Goal: Task Accomplishment & Management: Complete application form

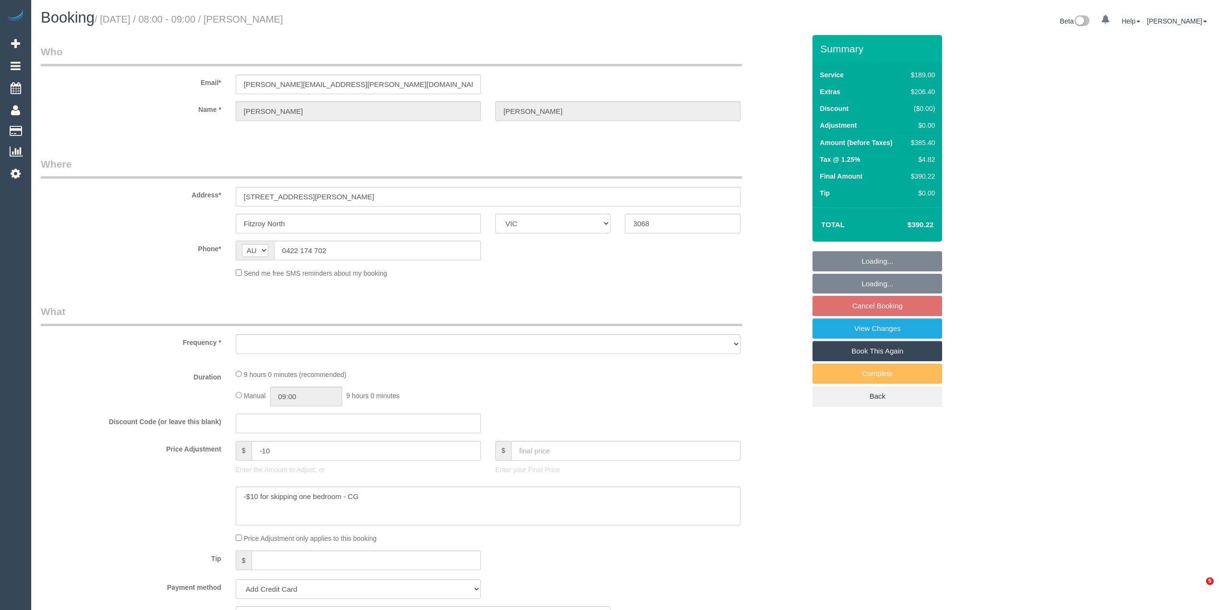
select select "VIC"
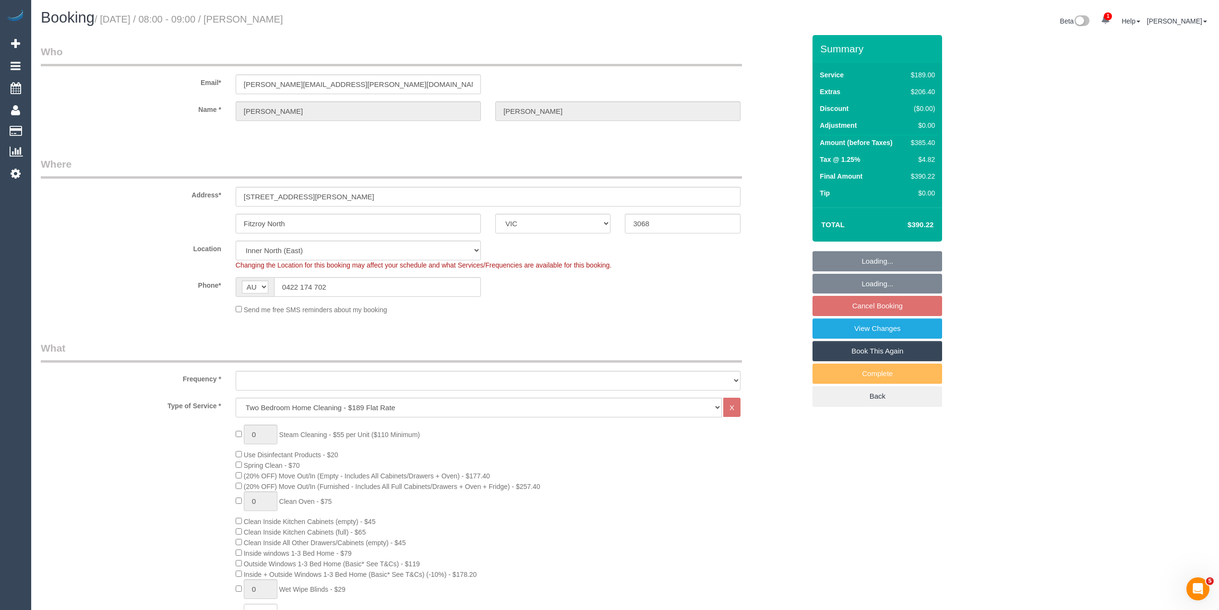
select select "object:635"
select select "number:28"
select select "number:14"
select select "number:19"
select select "number:24"
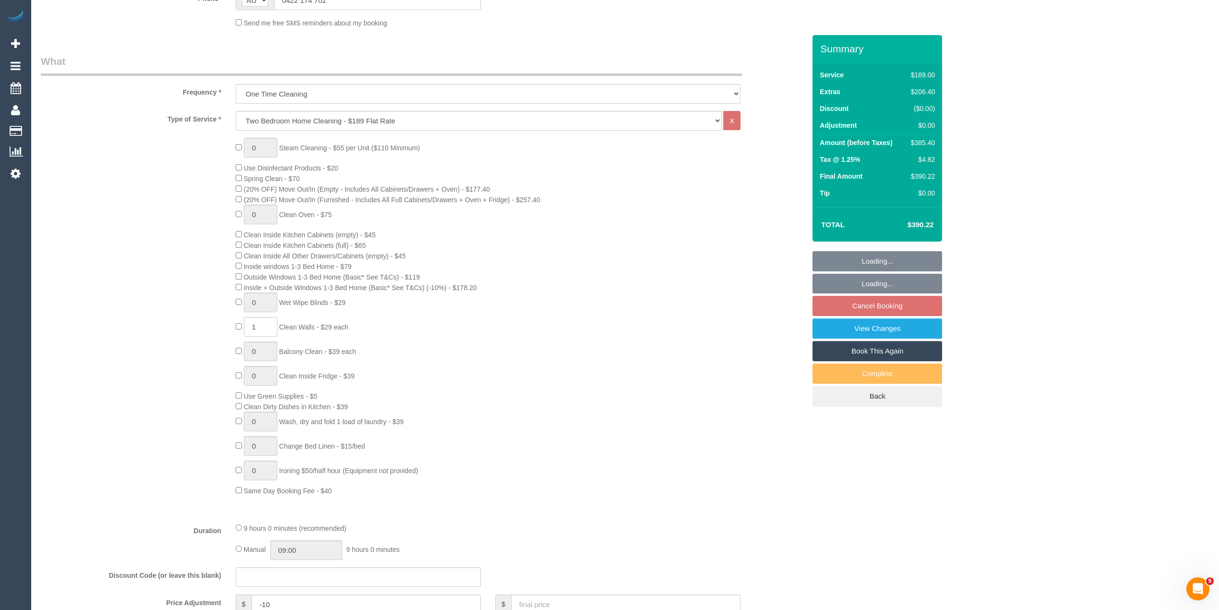
select select "object:786"
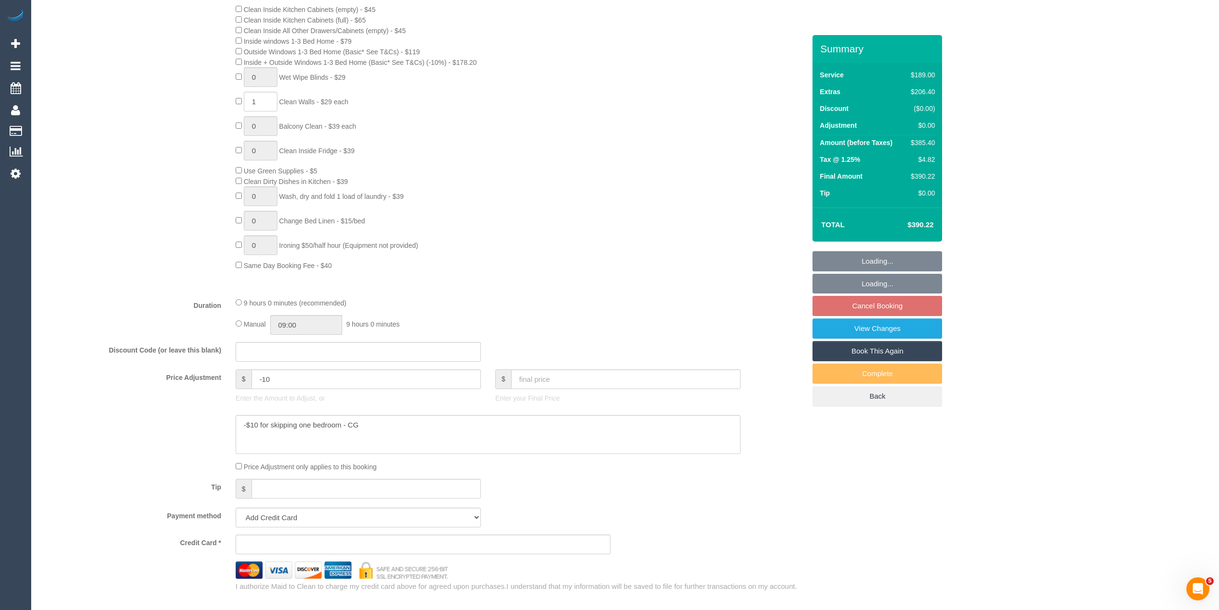
select select "string:stripe-pm_1KlqgR2GScqysDRVW22wAOOx"
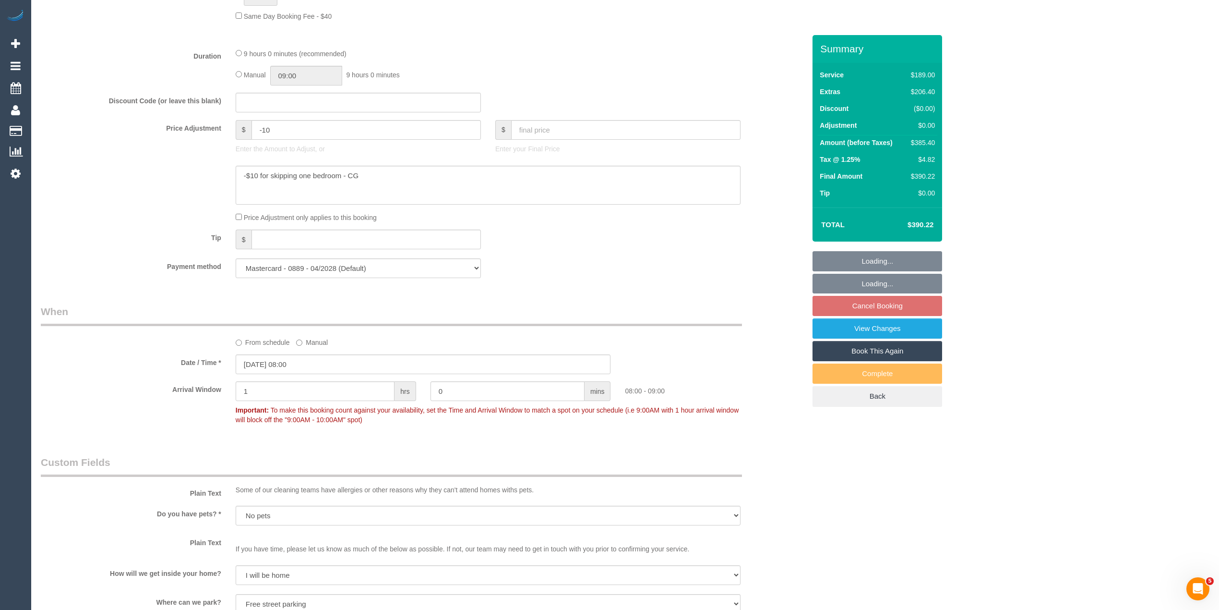
scroll to position [1515, 0]
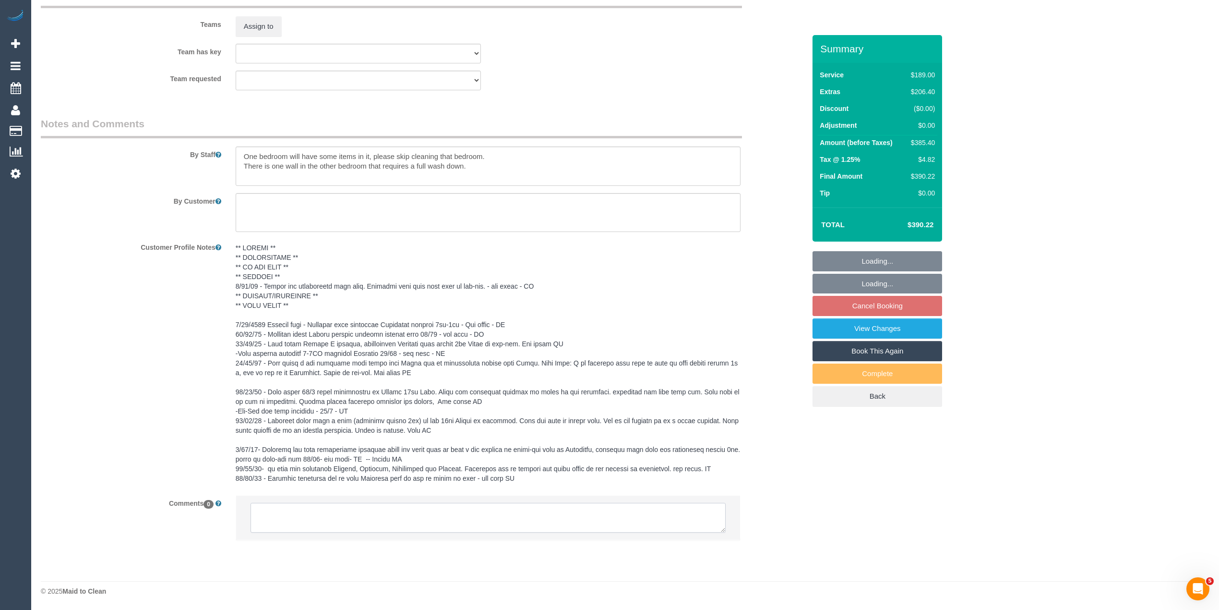
click at [337, 513] on textarea at bounding box center [488, 518] width 475 height 30
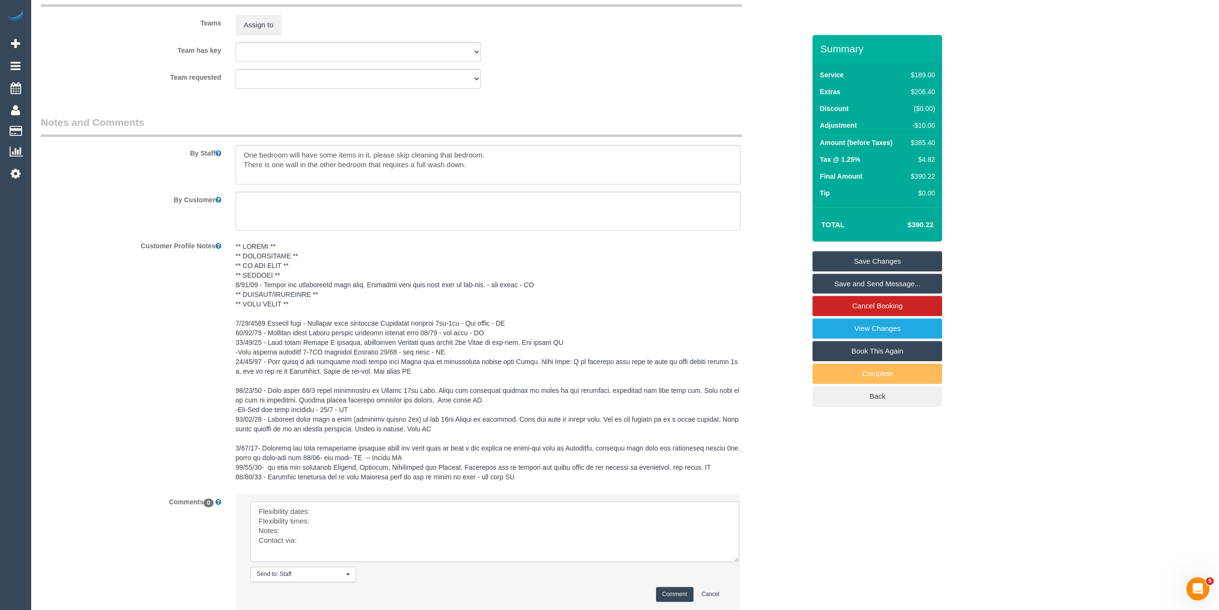
drag, startPoint x: 718, startPoint y: 524, endPoint x: 728, endPoint y: 558, distance: 35.1
click at [732, 557] on textarea at bounding box center [495, 531] width 489 height 60
click at [372, 511] on textarea at bounding box center [496, 532] width 490 height 62
click at [347, 519] on textarea at bounding box center [496, 532] width 490 height 62
click at [308, 529] on textarea at bounding box center [496, 532] width 490 height 62
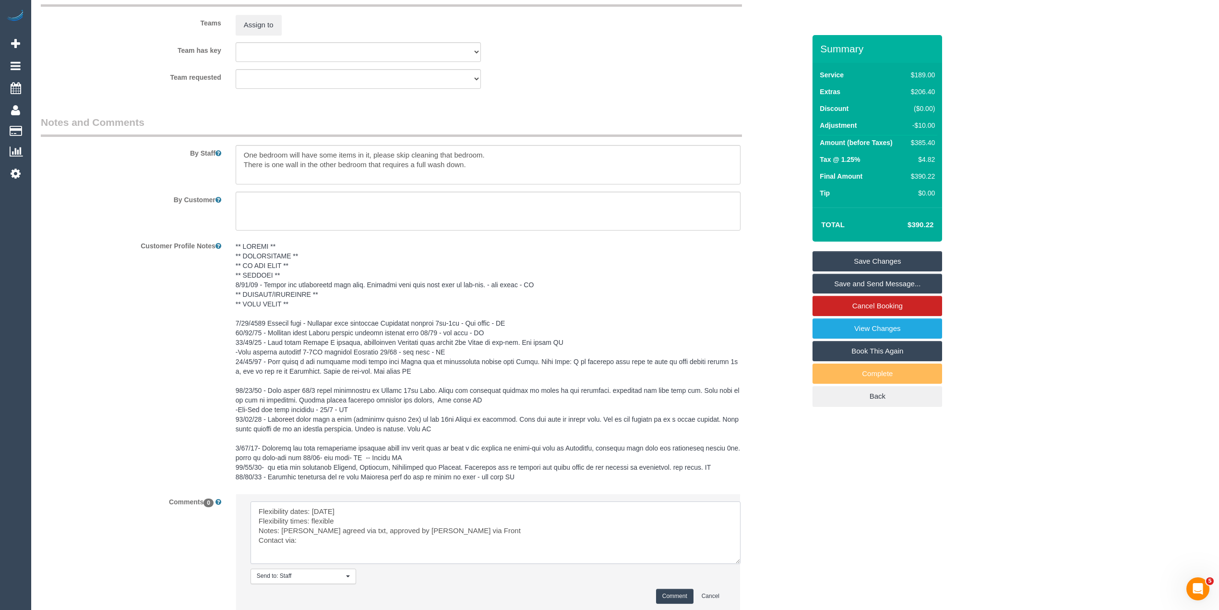
click at [319, 540] on textarea at bounding box center [496, 532] width 490 height 62
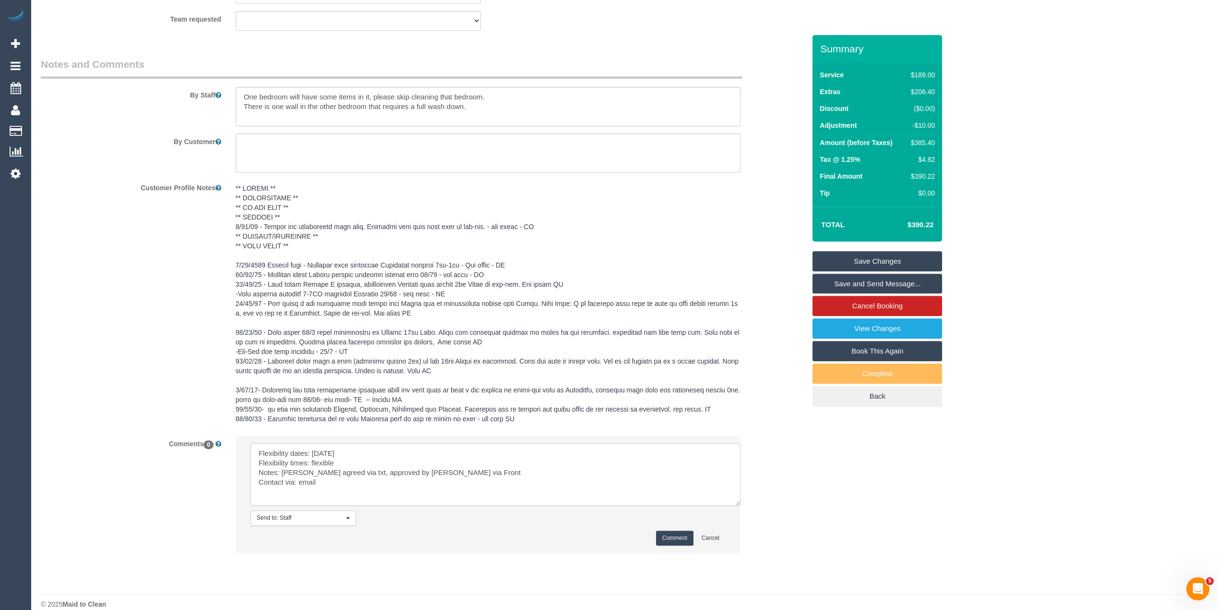
scroll to position [1588, 0]
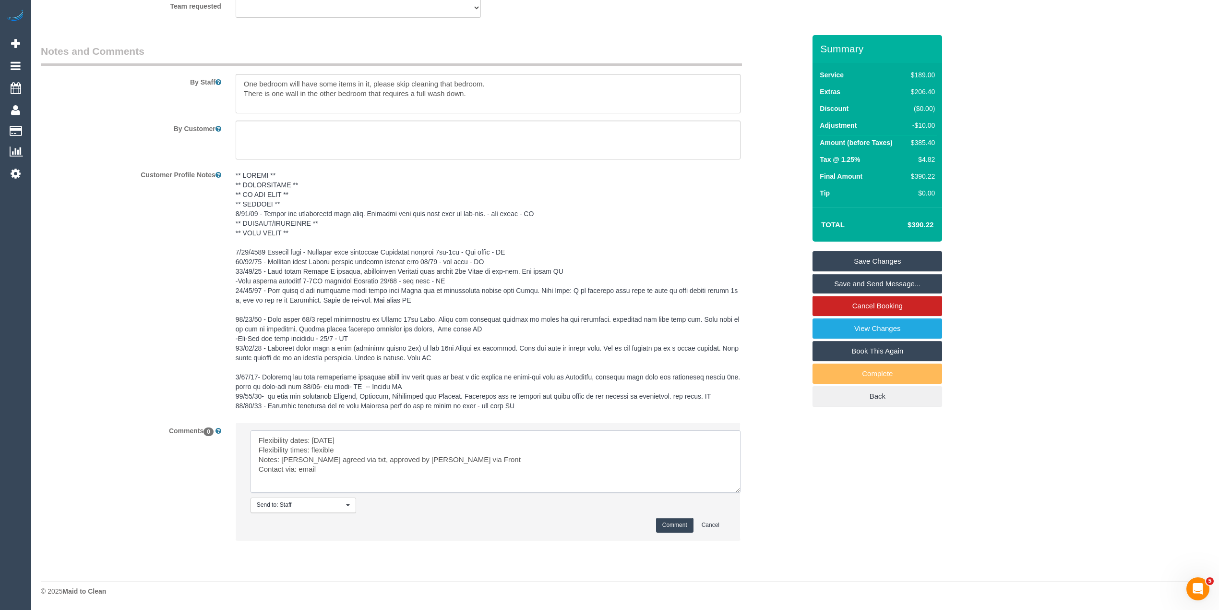
type textarea "Flexibility dates: Fri 24/10 Flexibility times: flexible Notes: Jefferson agree…"
click at [671, 523] on button "Comment" at bounding box center [674, 524] width 37 height 15
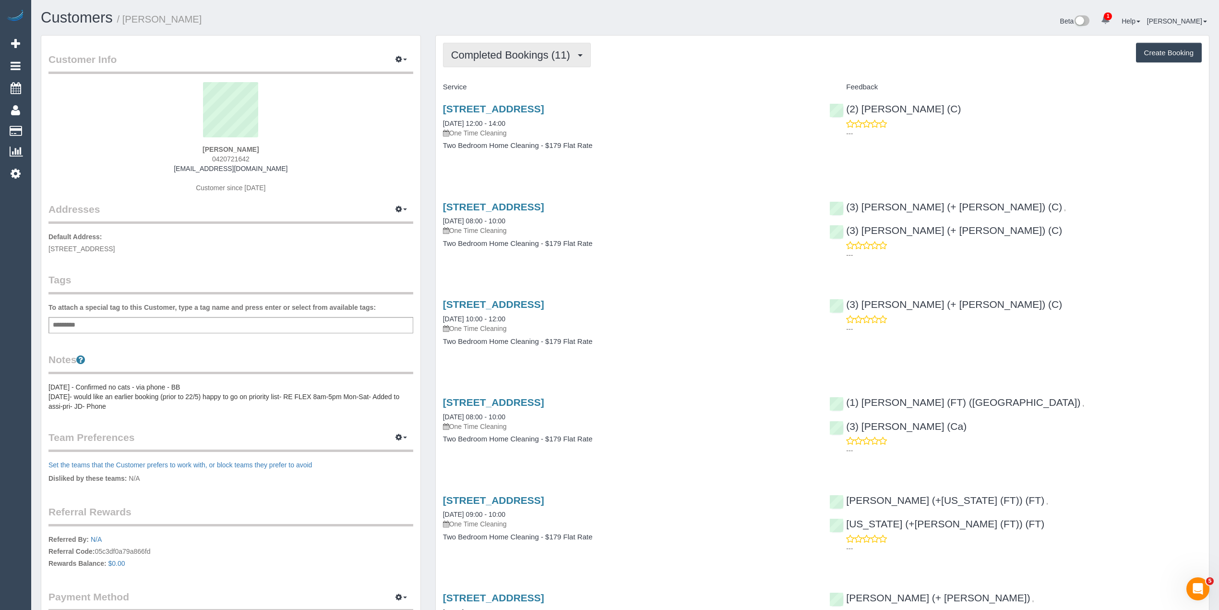
click at [479, 52] on span "Completed Bookings (11)" at bounding box center [513, 55] width 124 height 12
click at [498, 91] on link "Upcoming Bookings (1)" at bounding box center [495, 90] width 104 height 12
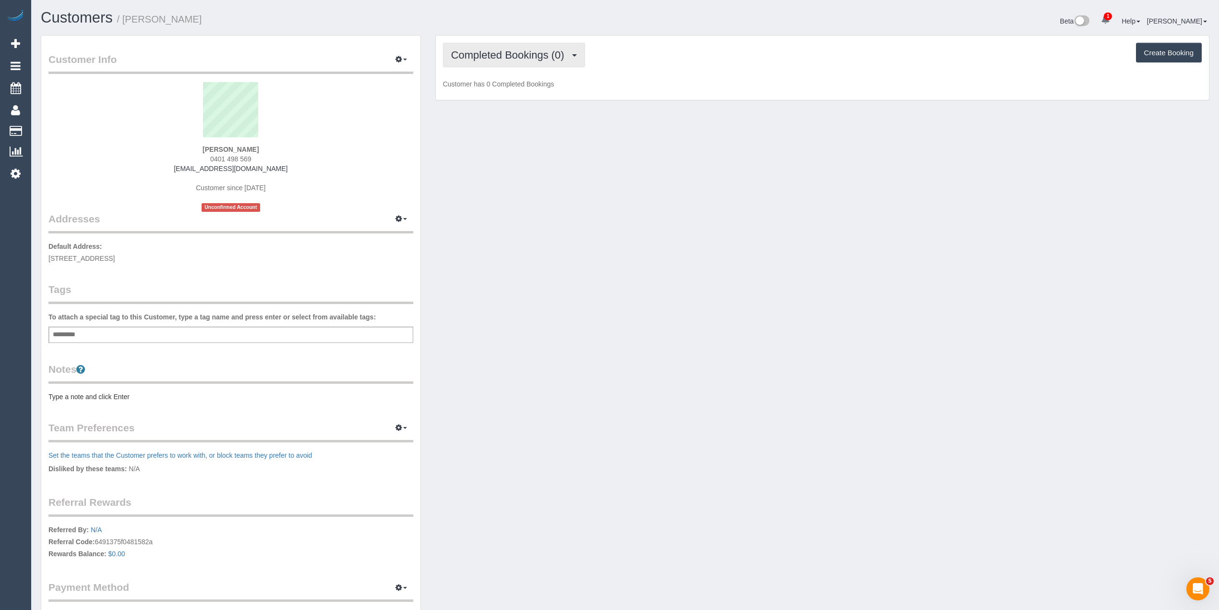
click at [527, 48] on button "Completed Bookings (0)" at bounding box center [514, 55] width 142 height 24
click at [534, 89] on link "Upcoming Bookings (1)" at bounding box center [493, 90] width 100 height 12
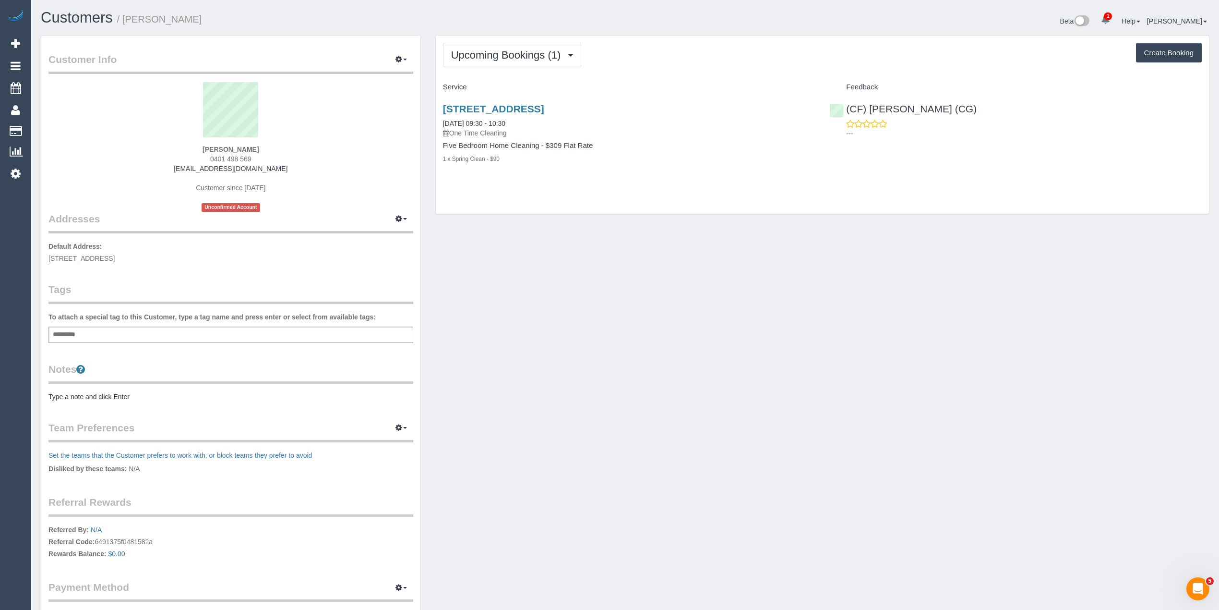
click at [673, 48] on div "Upcoming Bookings (1) Completed Bookings (0) Upcoming Bookings (1) Cancelled Bo…" at bounding box center [822, 55] width 759 height 24
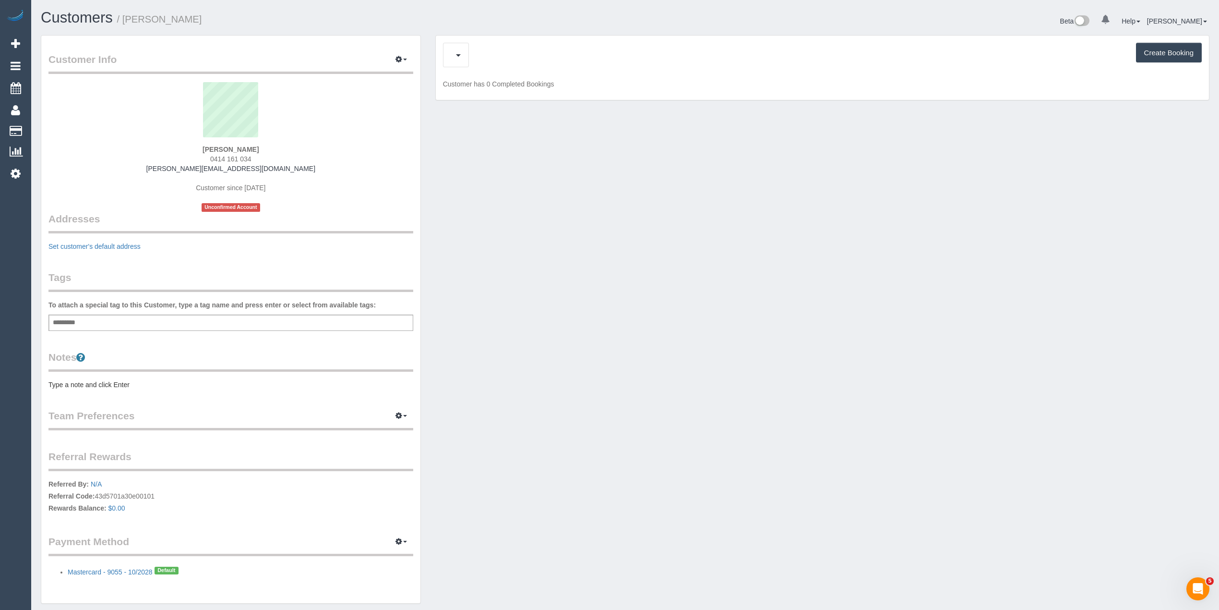
click at [471, 57] on div "Create Booking" at bounding box center [822, 55] width 759 height 24
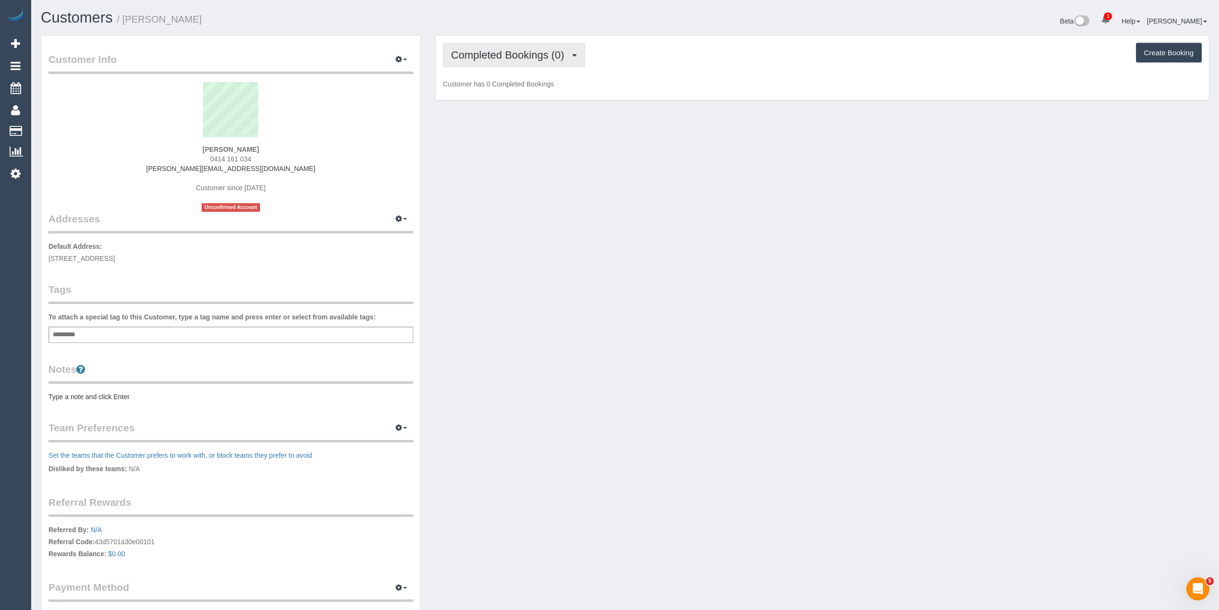
click at [480, 56] on span "Completed Bookings (0)" at bounding box center [510, 55] width 118 height 12
click at [494, 87] on link "Upcoming Bookings (1)" at bounding box center [493, 90] width 100 height 12
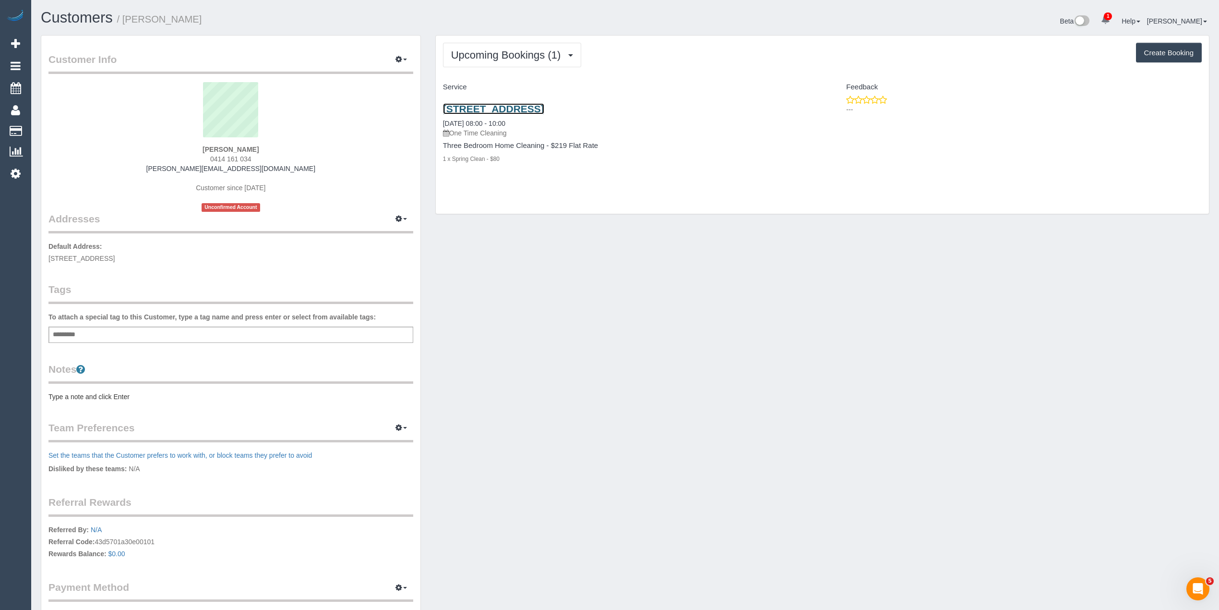
click at [544, 105] on link "8/135 Shearbourne Road, Montmorency, VIC 3094" at bounding box center [493, 108] width 101 height 11
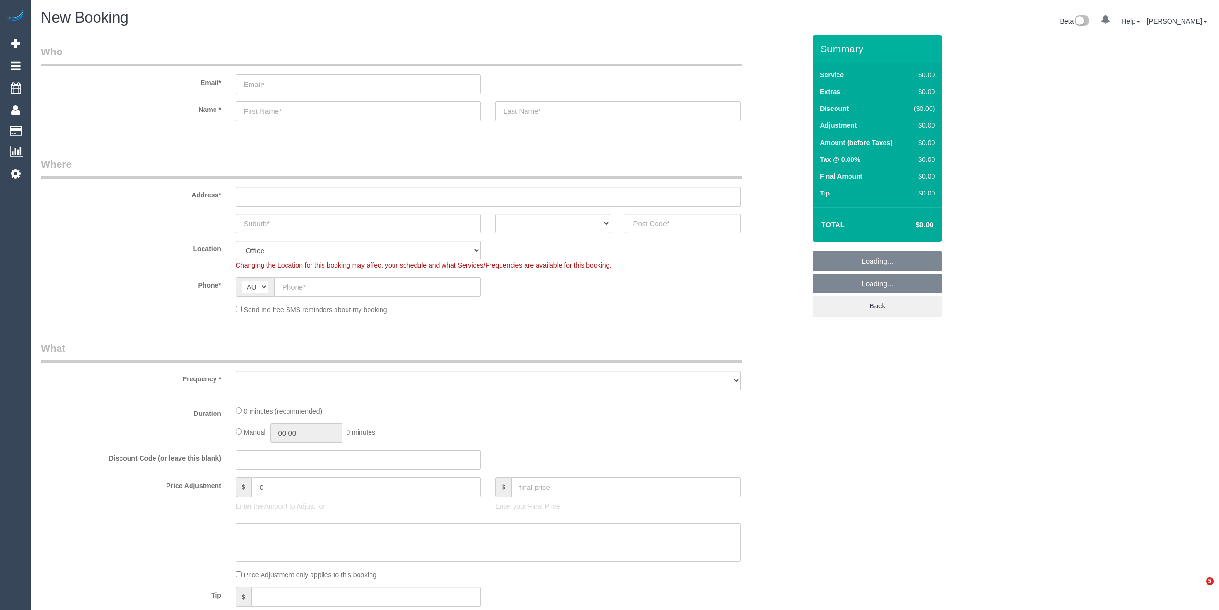
select select "object:2140"
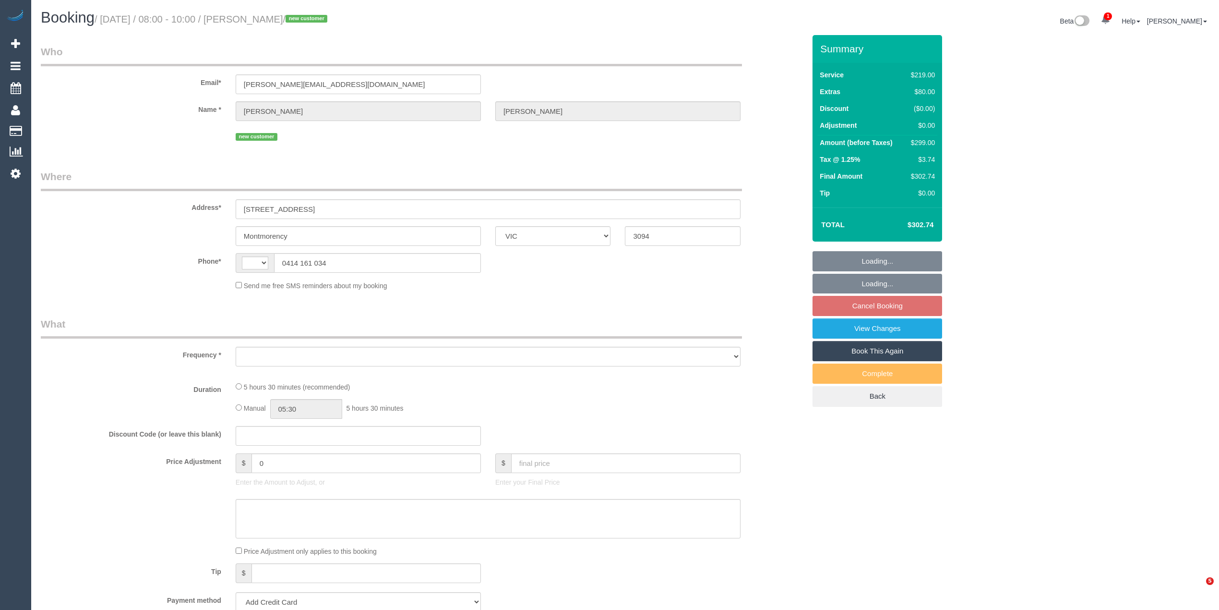
select select "VIC"
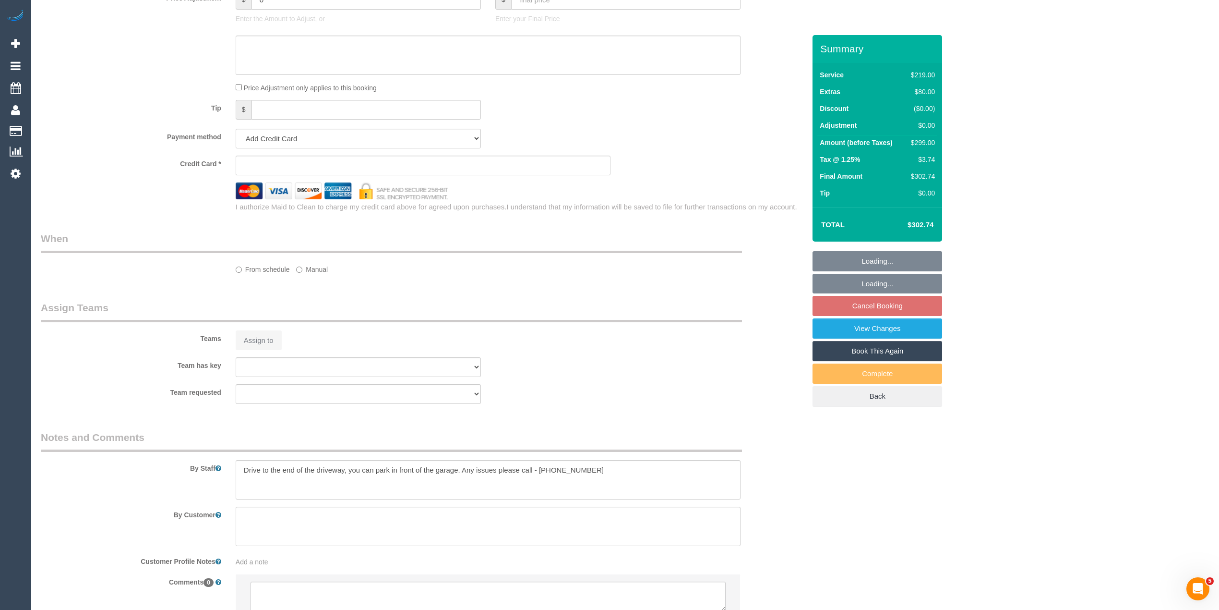
scroll to position [479, 0]
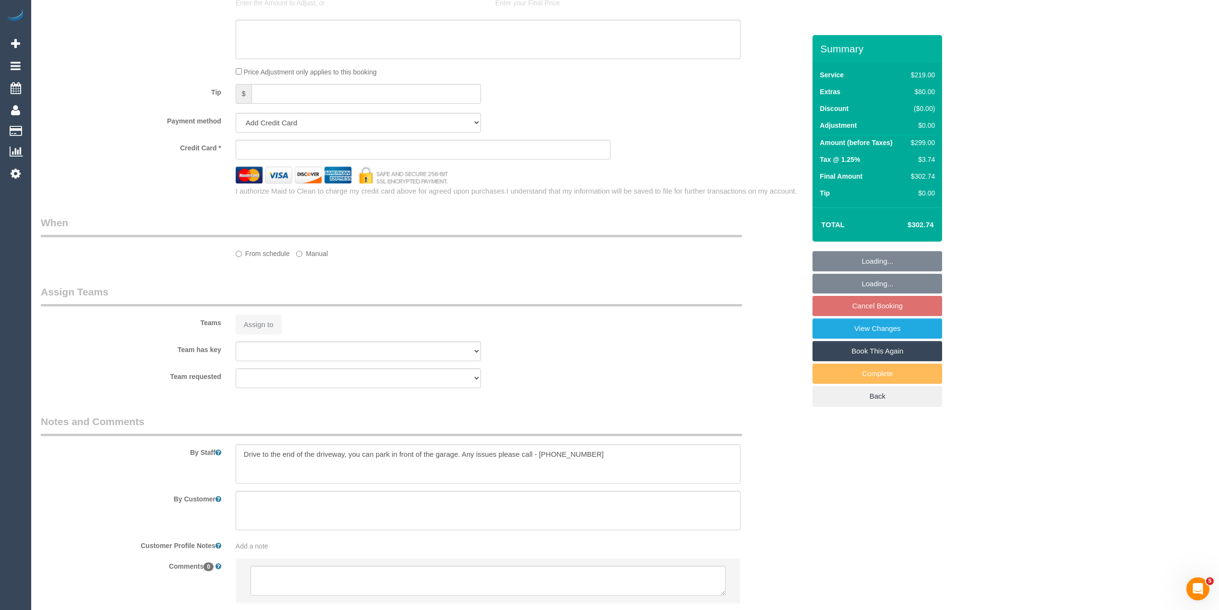
select select "string:stripe-pm_1SIe122GScqysDRV7lRhdsEH"
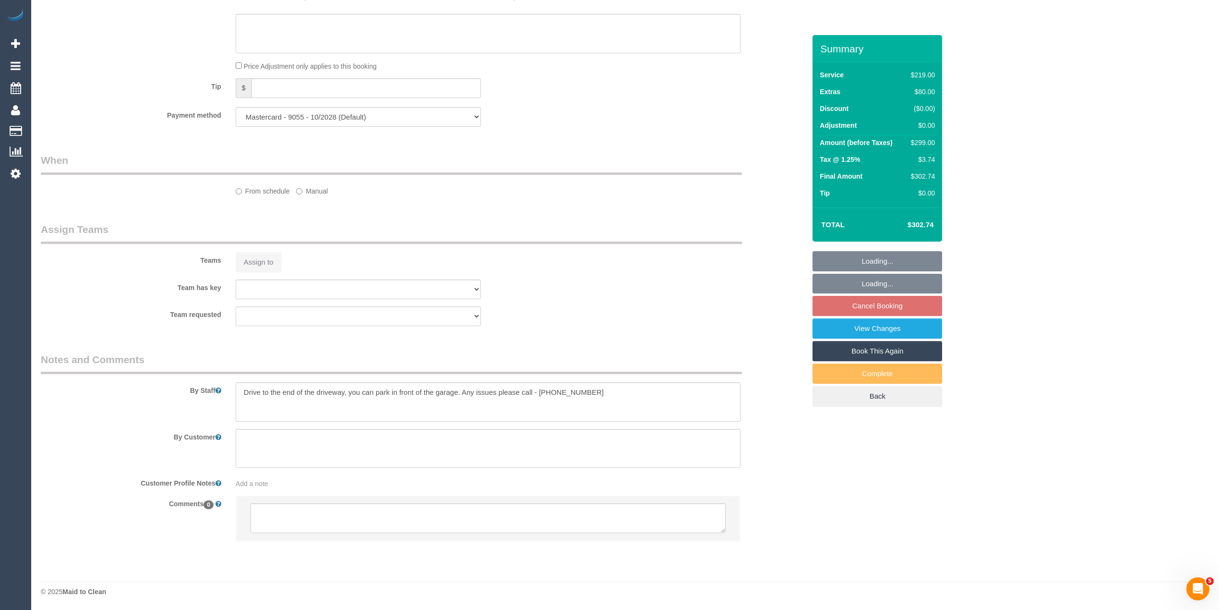
select select "object:295"
select select "number:29"
select select "number:14"
select select "number:19"
select select "number:36"
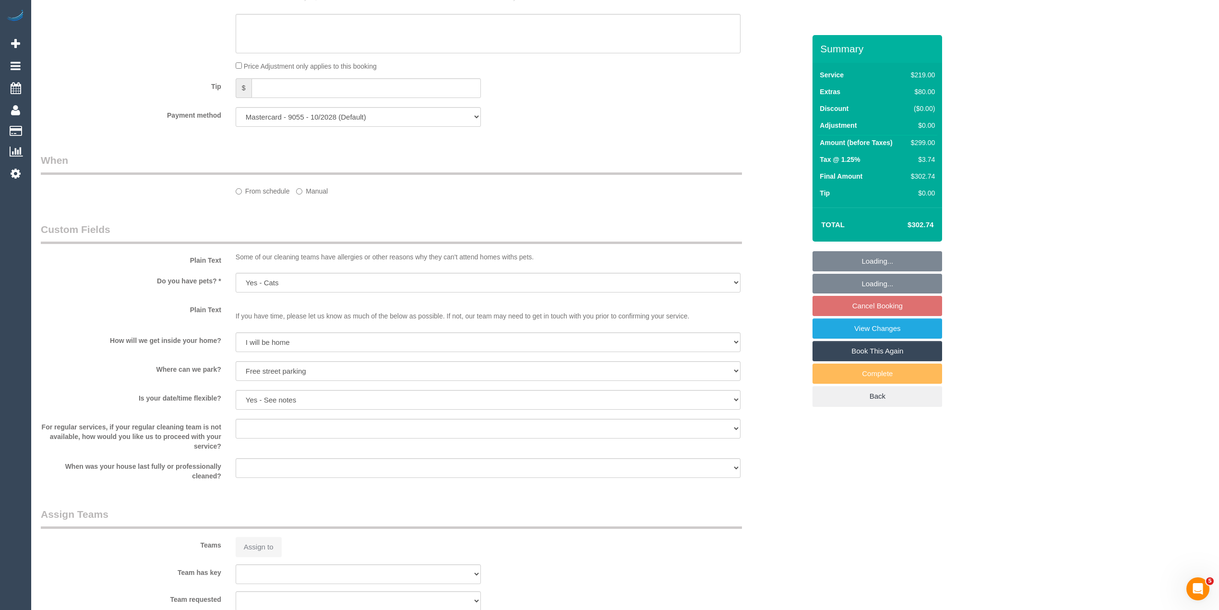
select select "object:446"
select select "string:AU"
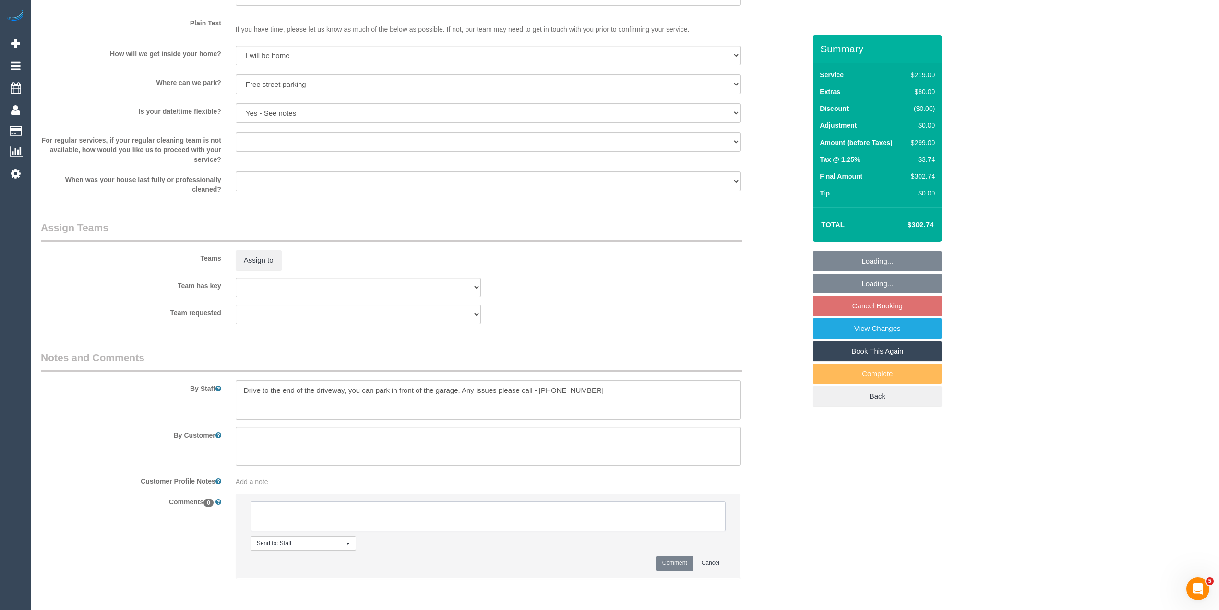
click at [354, 508] on textarea at bounding box center [488, 516] width 475 height 30
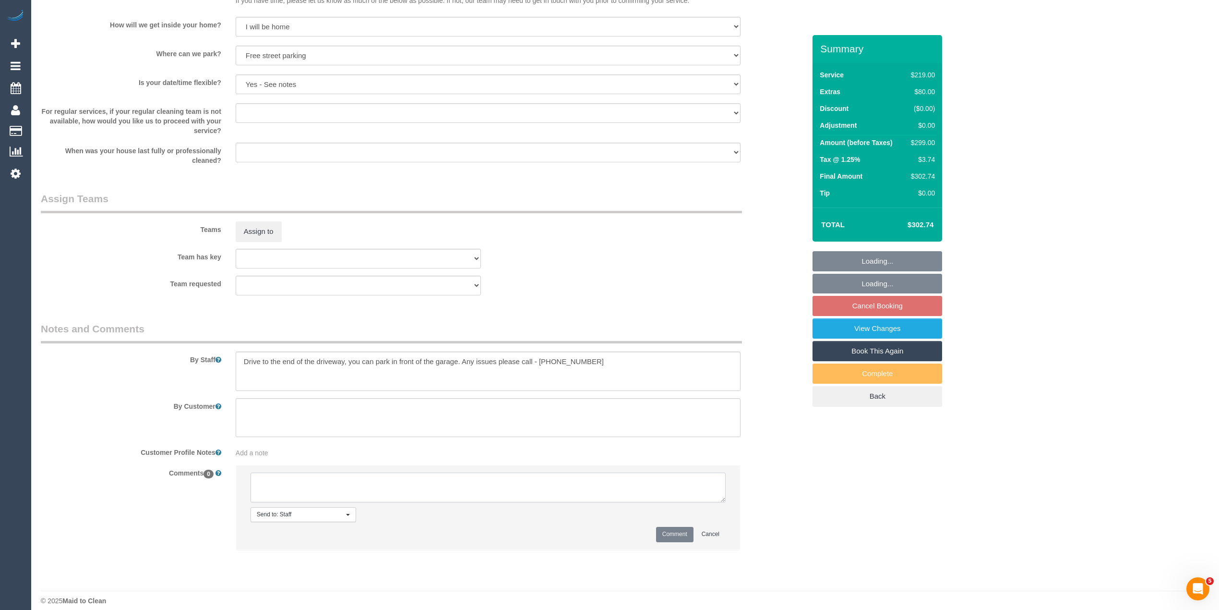
select select "spot2"
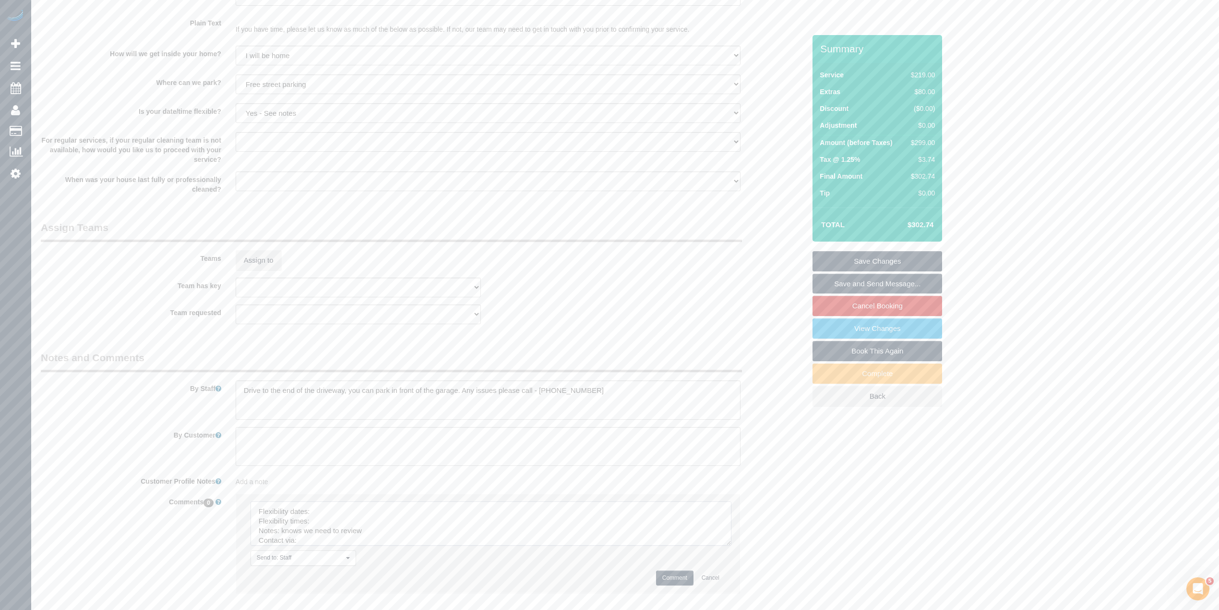
drag, startPoint x: 719, startPoint y: 523, endPoint x: 637, endPoint y: 570, distance: 94.4
click at [731, 545] on textarea at bounding box center [491, 523] width 481 height 44
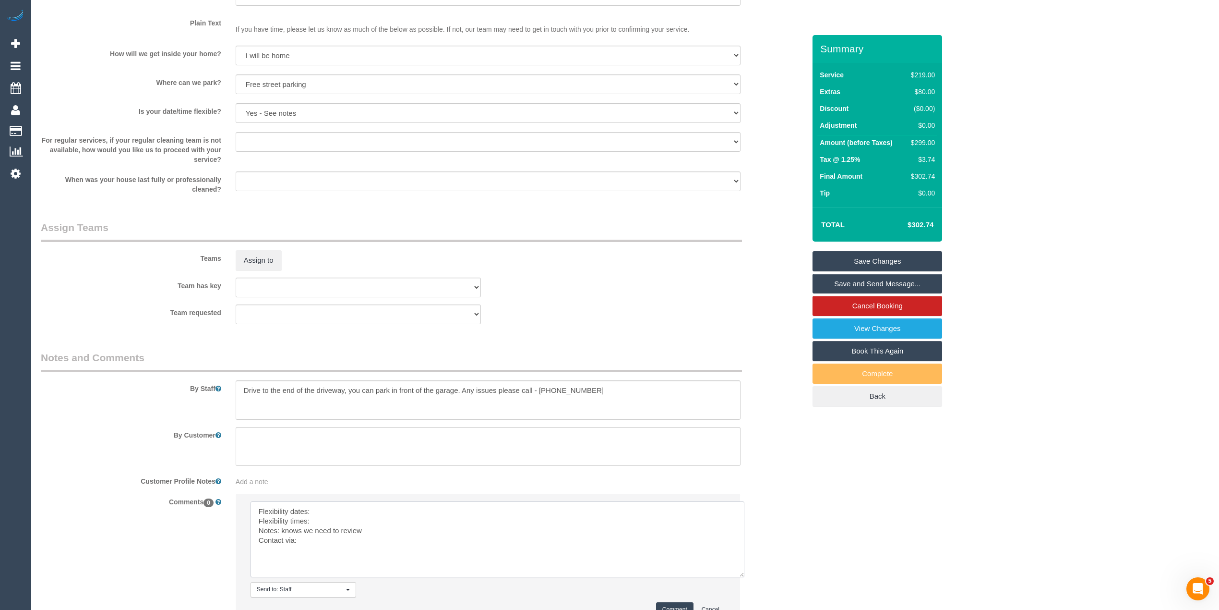
click at [406, 508] on textarea at bounding box center [498, 539] width 494 height 76
click at [328, 523] on textarea at bounding box center [498, 539] width 494 height 76
click at [335, 546] on textarea at bounding box center [498, 539] width 494 height 76
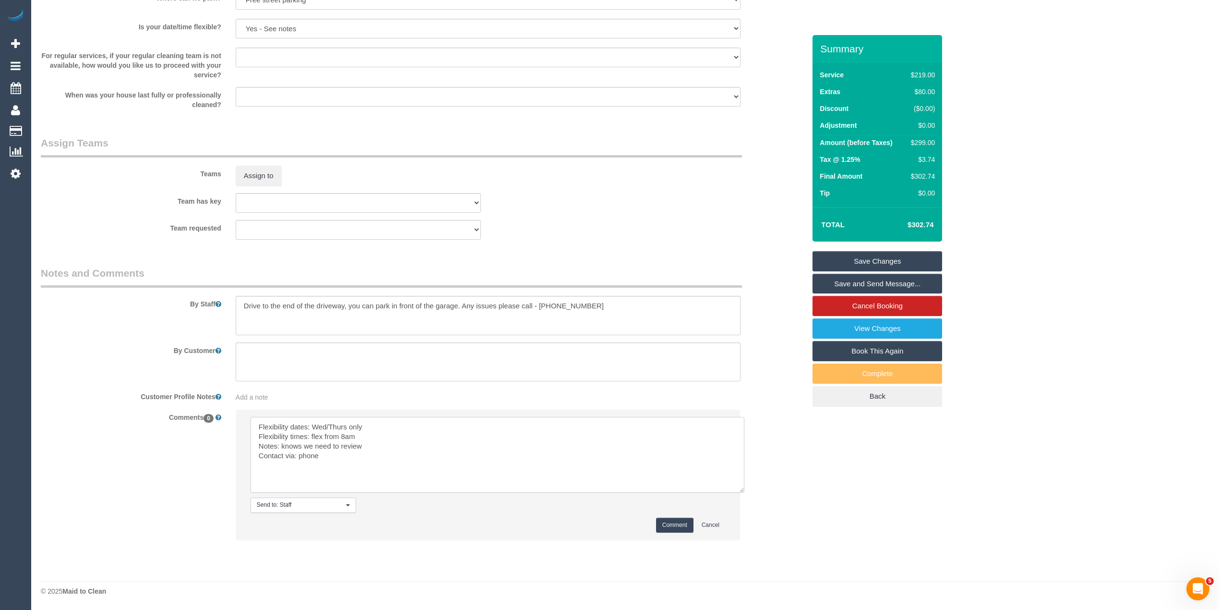
scroll to position [1327, 0]
type textarea "Flexibility dates: Wed/Thurs only Flexibility times: flex from 8am Notes: knows…"
click at [669, 525] on button "Comment" at bounding box center [674, 524] width 37 height 15
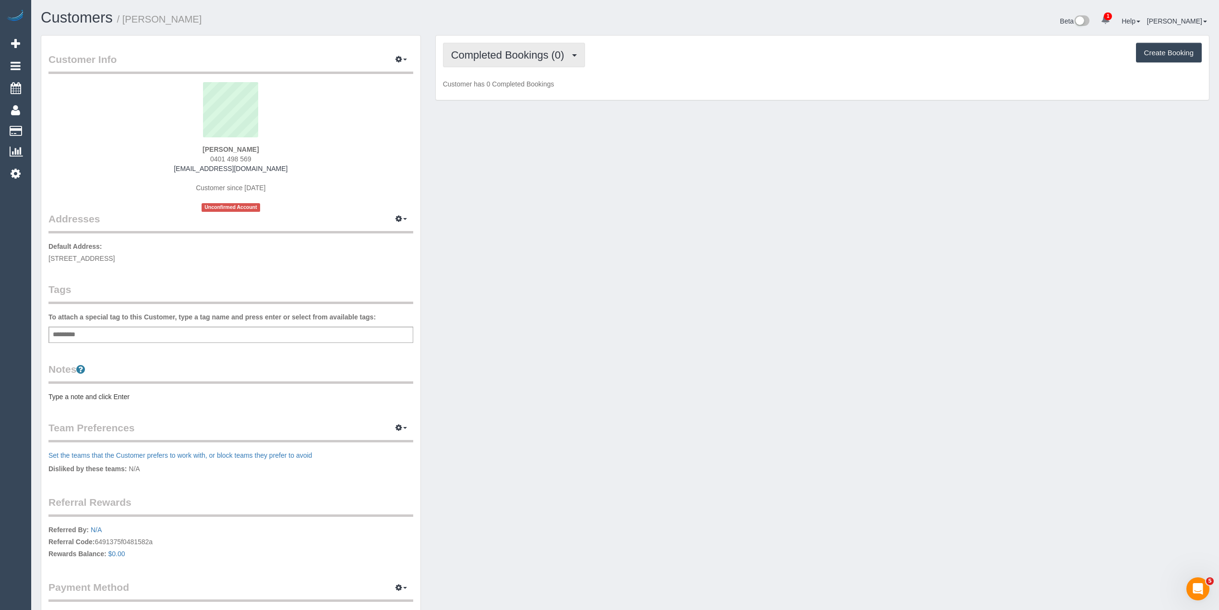
click at [500, 59] on span "Completed Bookings (0)" at bounding box center [510, 55] width 118 height 12
click at [509, 93] on link "Upcoming Bookings (1)" at bounding box center [493, 90] width 100 height 12
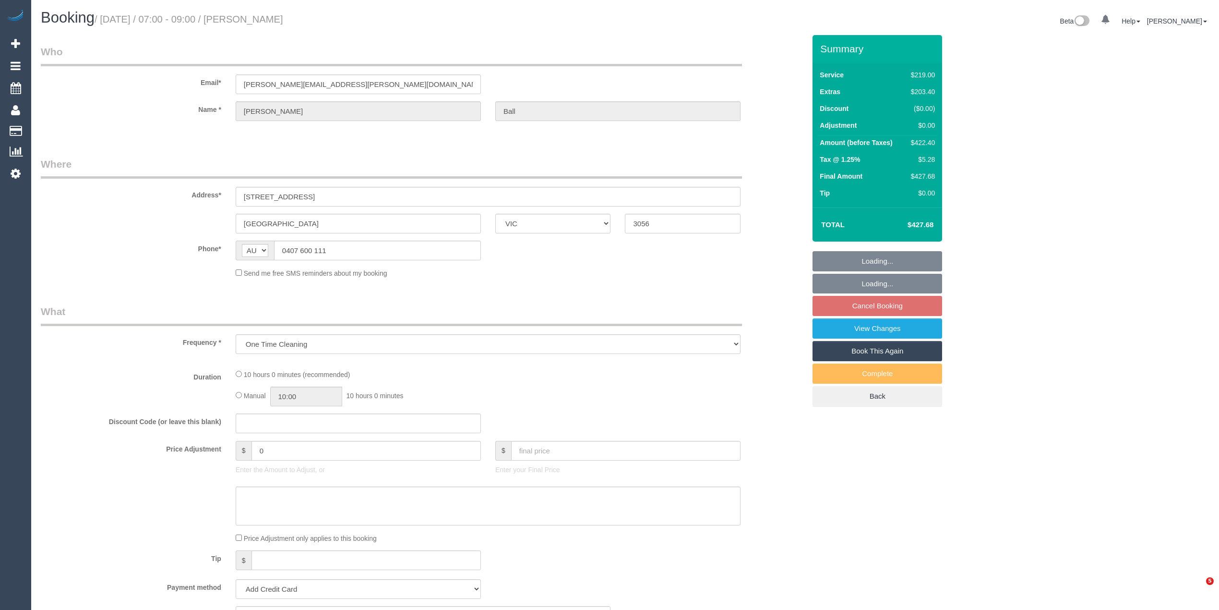
select select "VIC"
select select "string:stripe-pm_1S7RHd2GScqysDRVhYAwTHOF"
select select "number:28"
select select "number:14"
select select "number:21"
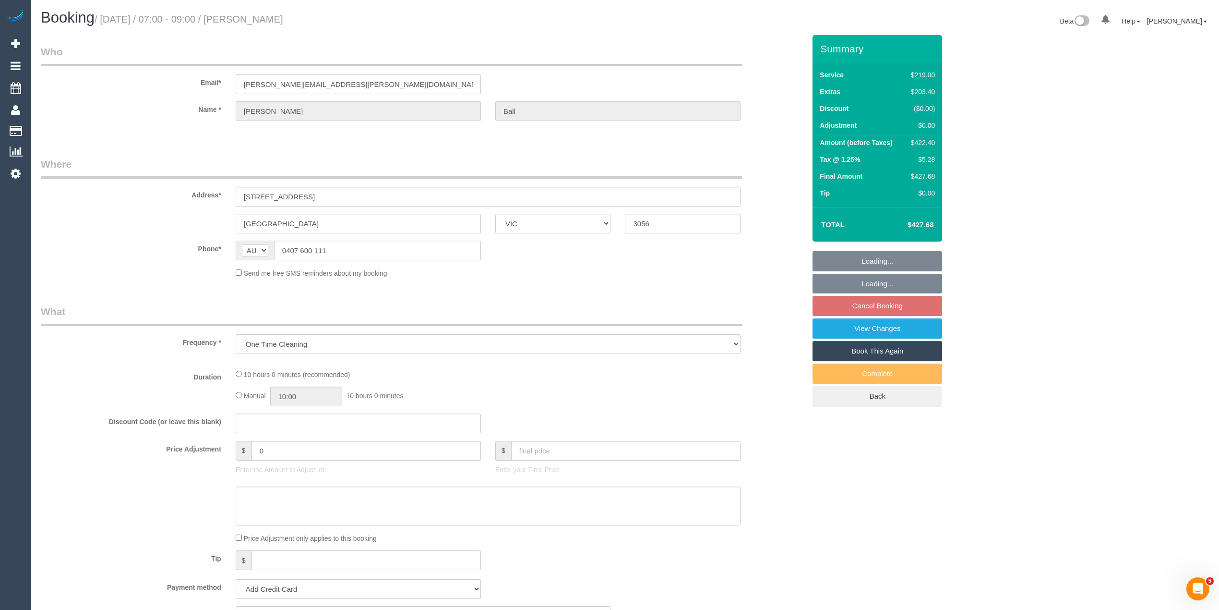
select select "number:24"
select select "number:26"
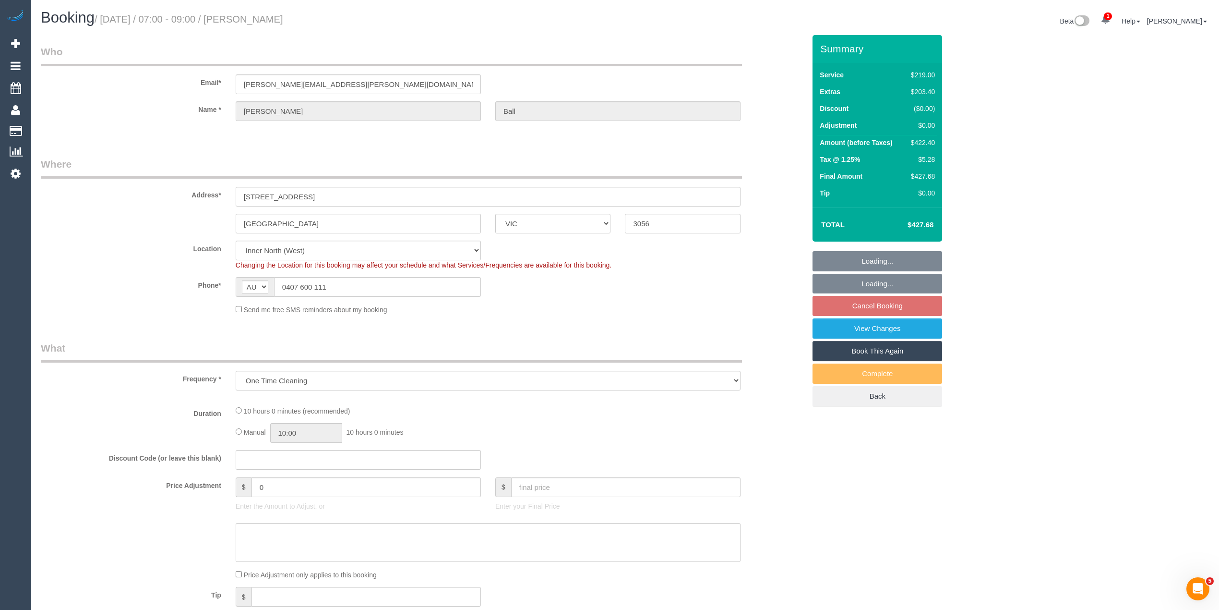
select select "object:705"
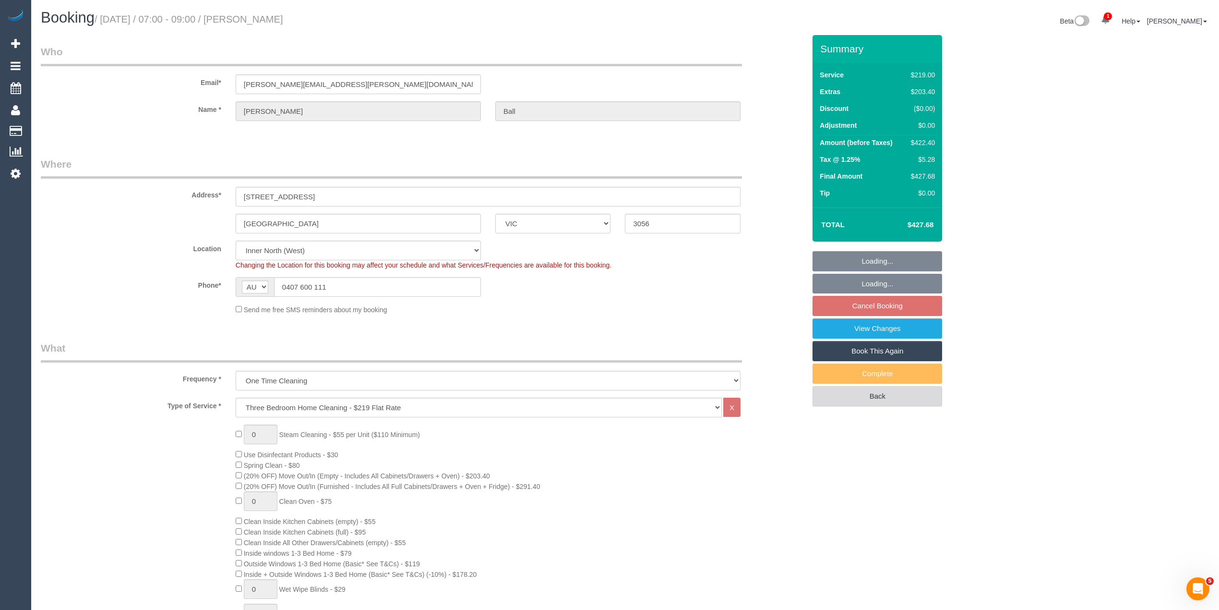
select select "spot1"
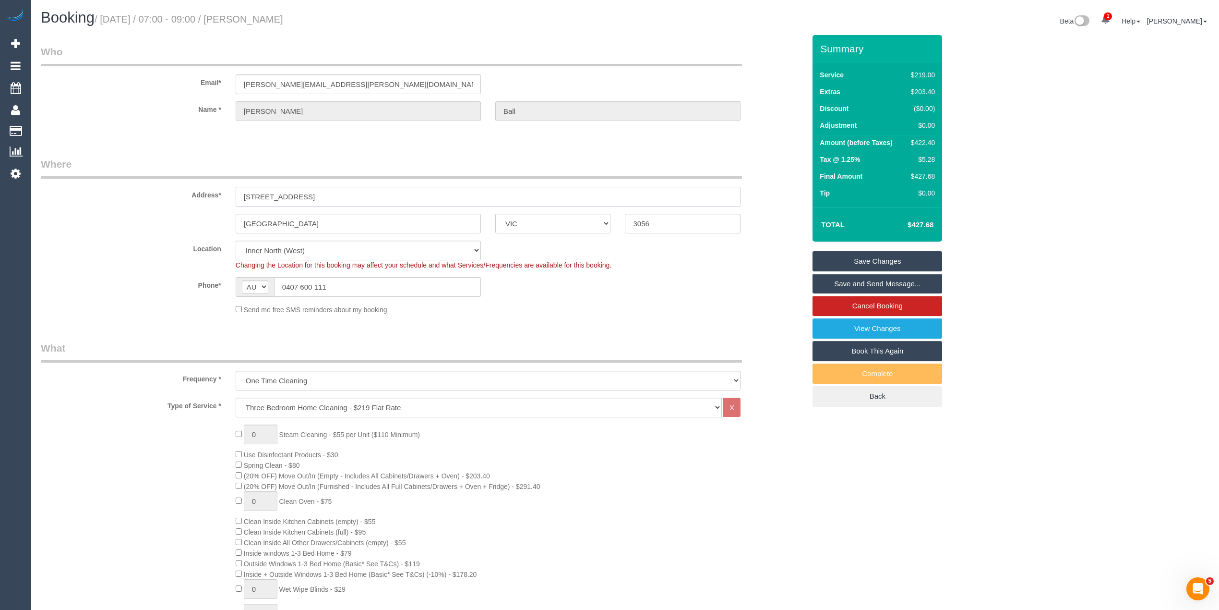
drag, startPoint x: 323, startPoint y: 194, endPoint x: 210, endPoint y: 193, distance: 112.3
click at [210, 193] on div "Address* 240 Albion Street" at bounding box center [423, 181] width 779 height 49
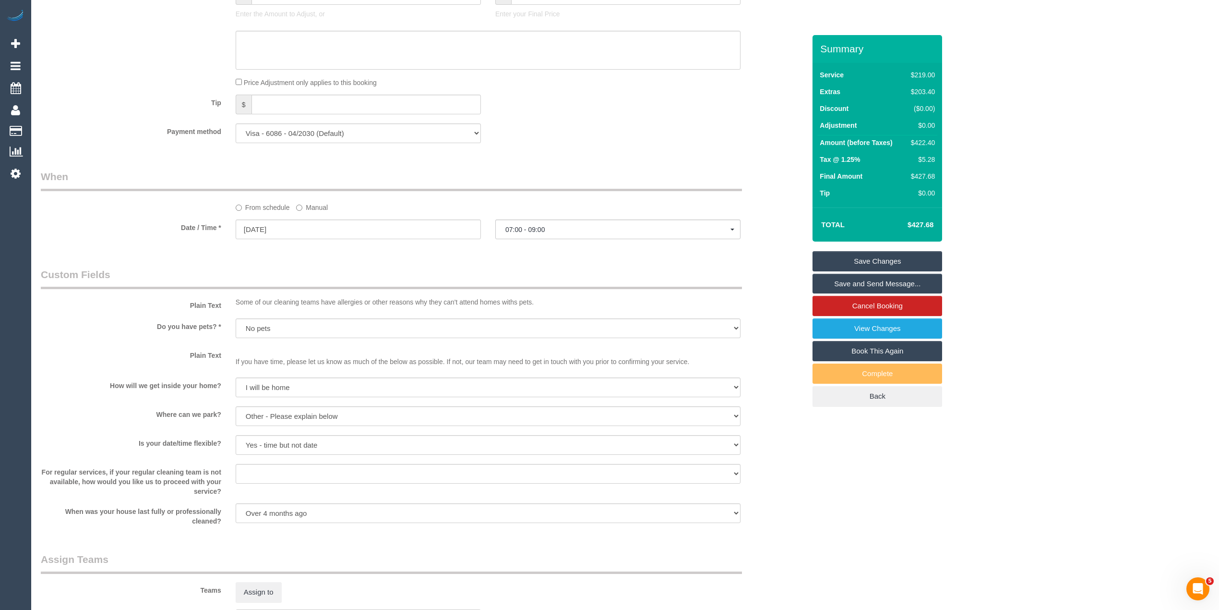
scroll to position [1300, 0]
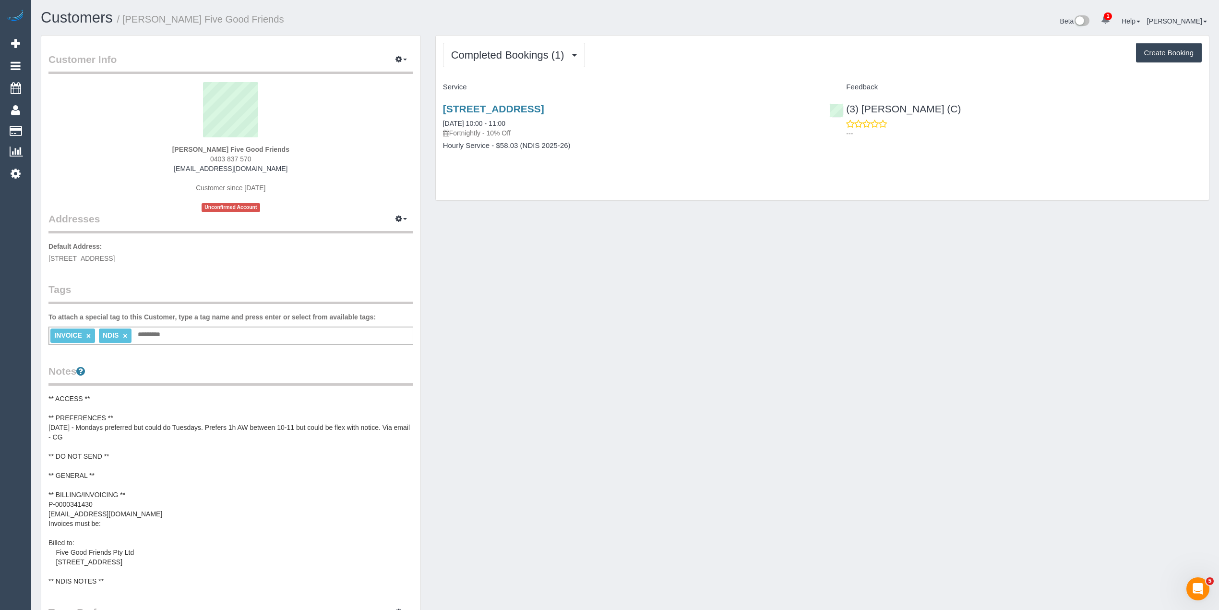
click at [182, 147] on strong "Aldo Strano Five Good Friends" at bounding box center [230, 149] width 117 height 8
click at [200, 145] on strong "Aldo Strano Five Good Friends" at bounding box center [230, 149] width 117 height 8
copy strong "[PERSON_NAME]"
click at [498, 46] on button "Completed Bookings (1)" at bounding box center [514, 55] width 142 height 24
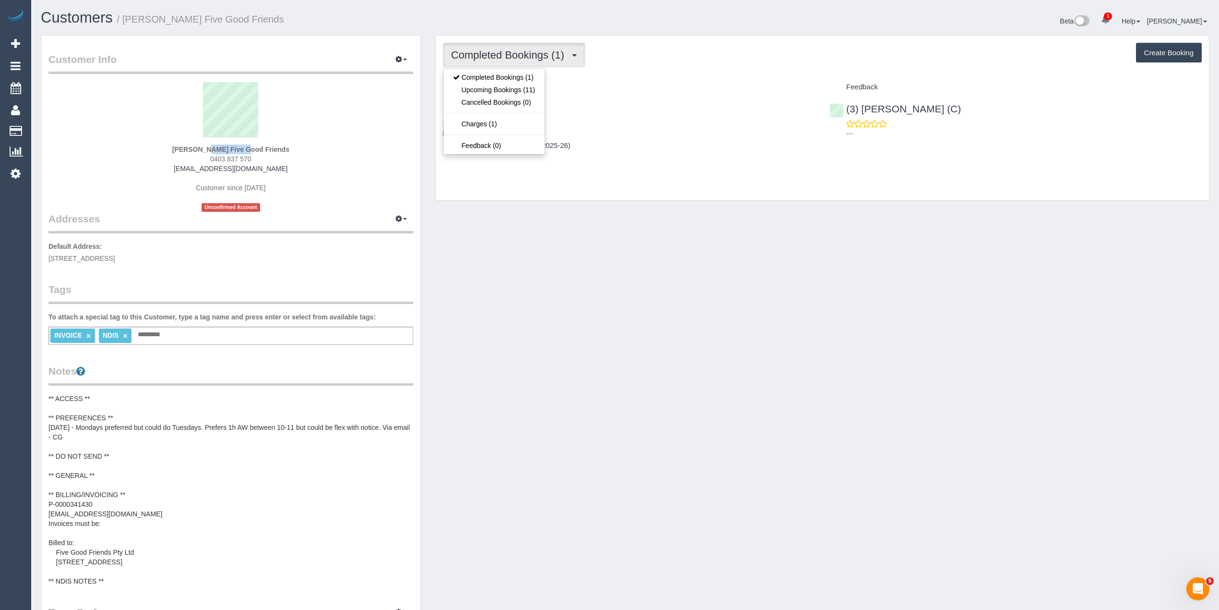
click at [498, 46] on button "Completed Bookings (1)" at bounding box center [514, 55] width 142 height 24
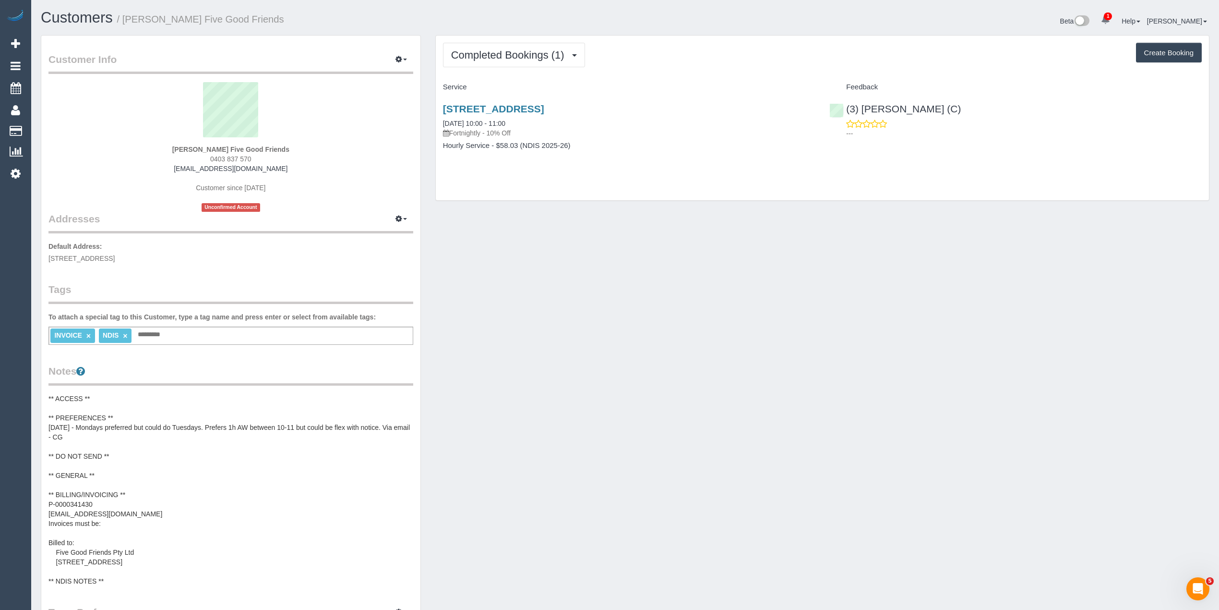
click at [169, 326] on div "INVOICE × NDIS × Add a tag" at bounding box center [230, 335] width 365 height 18
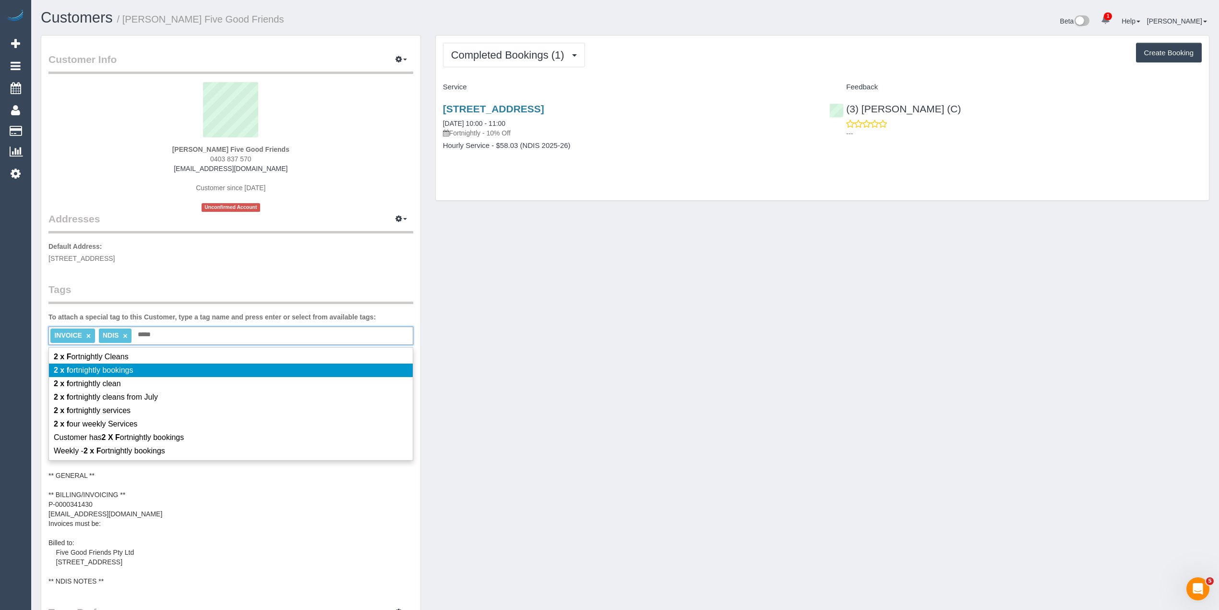
type input "*****"
click at [111, 367] on span "2 x f ortnightly bookings" at bounding box center [93, 370] width 79 height 8
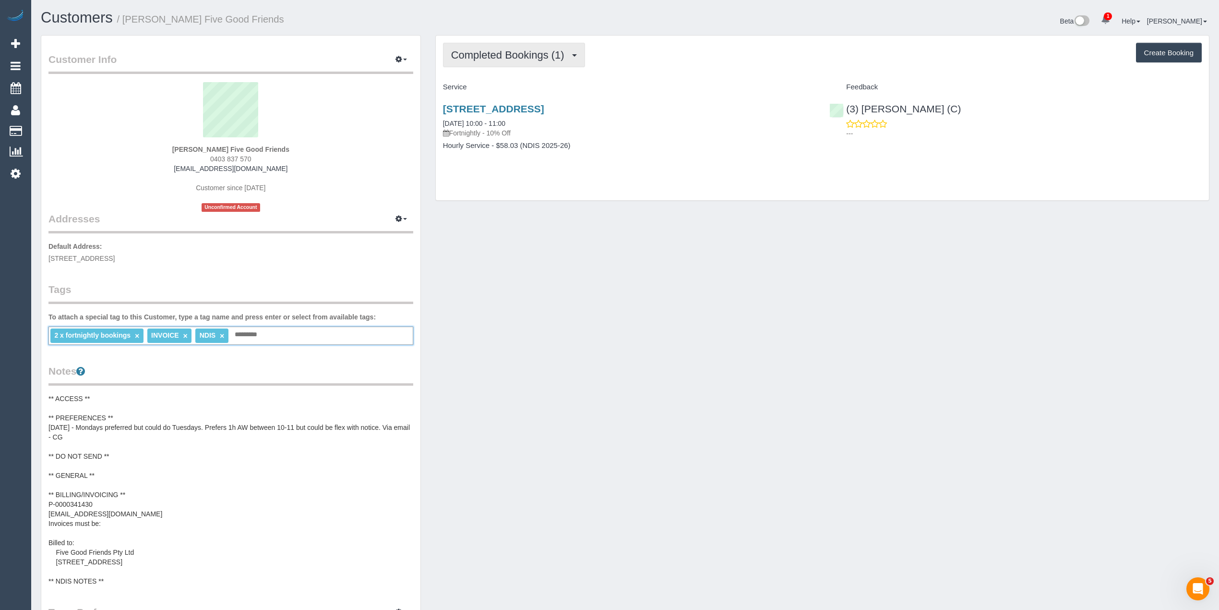
click at [491, 52] on span "Completed Bookings (1)" at bounding box center [510, 55] width 118 height 12
click at [524, 89] on link "Upcoming Bookings (11)" at bounding box center [493, 90] width 101 height 12
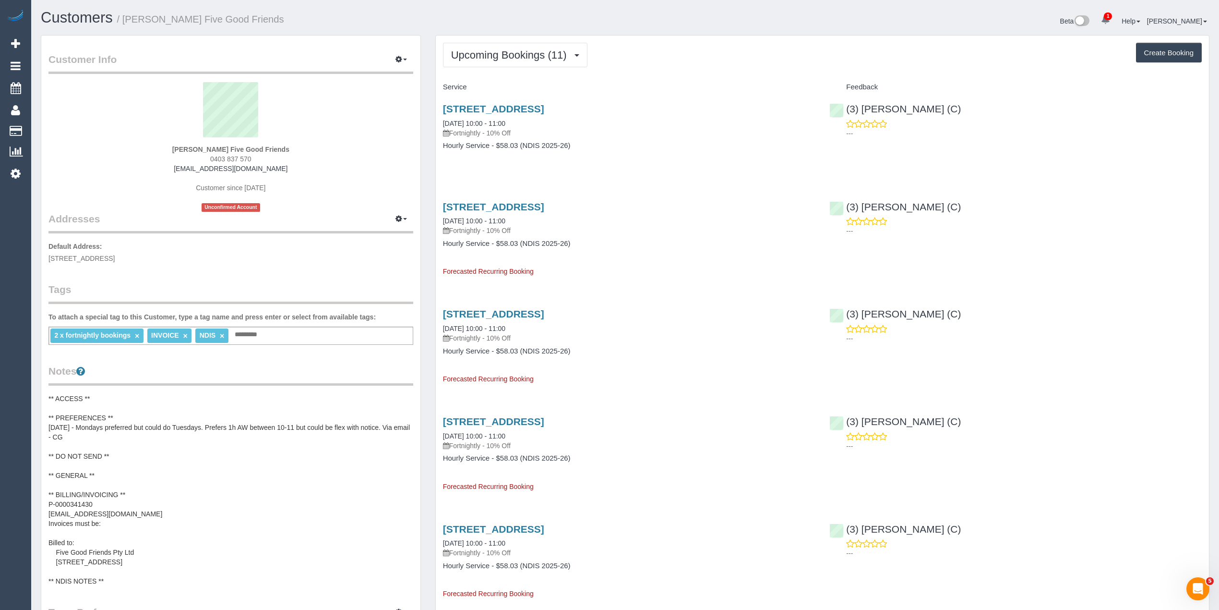
click at [1154, 53] on button "Create Booking" at bounding box center [1169, 53] width 66 height 20
select select "VIC"
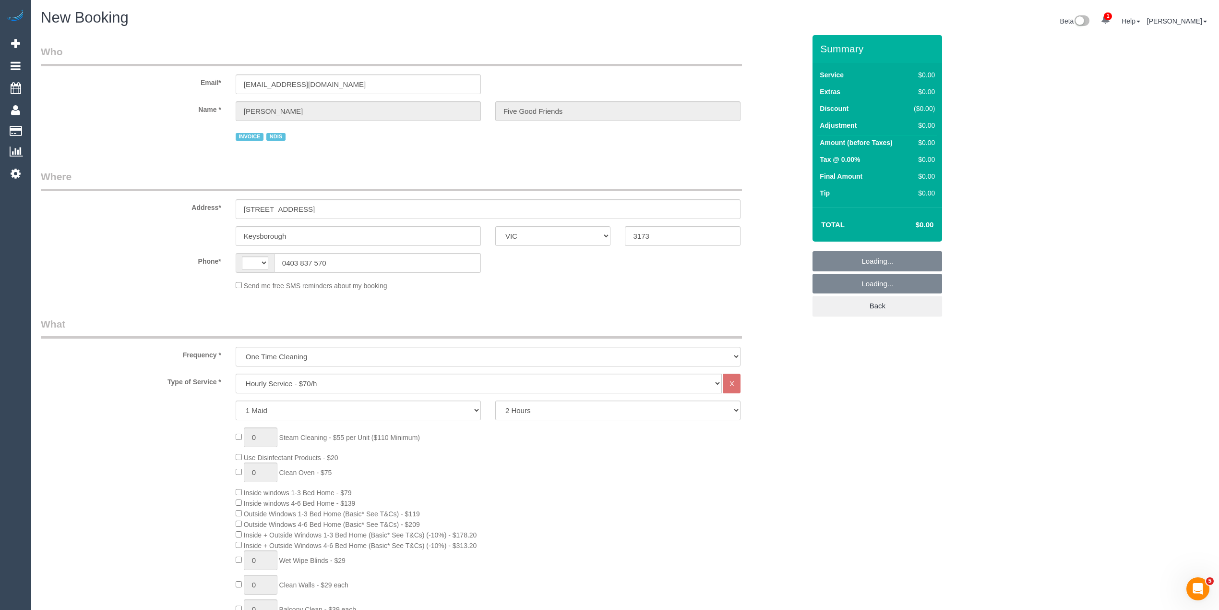
select select "object:1259"
select select "string:AU"
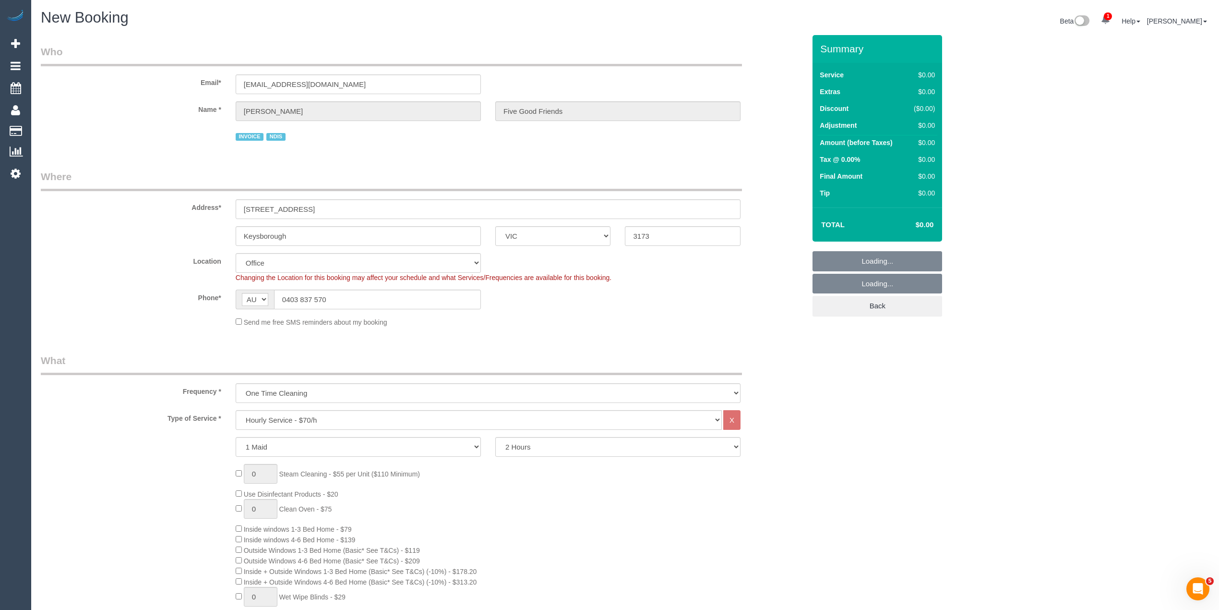
select select "52"
click at [295, 390] on select "One Time Cleaning Weekly - 10% Off - 10.00% (0% for the First Booking) Fortnigh…" at bounding box center [488, 393] width 505 height 20
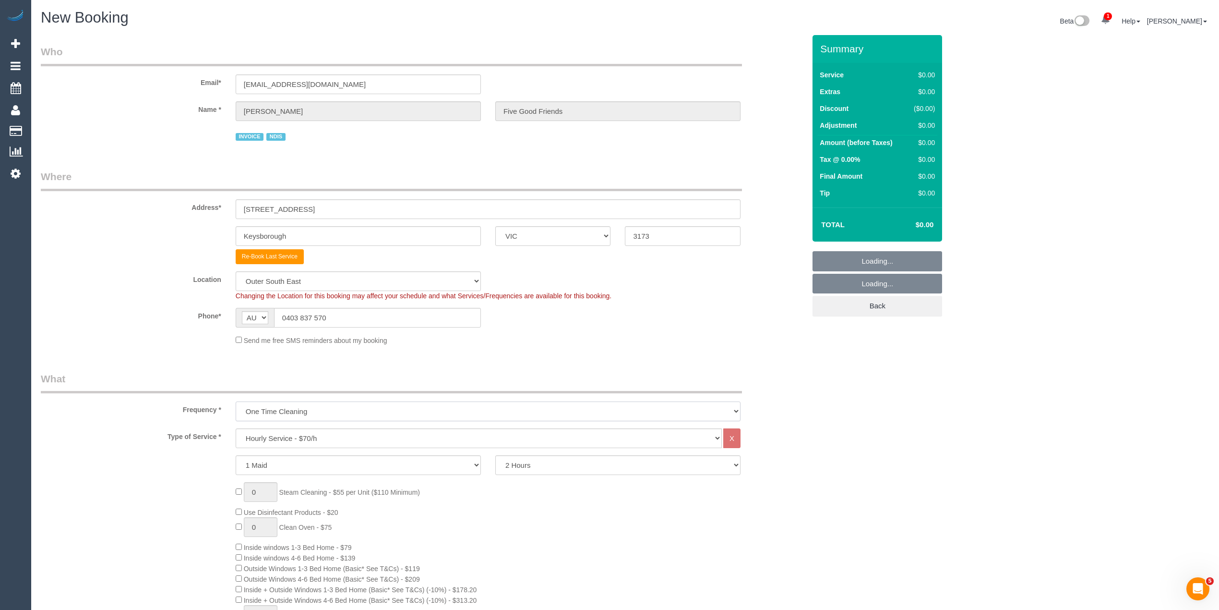
select select "object:2826"
click at [236, 401] on select "One Time Cleaning Weekly - 10% Off - 10.00% (0% for the First Booking) Fortnigh…" at bounding box center [488, 411] width 505 height 20
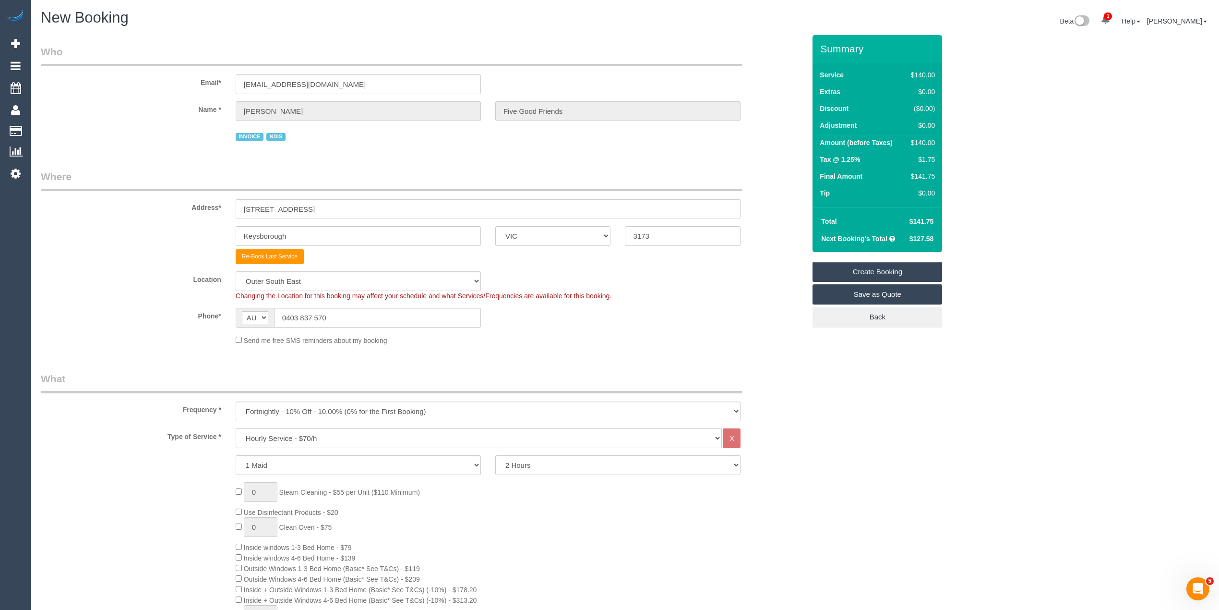
click at [318, 441] on select "Hourly Service - $70/h Hourly Service - $65/h Hourly Service - $60/h Hourly Ser…" at bounding box center [479, 438] width 486 height 20
select select "275"
click at [236, 428] on select "Hourly Service - $70/h Hourly Service - $65/h Hourly Service - $60/h Hourly Ser…" at bounding box center [479, 438] width 486 height 20
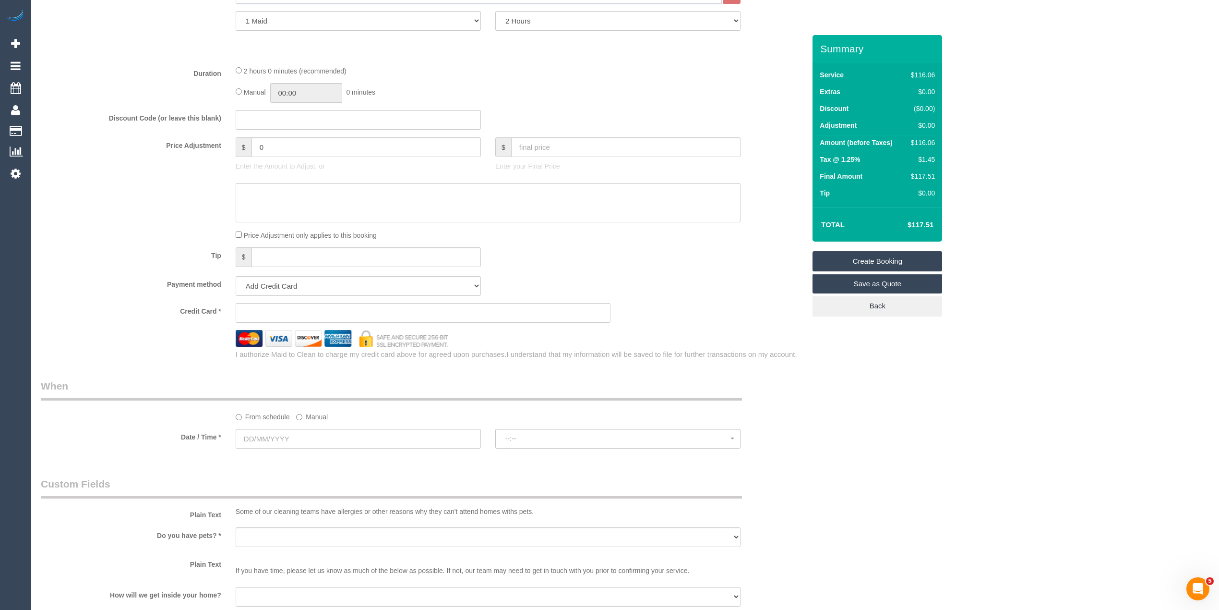
scroll to position [448, 0]
click at [281, 285] on select "Add Credit Card Cash Check Paypal" at bounding box center [358, 282] width 245 height 20
select select "string:check"
click at [236, 272] on select "Add Credit Card Cash Check Paypal" at bounding box center [358, 282] width 245 height 20
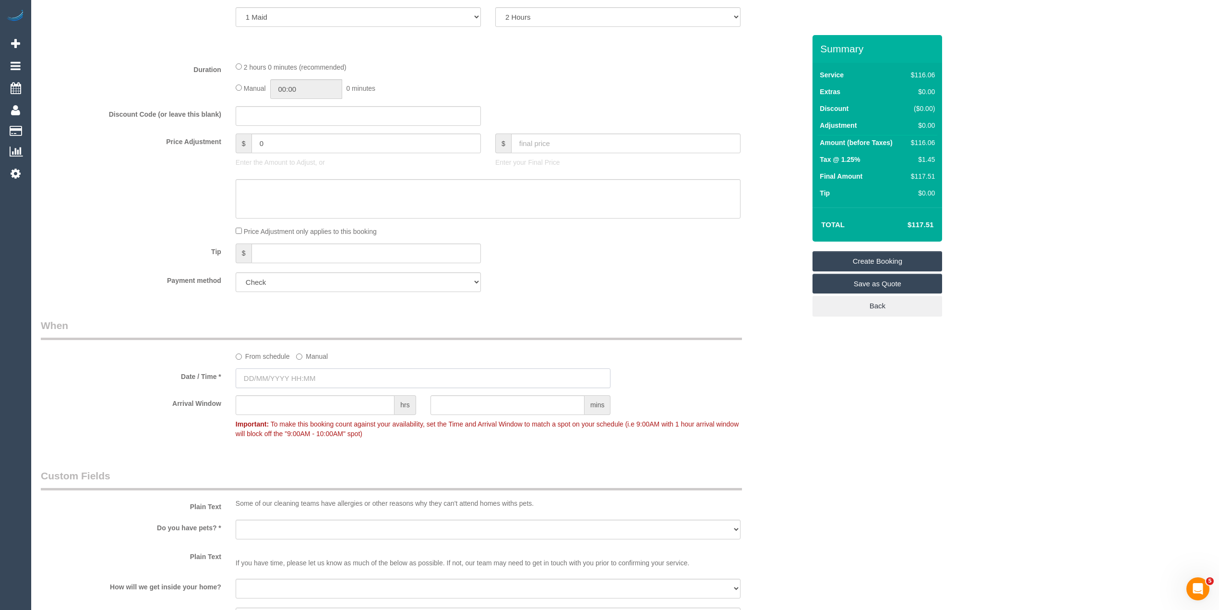
click at [298, 374] on input "text" at bounding box center [423, 378] width 375 height 20
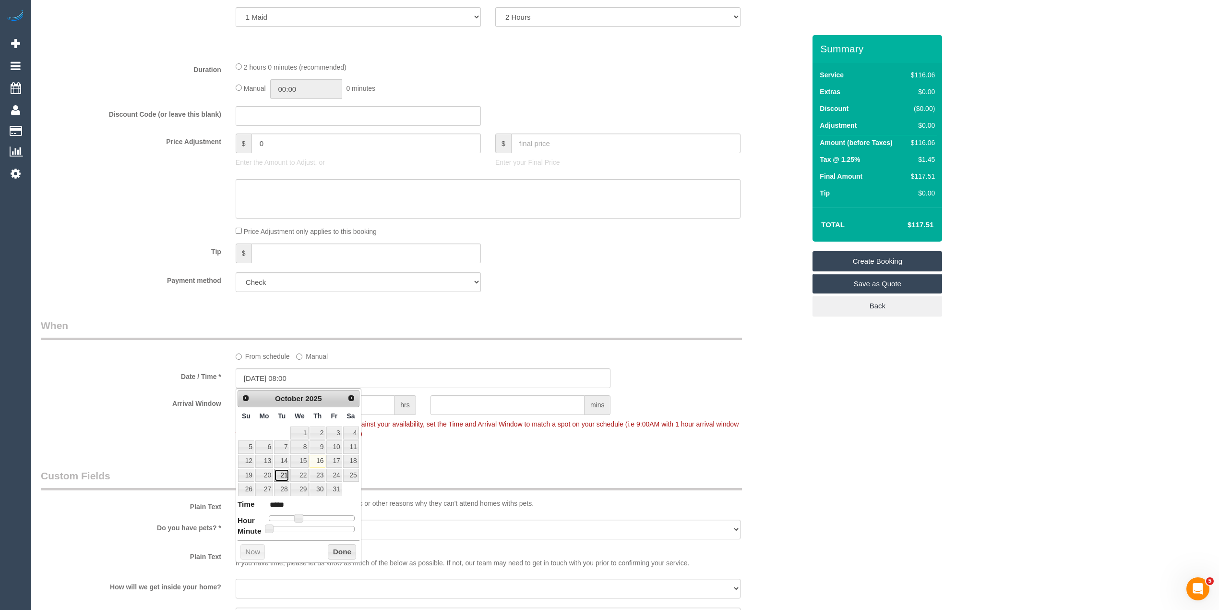
click at [285, 473] on link "21" at bounding box center [281, 474] width 15 height 13
click at [286, 477] on link "21" at bounding box center [281, 474] width 15 height 13
click at [281, 473] on link "21" at bounding box center [281, 474] width 15 height 13
type input "21/10/2025 09:00"
type input "*****"
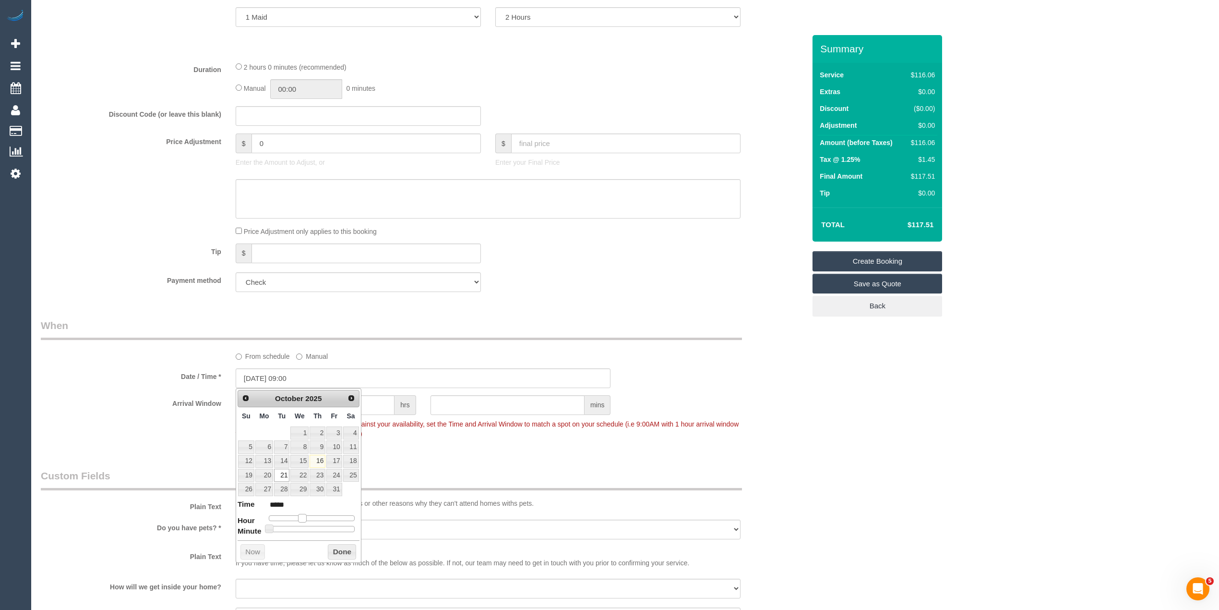
type input "21/10/2025 10:00"
type input "*****"
drag, startPoint x: 300, startPoint y: 518, endPoint x: 308, endPoint y: 518, distance: 7.7
click at [308, 518] on span at bounding box center [305, 518] width 9 height 9
click at [908, 443] on div "Who Email* cscaroline9@gmail.com Name * Aldo Strano Five Good Friends INVOICE N…" at bounding box center [625, 419] width 1169 height 1665
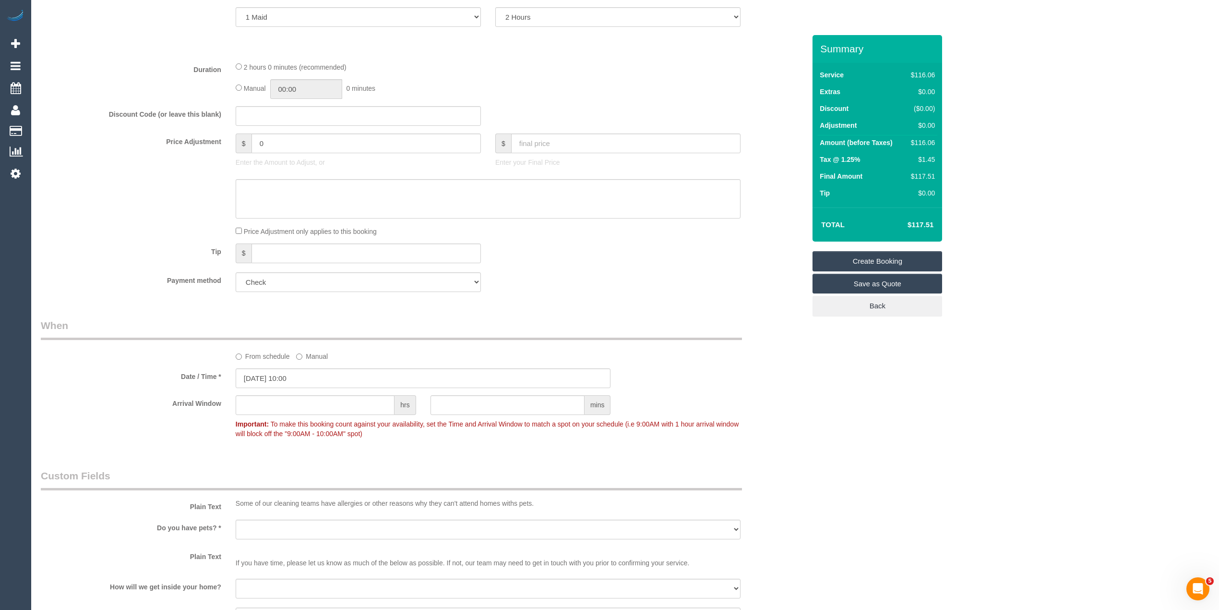
click at [282, 417] on p "Important: To make this booking count against your availability, set the Time a…" at bounding box center [487, 428] width 519 height 22
click at [274, 404] on input "text" at bounding box center [315, 405] width 159 height 20
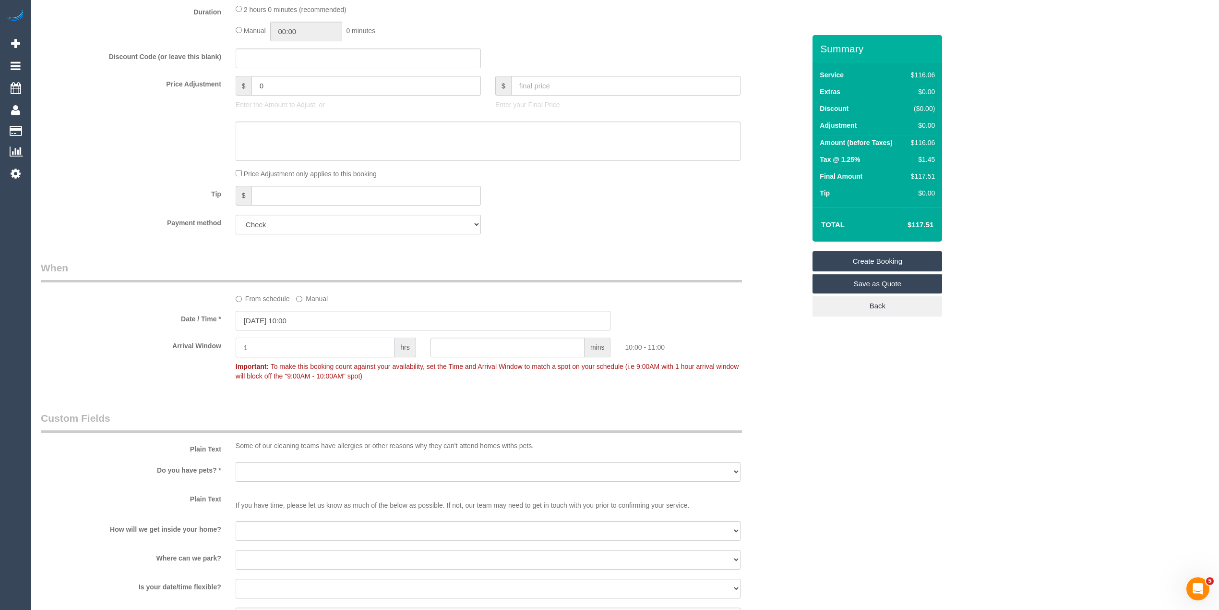
scroll to position [576, 0]
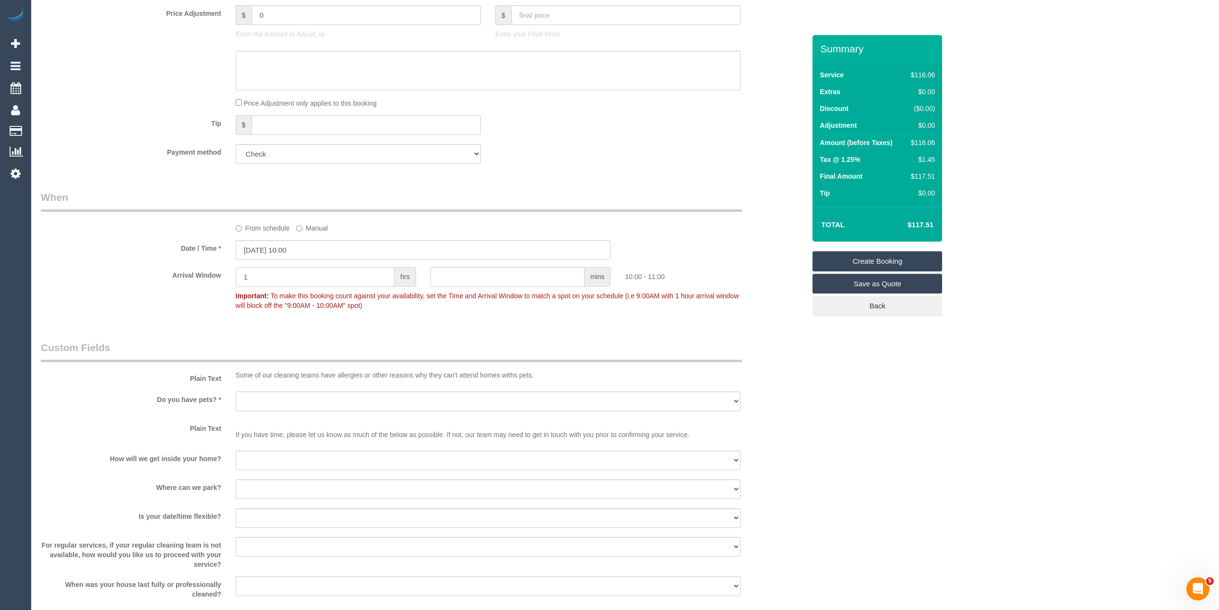
type input "1"
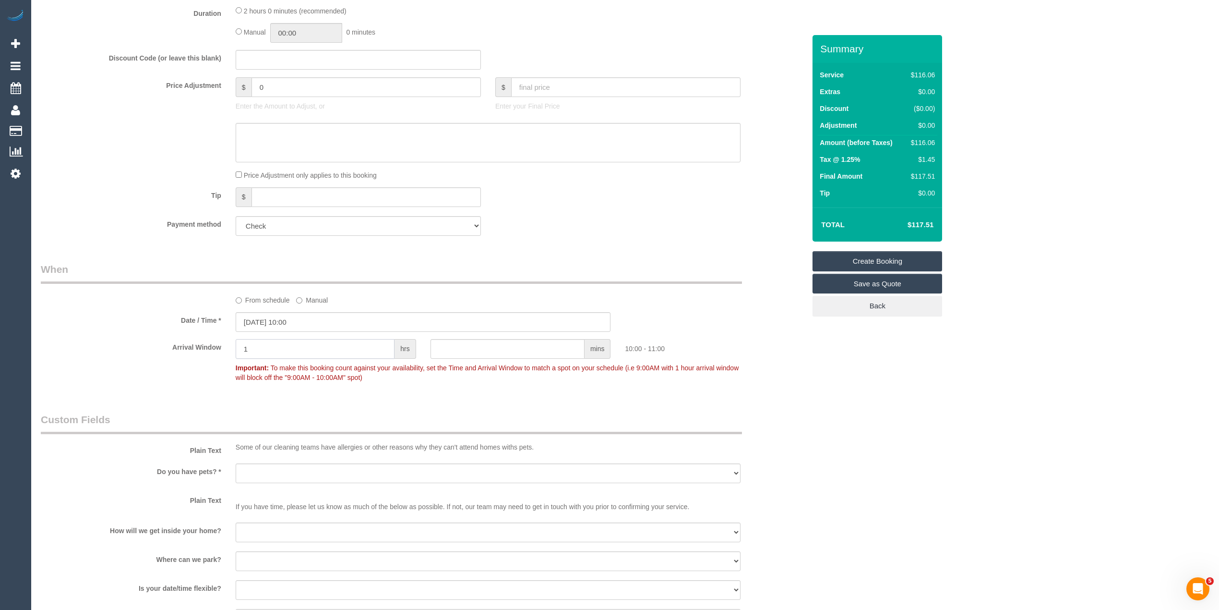
scroll to position [512, 0]
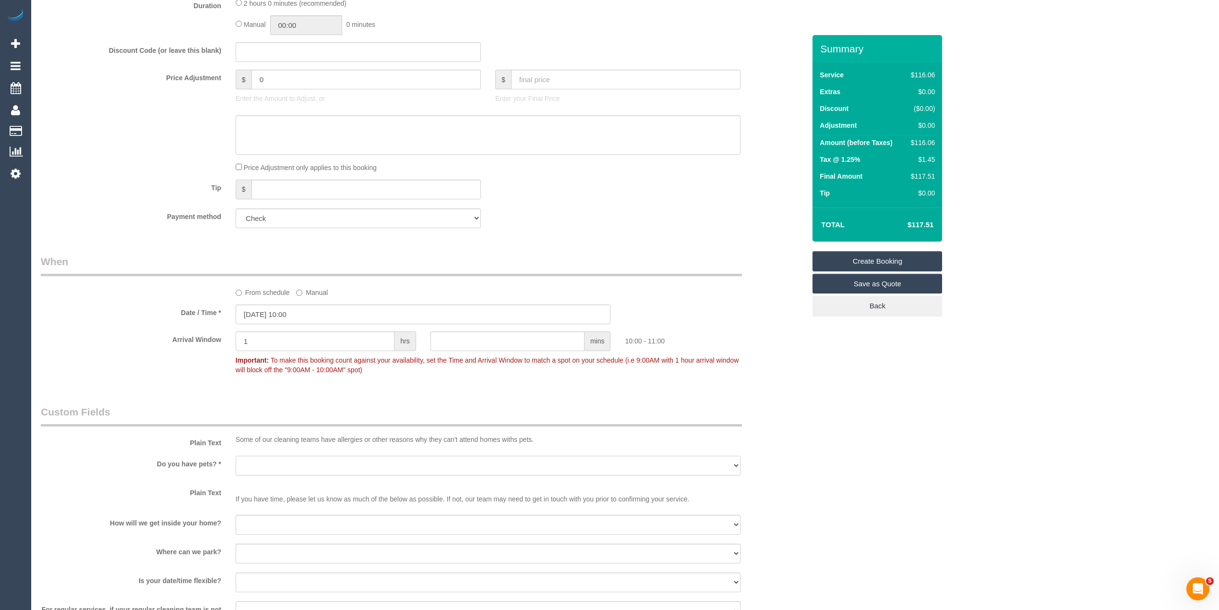
click at [284, 457] on select "Yes - Cats Yes - Dogs No pets Yes - Dogs and Cats Yes - Other" at bounding box center [488, 465] width 505 height 20
select select "number:28"
click at [236, 455] on select "Yes - Cats Yes - Dogs No pets Yes - Dogs and Cats Yes - Other" at bounding box center [488, 465] width 505 height 20
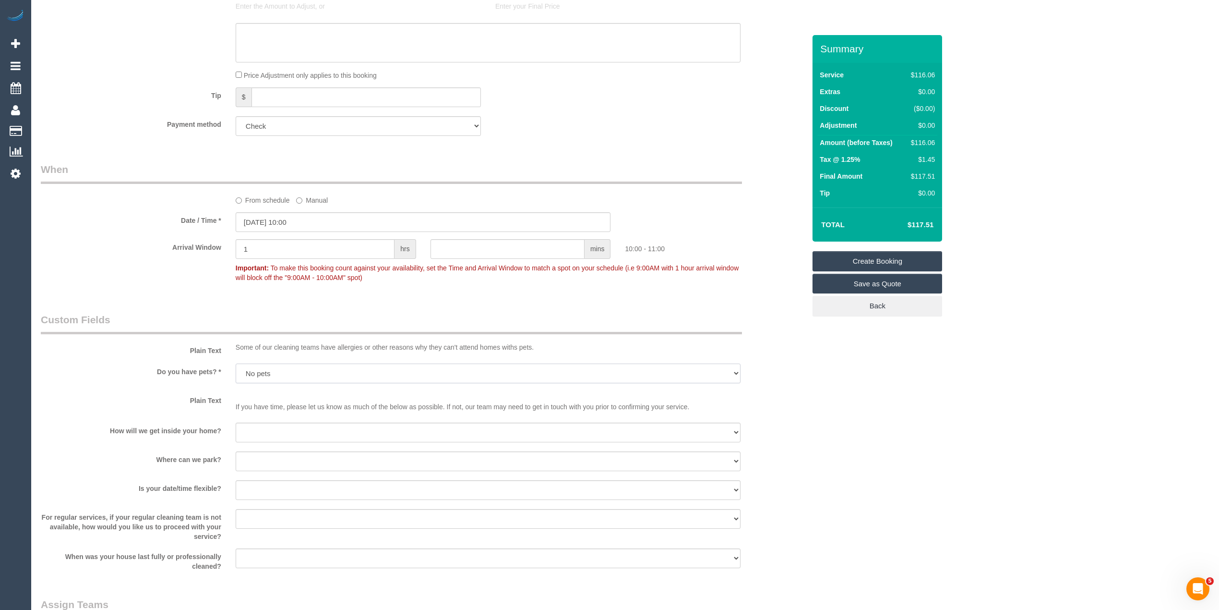
scroll to position [704, 0]
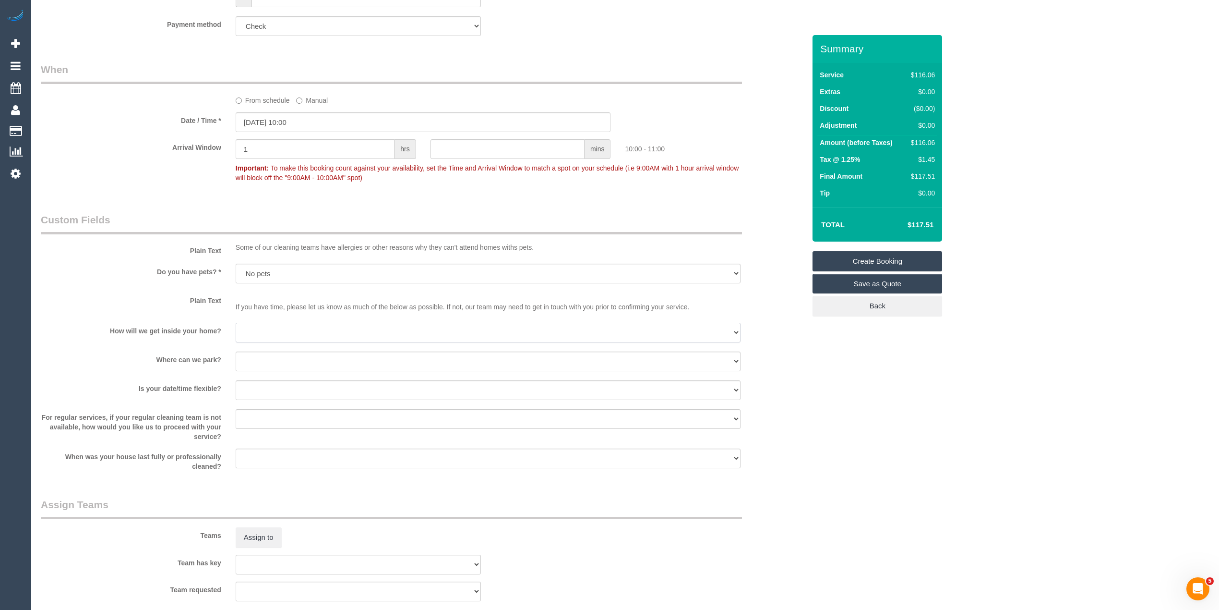
click at [261, 323] on select "I will be home Key will be left (please provide details below) Lock box/Access …" at bounding box center [488, 333] width 505 height 20
select select "number:14"
click at [236, 323] on select "I will be home Key will be left (please provide details below) Lock box/Access …" at bounding box center [488, 333] width 505 height 20
click at [298, 364] on select "I will provide parking on-site Free street parking Paid street parking (cost wi…" at bounding box center [488, 361] width 505 height 20
select select "number:19"
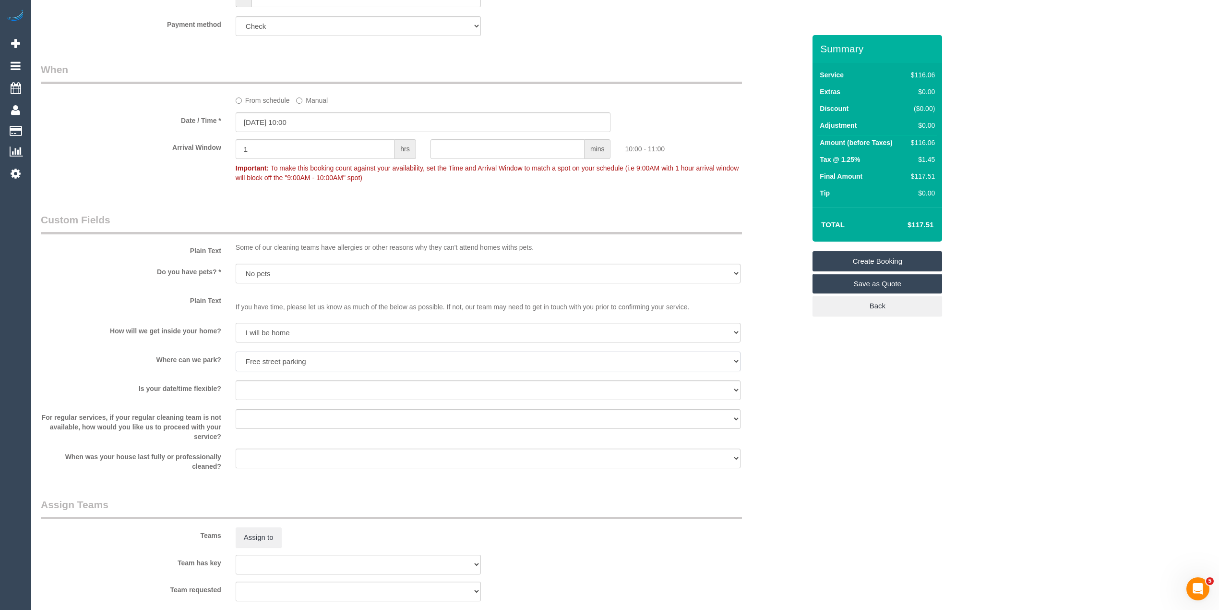
click at [236, 351] on select "I will provide parking on-site Free street parking Paid street parking (cost wi…" at bounding box center [488, 361] width 505 height 20
click at [284, 383] on select "Yes - date and time Yes - date but not time Yes - time but not date No - No fle…" at bounding box center [488, 390] width 505 height 20
select select "number:25"
click at [236, 380] on select "Yes - date and time Yes - date but not time Yes - time but not date No - No fle…" at bounding box center [488, 390] width 505 height 20
click at [270, 410] on select "Arrange a cleaner to cover and do not bother you Arrange a cleaner to cover and…" at bounding box center [488, 419] width 505 height 20
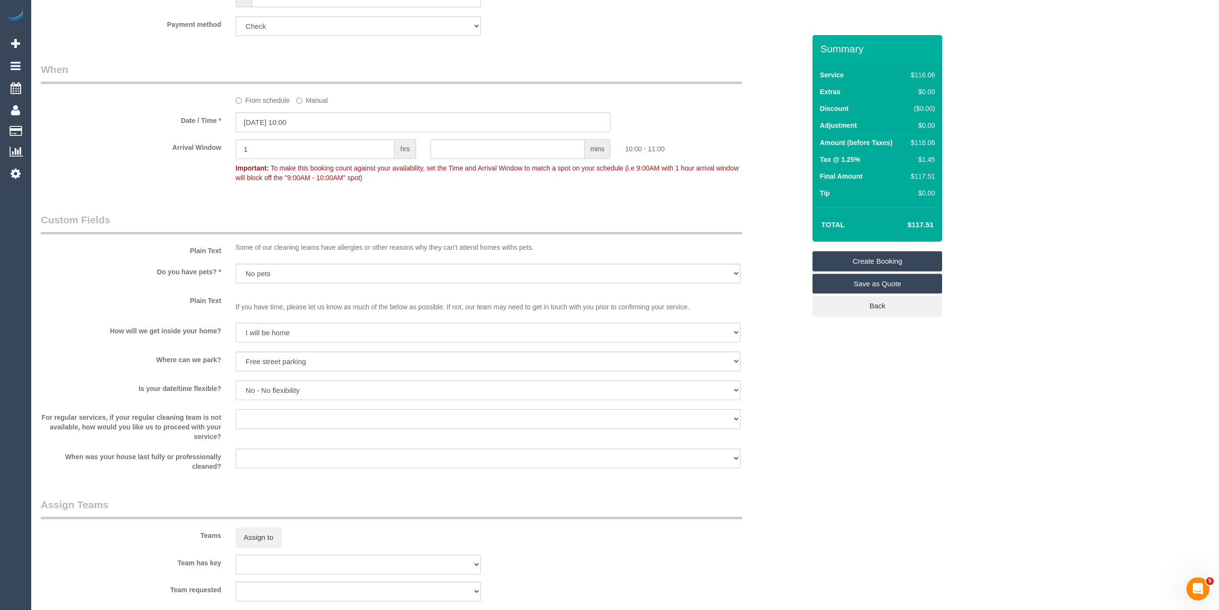
click at [252, 417] on select "Arrange a cleaner to cover and do not bother you Arrange a cleaner to cover and…" at bounding box center [488, 419] width 505 height 20
select select "number:35"
click at [236, 409] on select "Arrange a cleaner to cover and do not bother you Arrange a cleaner to cover and…" at bounding box center [488, 419] width 505 height 20
click at [276, 455] on select "Within 1-2 weeks Within 2-4 weeks Within 1-4 months Over 4 months ago" at bounding box center [488, 458] width 505 height 20
select select "number:11"
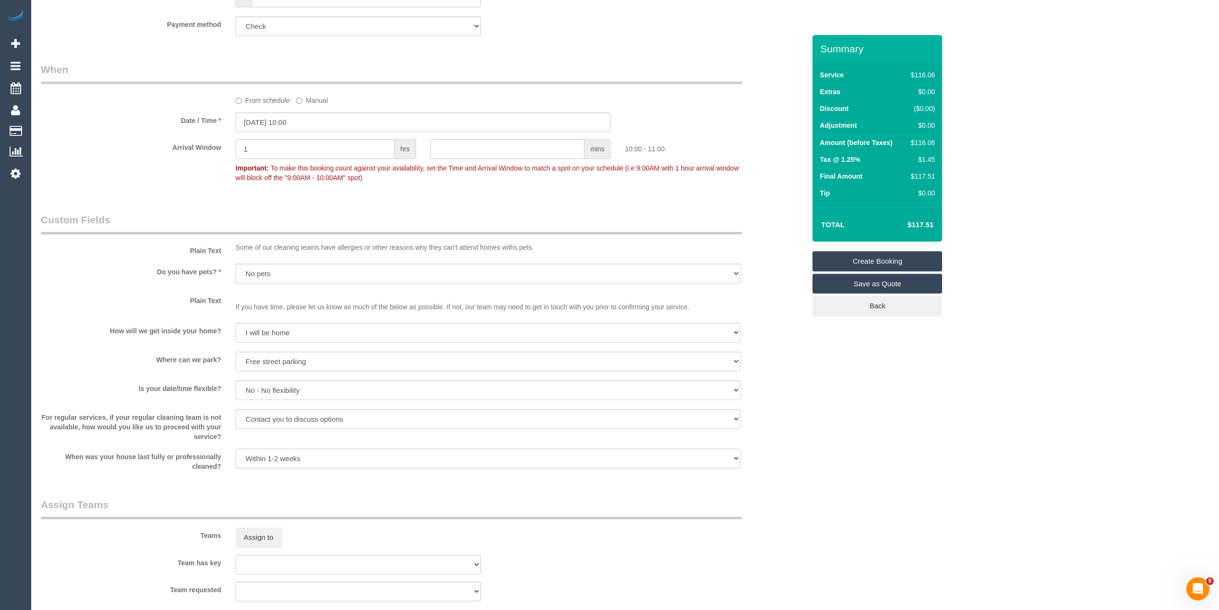
click at [236, 448] on select "Within 1-2 weeks Within 2-4 weeks Within 1-4 months Over 4 months ago" at bounding box center [488, 458] width 505 height 20
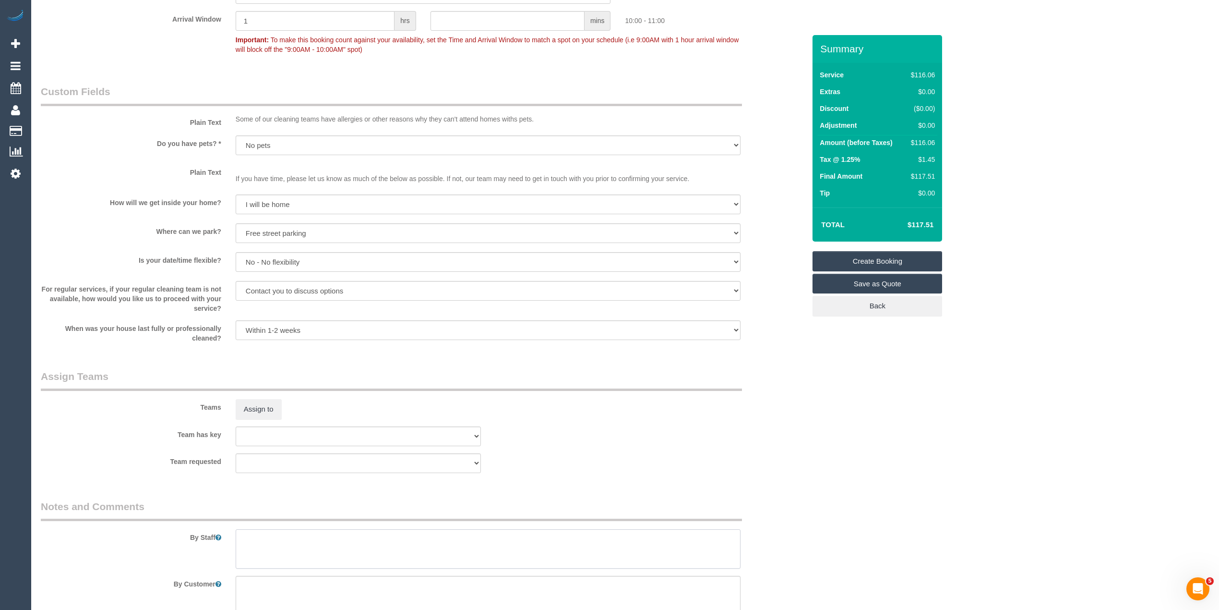
click at [287, 538] on textarea at bounding box center [488, 548] width 505 height 39
paste textarea "Bathroom, toilet, kitchen, lounge room & bedroom. Please ensure to clean for th…"
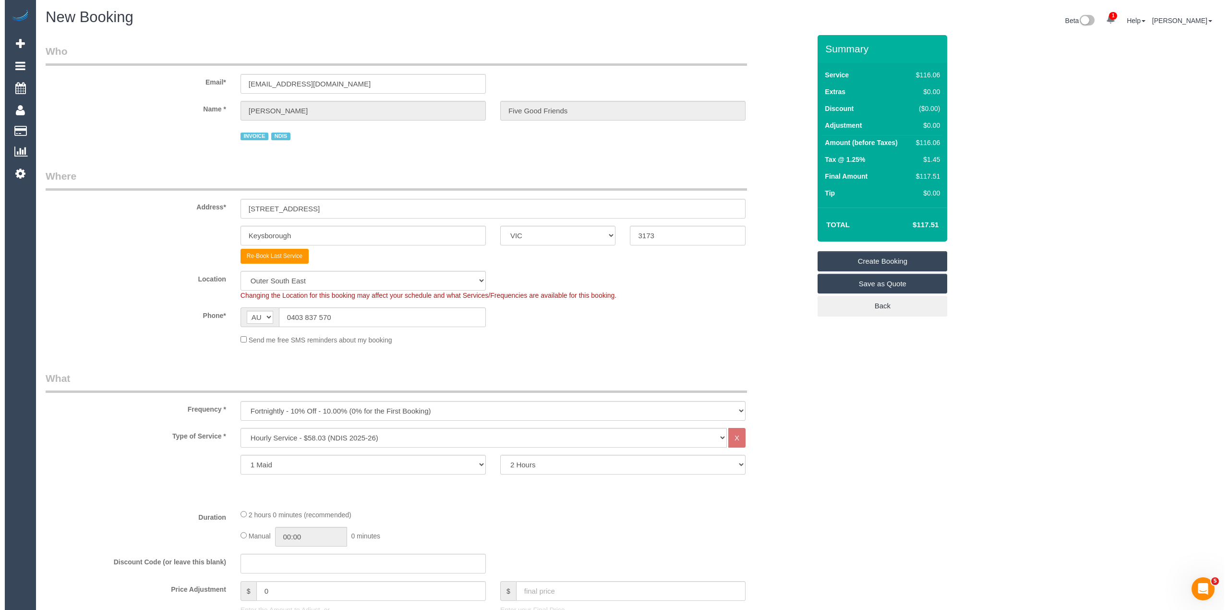
scroll to position [0, 0]
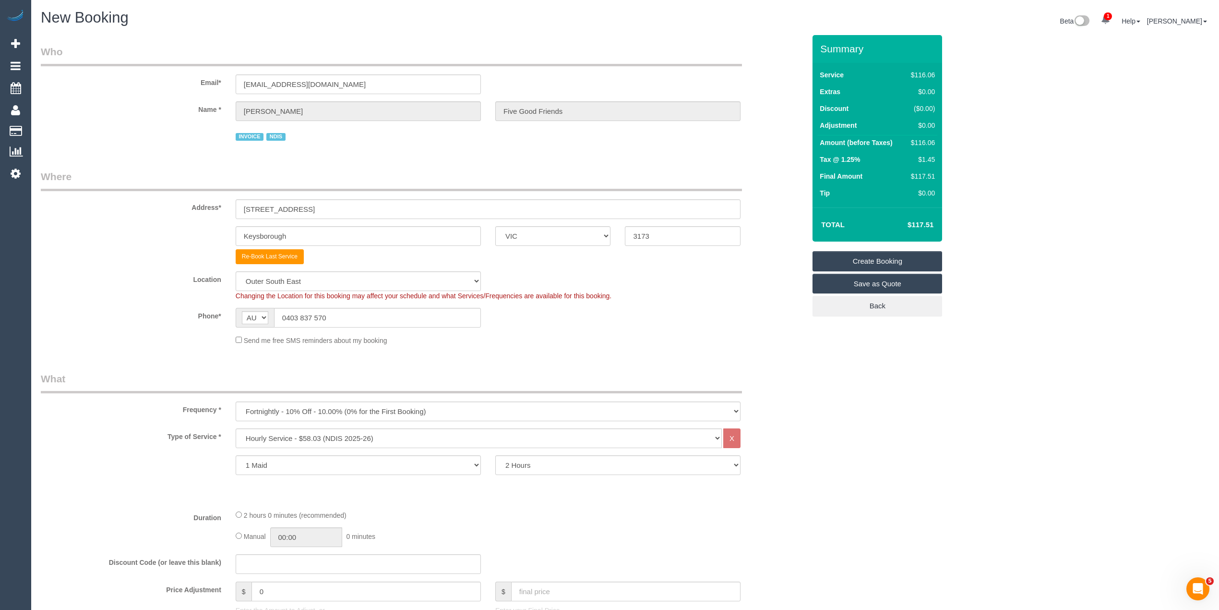
type textarea "Bathroom, toilet, kitchen, lounge room & bedroom. Please ensure to clean for th…"
click at [891, 258] on link "Create Booking" at bounding box center [878, 261] width 130 height 20
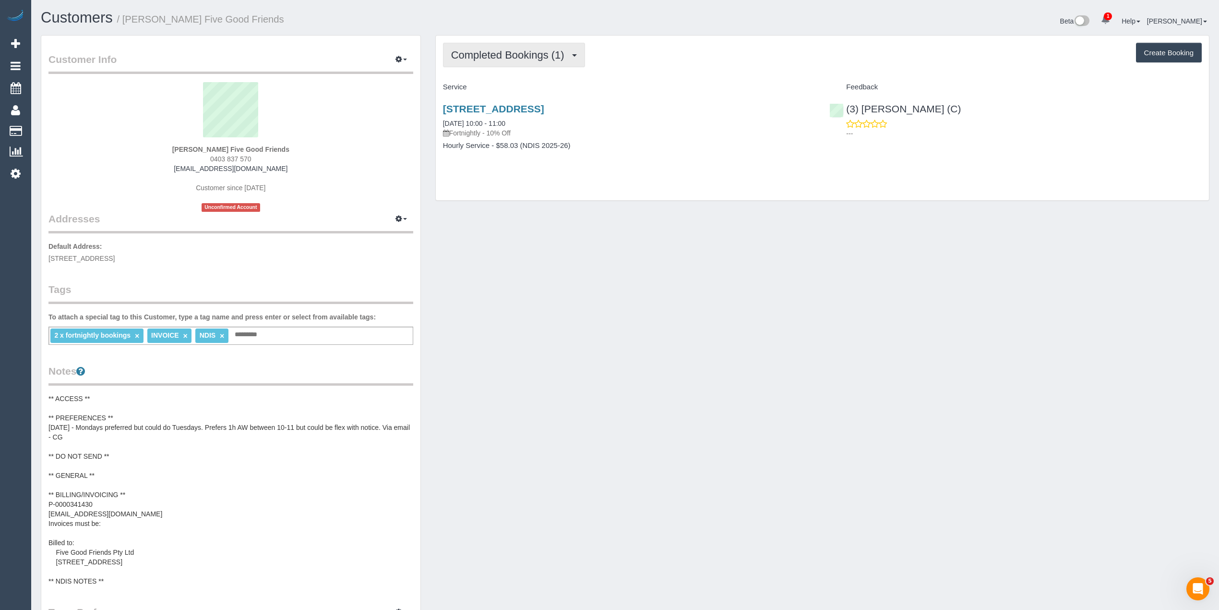
click at [484, 51] on span "Completed Bookings (1)" at bounding box center [510, 55] width 118 height 12
click at [511, 93] on link "Upcoming Bookings (11)" at bounding box center [493, 90] width 101 height 12
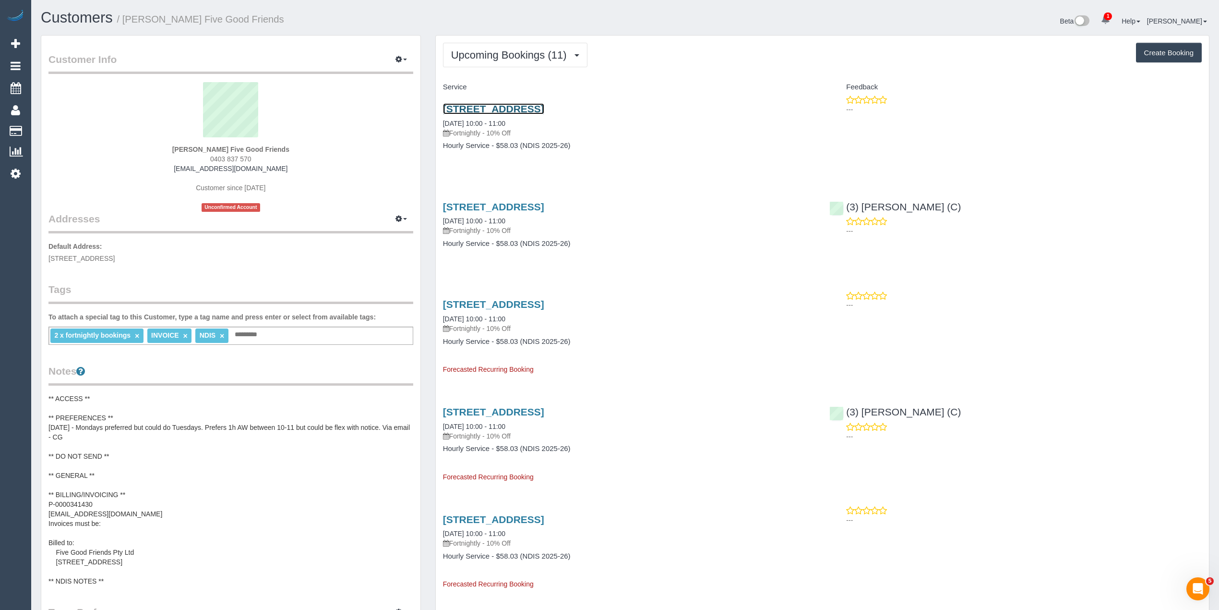
click at [544, 105] on link "20 Wingala Avenue, Keysborough, VIC 3173" at bounding box center [493, 108] width 101 height 11
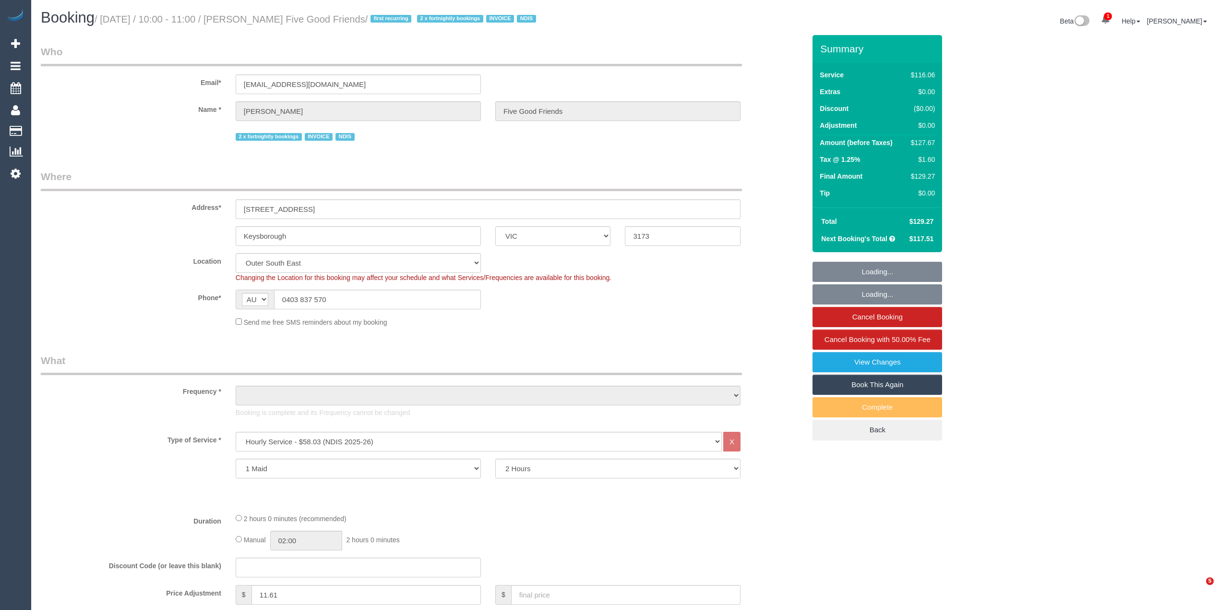
select select "VIC"
select select "object:650"
select select "number:28"
select select "number:14"
select select "number:19"
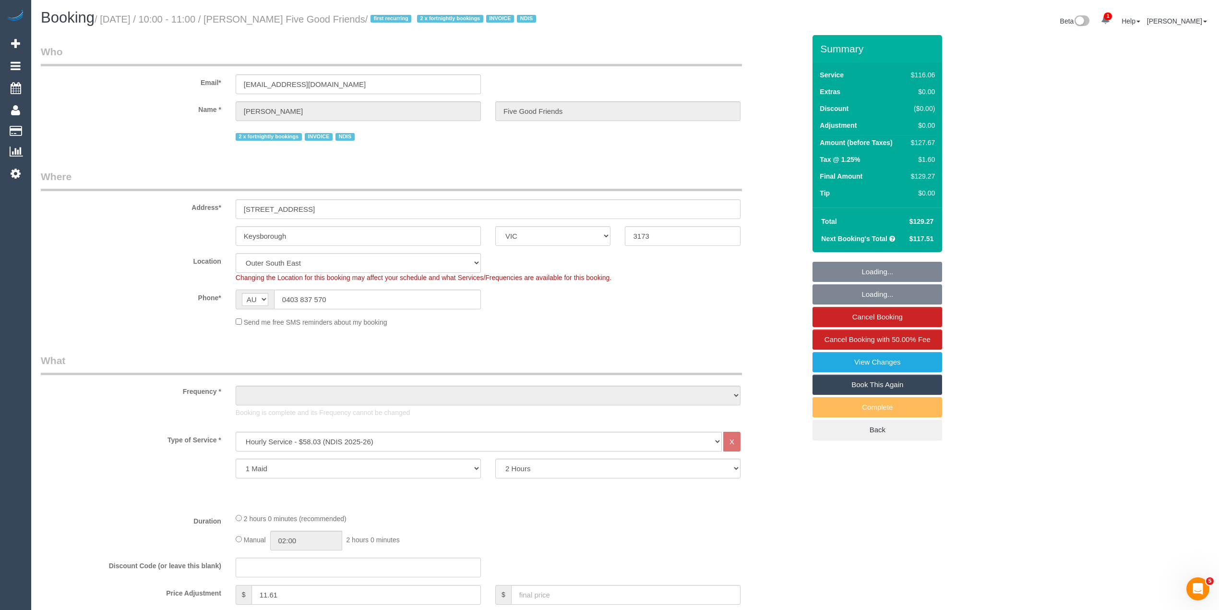
select select "number:25"
select select "number:35"
select select "object:1137"
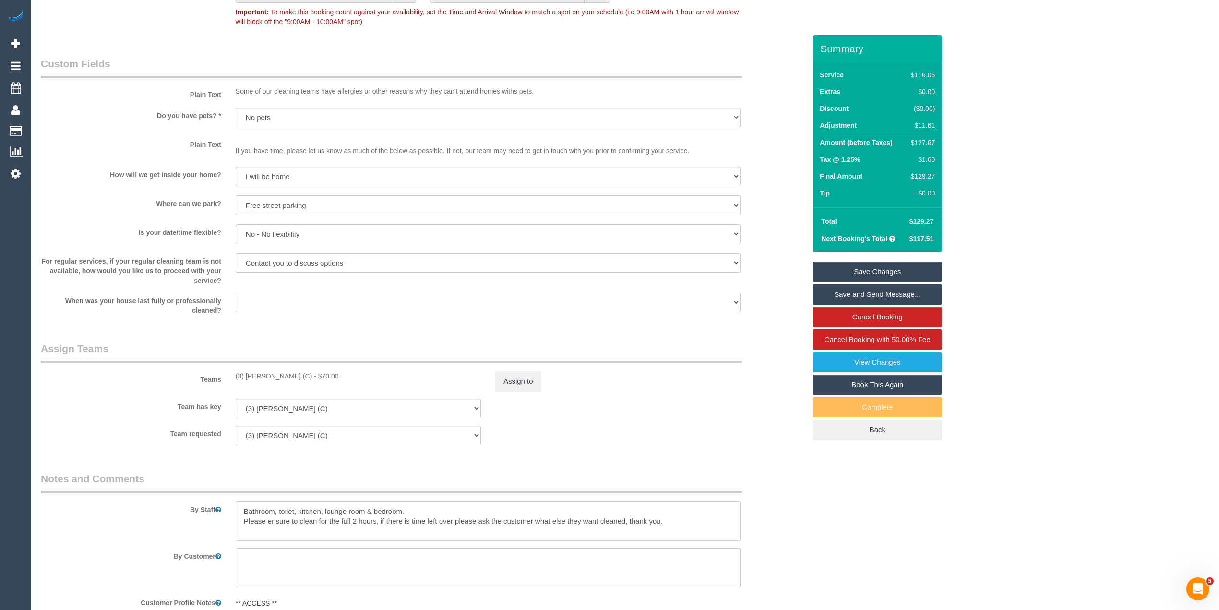
scroll to position [1024, 0]
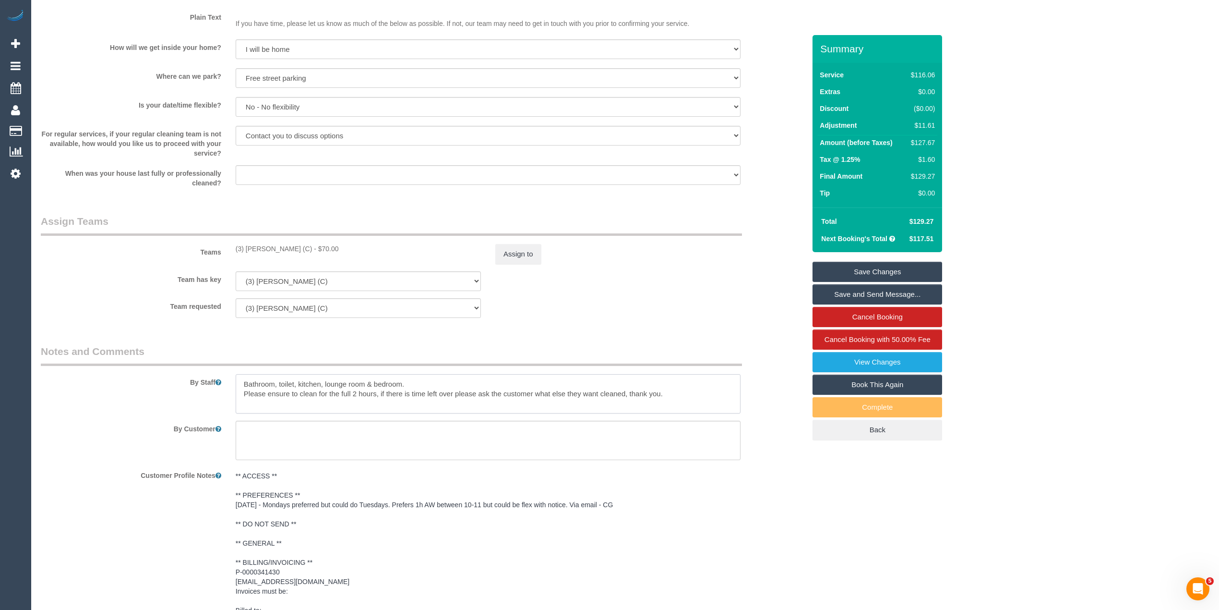
drag, startPoint x: 238, startPoint y: 382, endPoint x: 681, endPoint y: 395, distance: 442.7
click at [681, 395] on textarea at bounding box center [488, 393] width 505 height 39
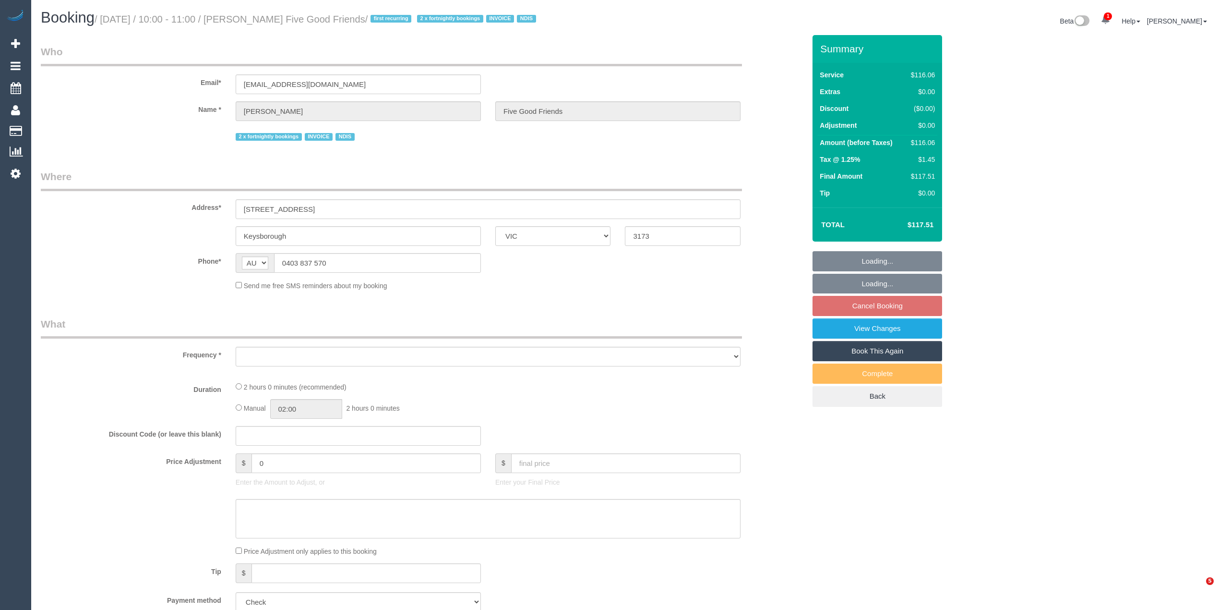
select select "VIC"
select select "object:534"
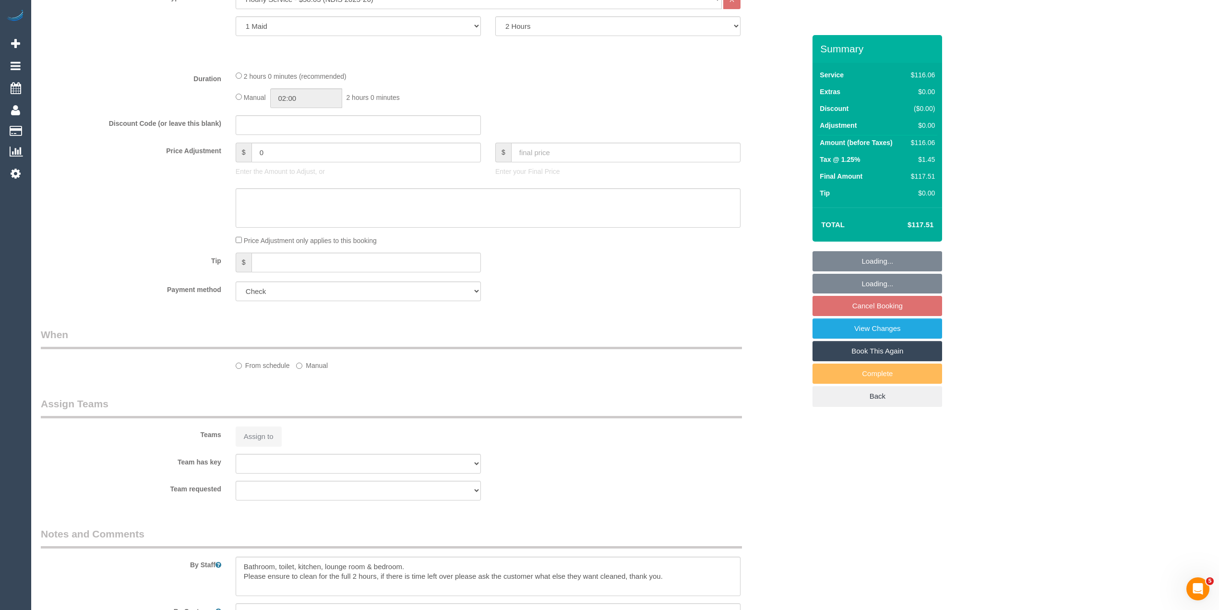
select select "number:28"
select select "number:14"
select select "number:19"
select select "number:25"
select select "number:35"
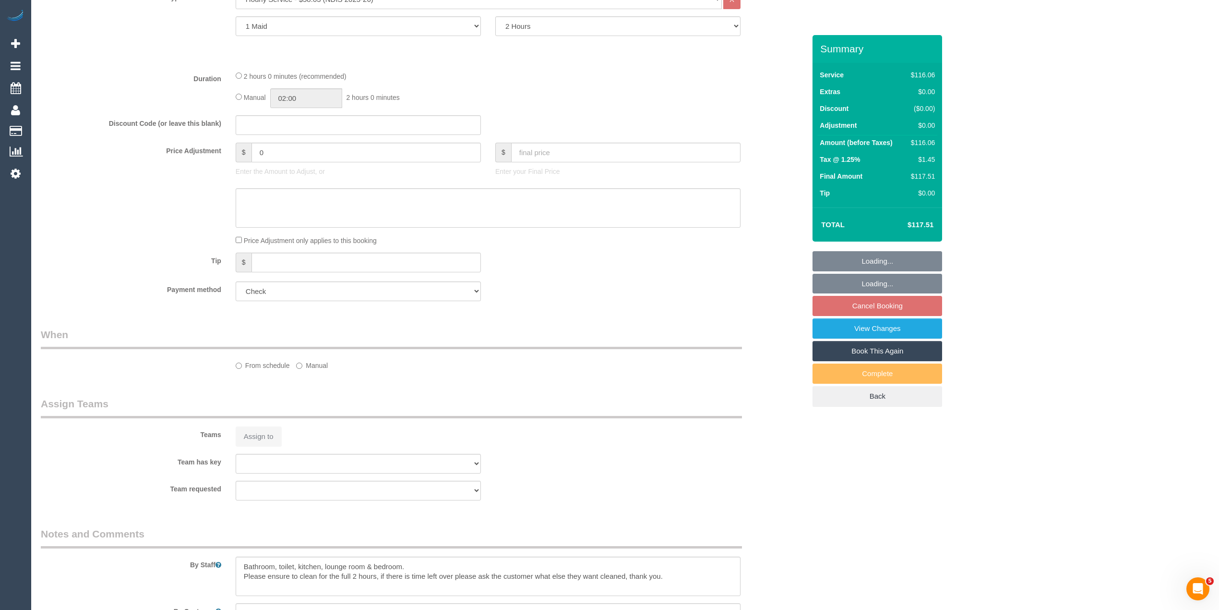
select select "number:11"
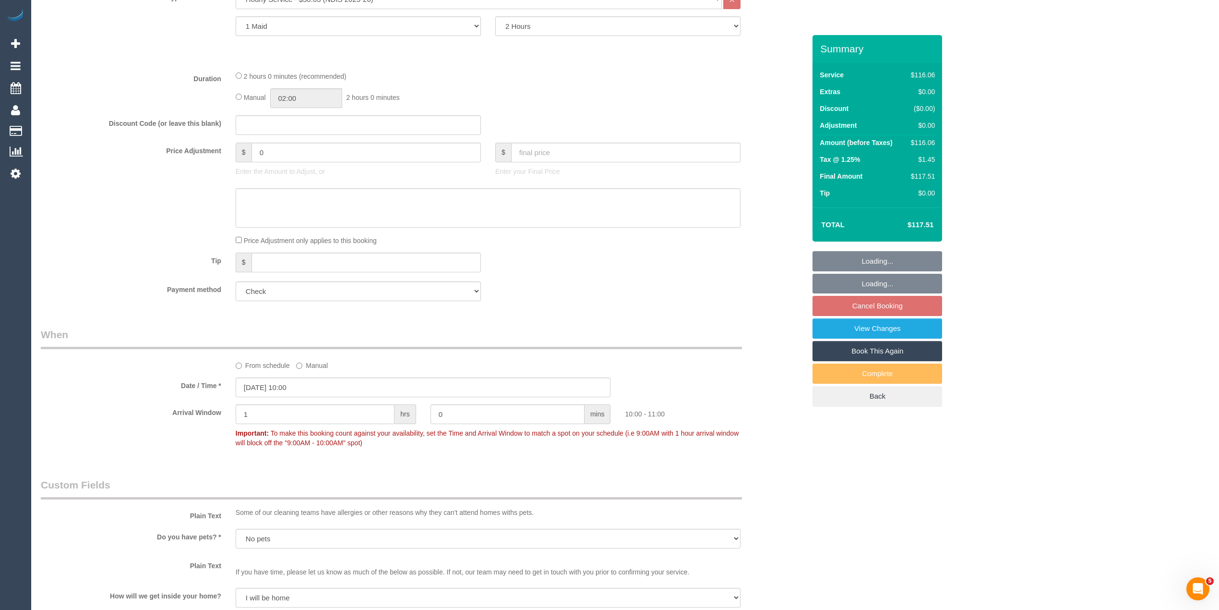
select select "object:1077"
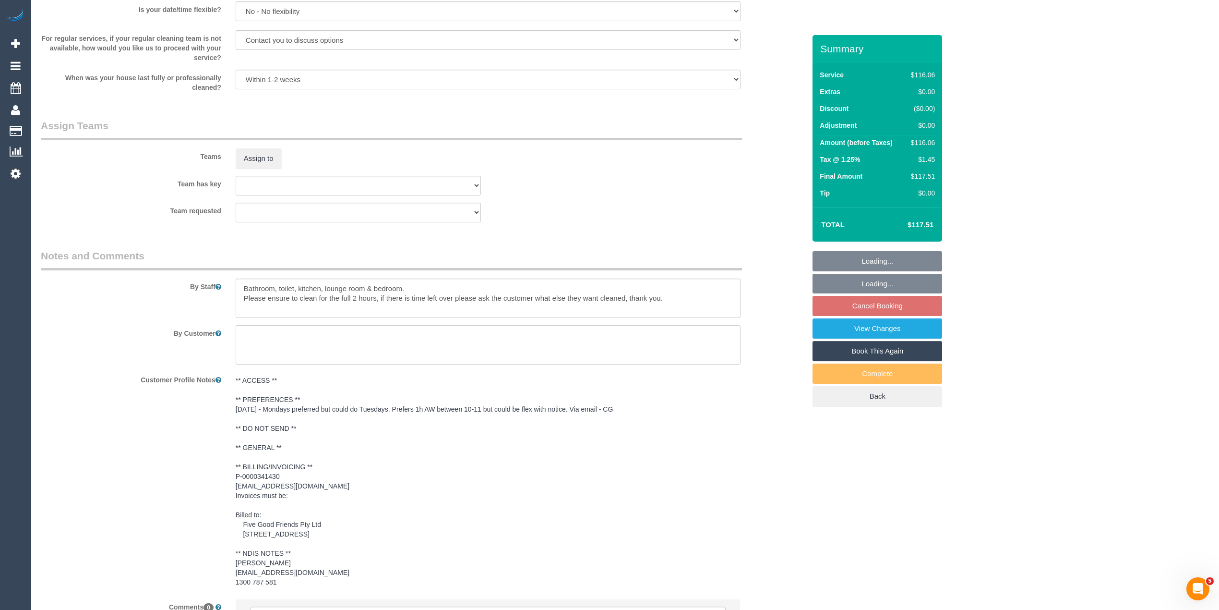
scroll to position [1186, 0]
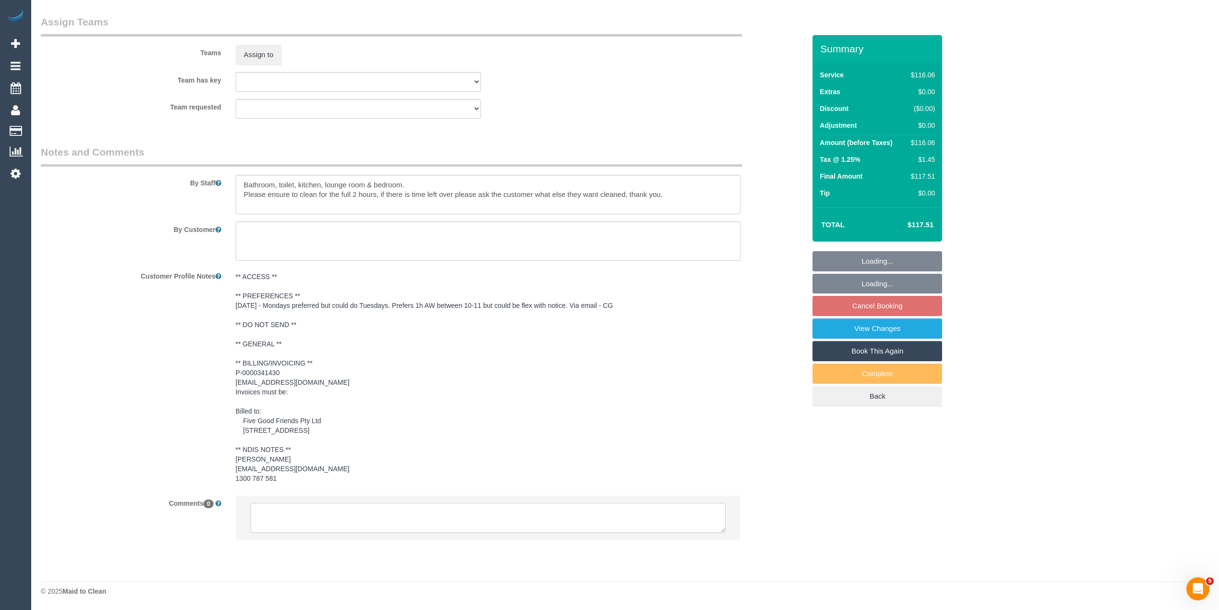
click at [329, 521] on textarea at bounding box center [488, 518] width 475 height 30
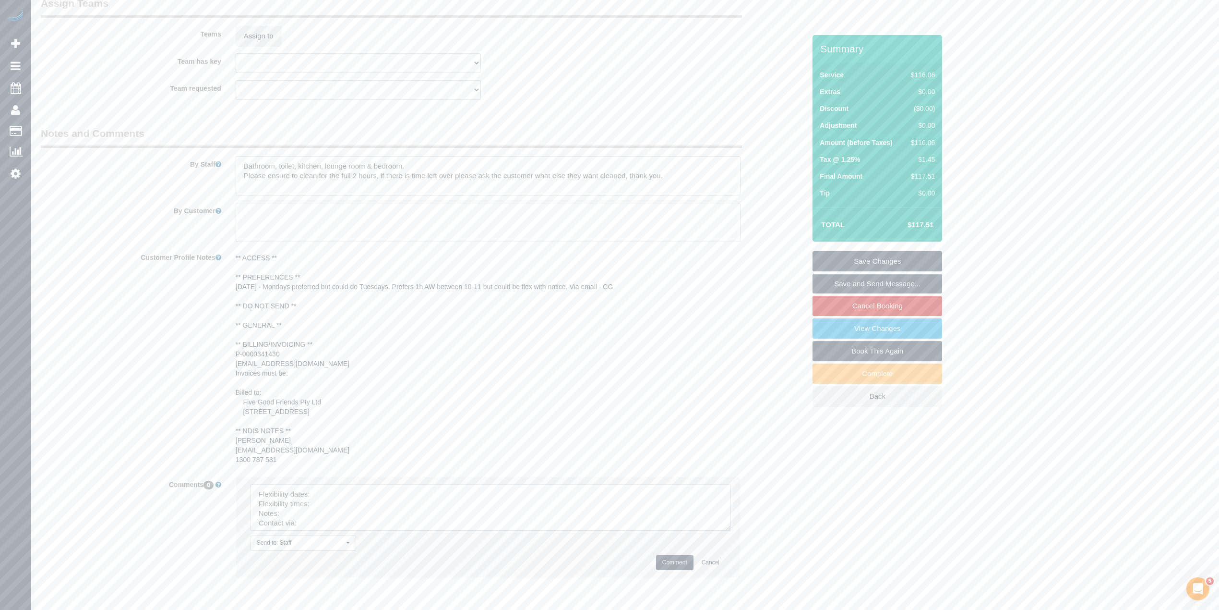
drag, startPoint x: 722, startPoint y: 525, endPoint x: 661, endPoint y: 569, distance: 75.3
click at [731, 530] on textarea at bounding box center [491, 507] width 480 height 47
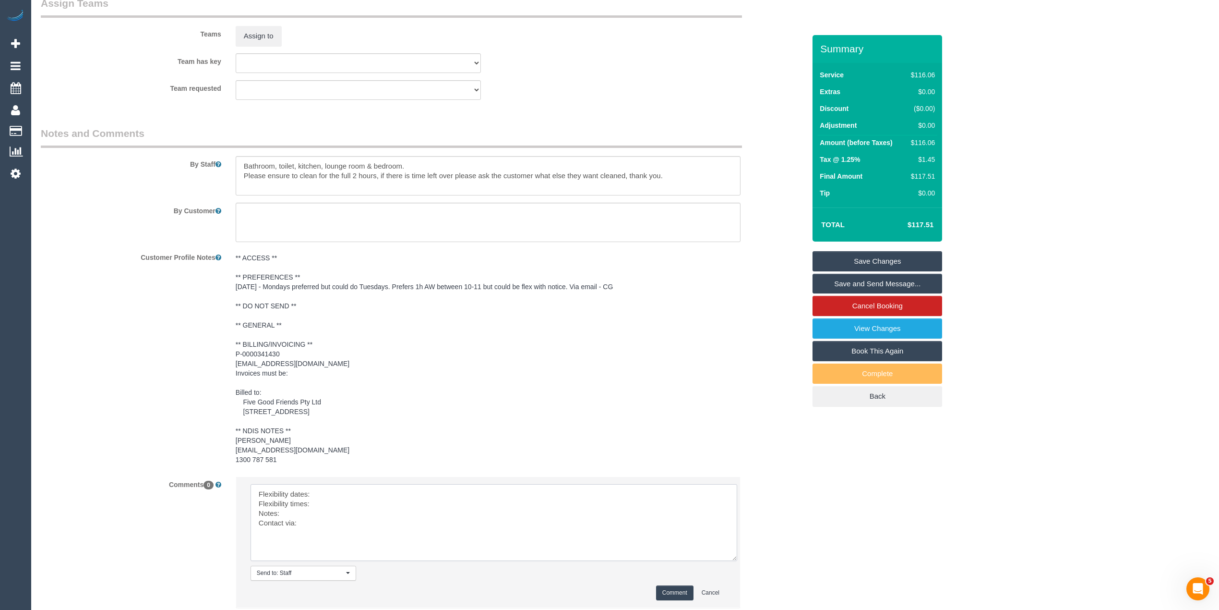
click at [352, 509] on textarea at bounding box center [494, 522] width 487 height 77
click at [346, 525] on textarea at bounding box center [494, 522] width 487 height 77
click at [300, 530] on textarea at bounding box center [494, 522] width 487 height 77
click at [317, 542] on textarea at bounding box center [494, 522] width 487 height 77
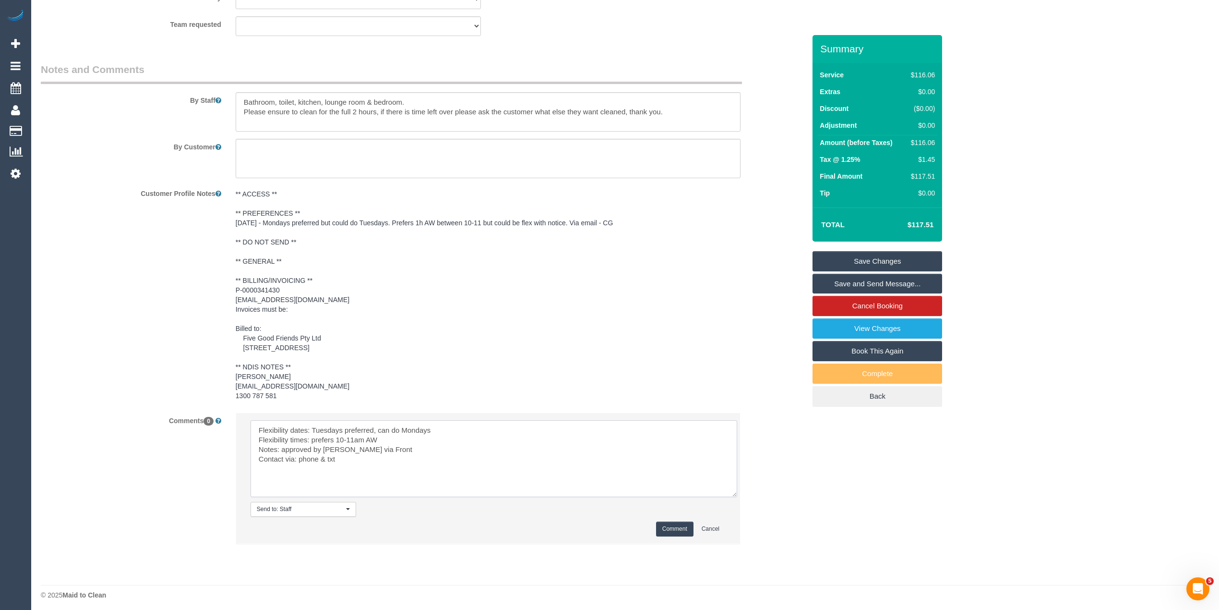
type textarea "Flexibility dates: Tuesdays preferred, can do Mondays Flexibility times: prefer…"
click at [670, 536] on button "Comment" at bounding box center [674, 528] width 37 height 15
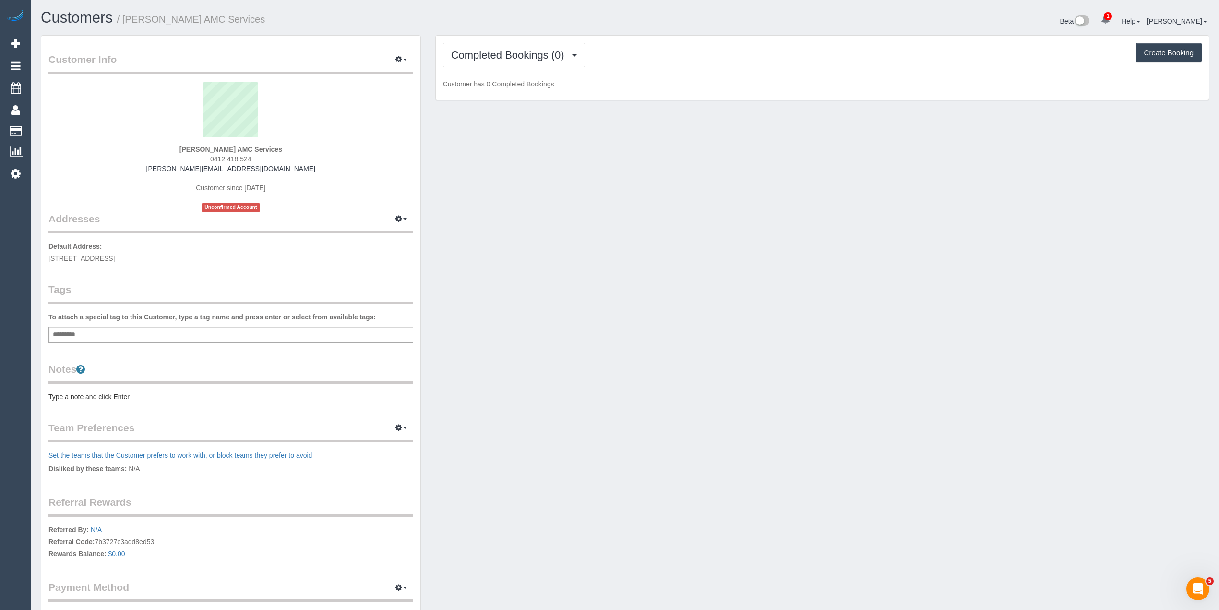
click at [185, 327] on div "Add a tag" at bounding box center [230, 334] width 365 height 16
type input "***"
type input "****"
type input "*******"
click at [133, 396] on pre "Type a note and click Enter" at bounding box center [230, 399] width 365 height 10
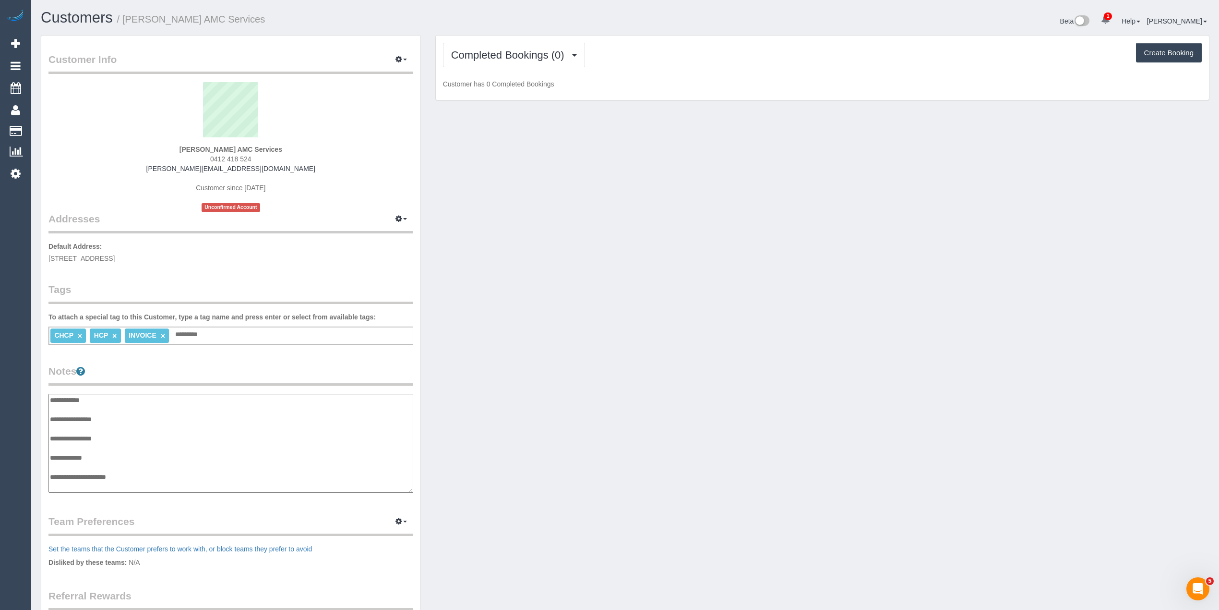
scroll to position [8, 0]
type textarea "**********"
click at [217, 327] on div "CHCP × HCP × INVOICE × Add a tag" at bounding box center [230, 335] width 365 height 18
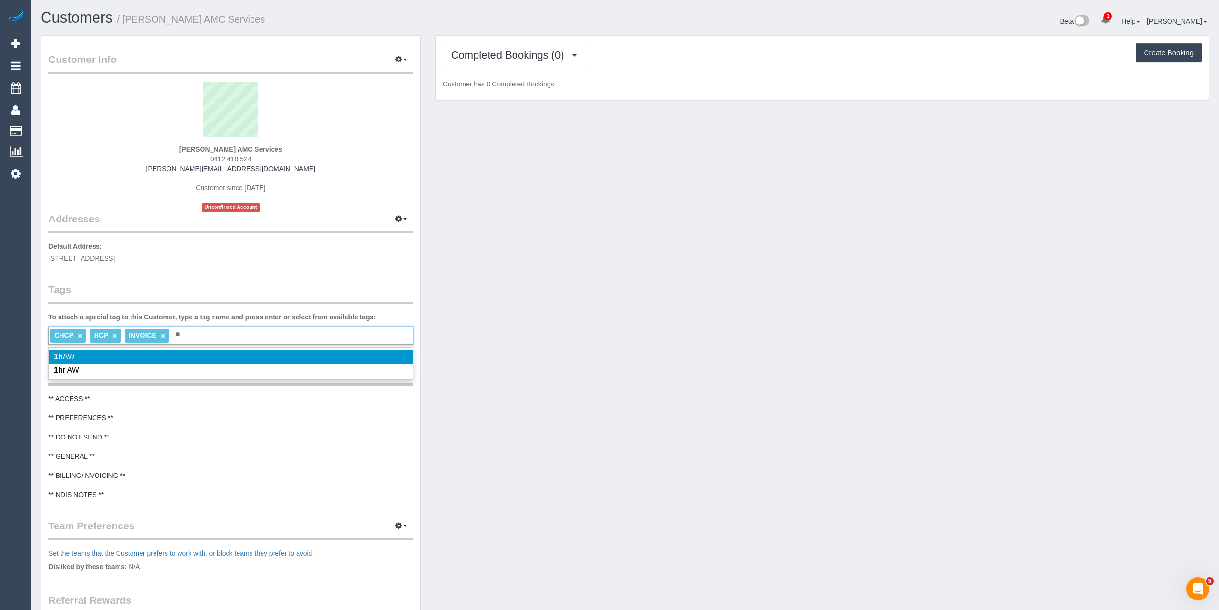
type input "**"
click at [147, 354] on li "1h AW" at bounding box center [231, 356] width 364 height 13
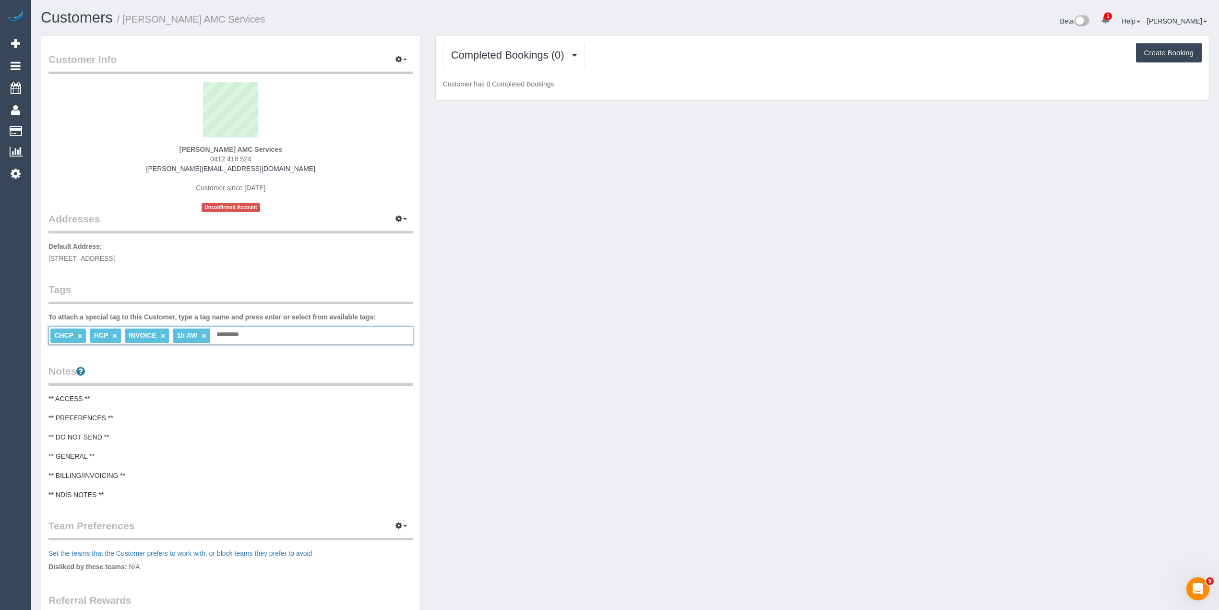
click at [129, 415] on pre "** ACCESS ** ** PREFERENCES ** ** DO NOT SEND ** ** GENERAL ** ** BILLING/INVOI…" at bounding box center [230, 447] width 365 height 106
click at [122, 407] on textarea "**********" at bounding box center [230, 443] width 364 height 99
click at [135, 475] on textarea "**********" at bounding box center [230, 443] width 364 height 99
click at [115, 480] on textarea "**********" at bounding box center [230, 443] width 364 height 99
click at [60, 482] on textarea "**********" at bounding box center [230, 443] width 364 height 99
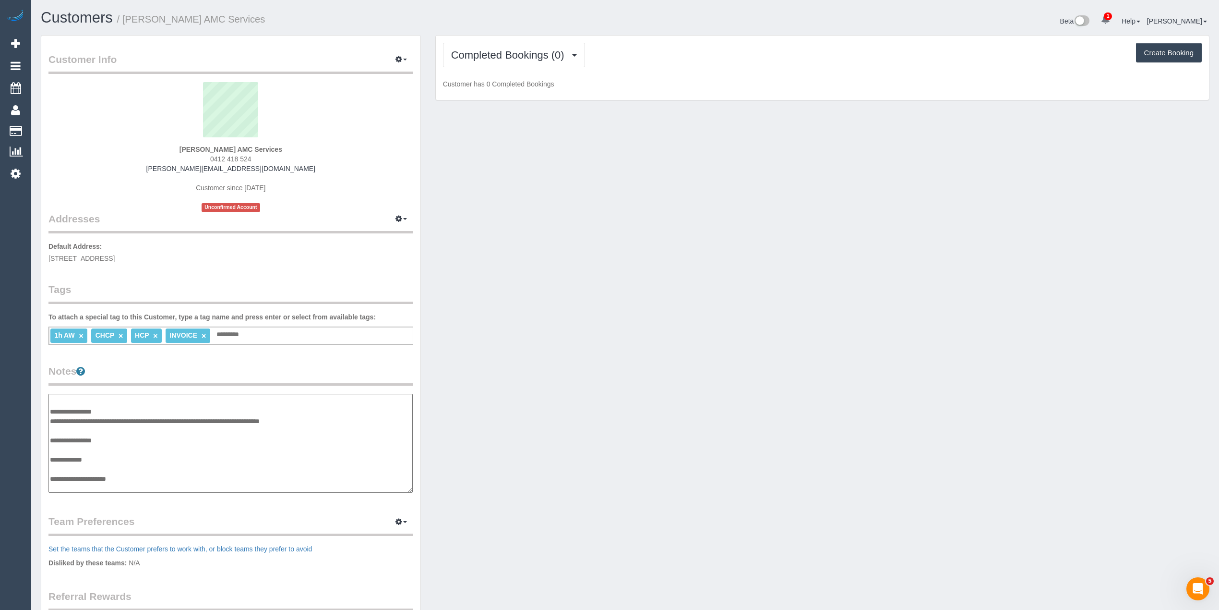
paste textarea "**********"
click at [132, 489] on textarea "**********" at bounding box center [230, 443] width 364 height 99
click at [83, 483] on textarea "**********" at bounding box center [230, 443] width 364 height 99
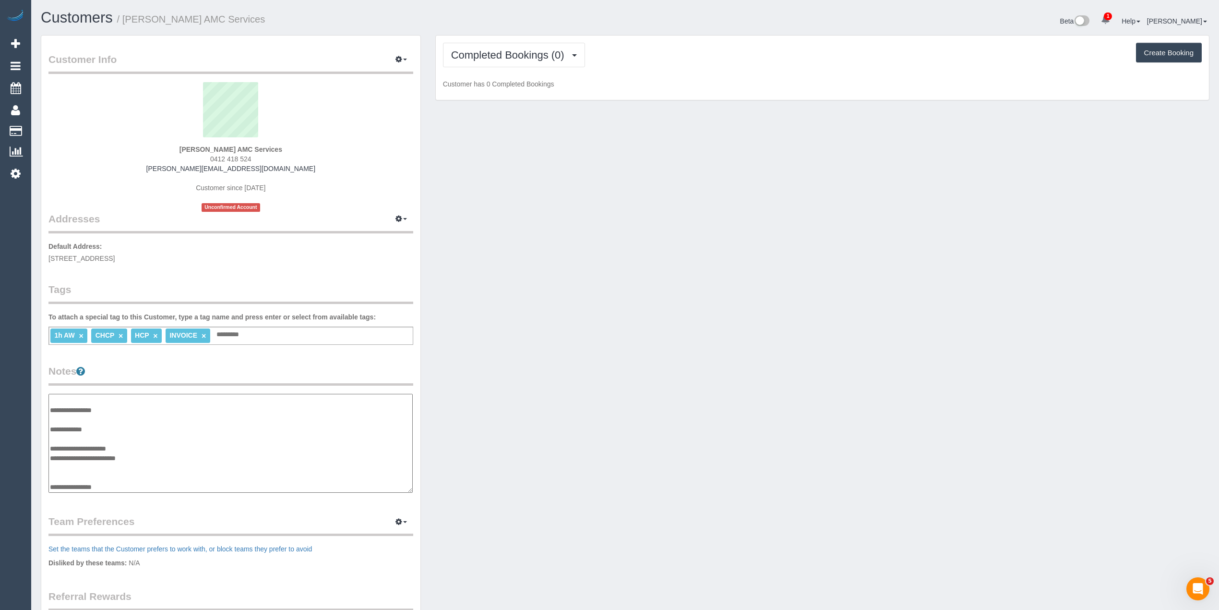
paste textarea "**********"
type textarea "**********"
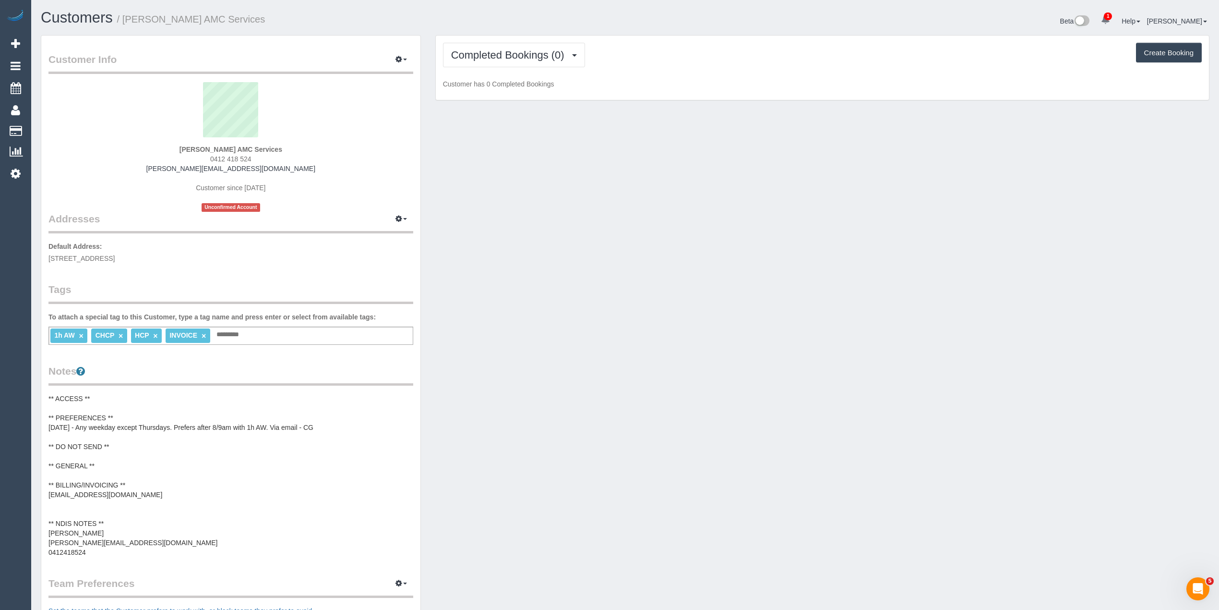
click at [478, 34] on div "Customers / Mrs Geraldine Elizabeth Cox AMC Services Beta 1 Your Notifications …" at bounding box center [625, 22] width 1183 height 25
click at [491, 50] on span "Completed Bookings (0)" at bounding box center [510, 55] width 118 height 12
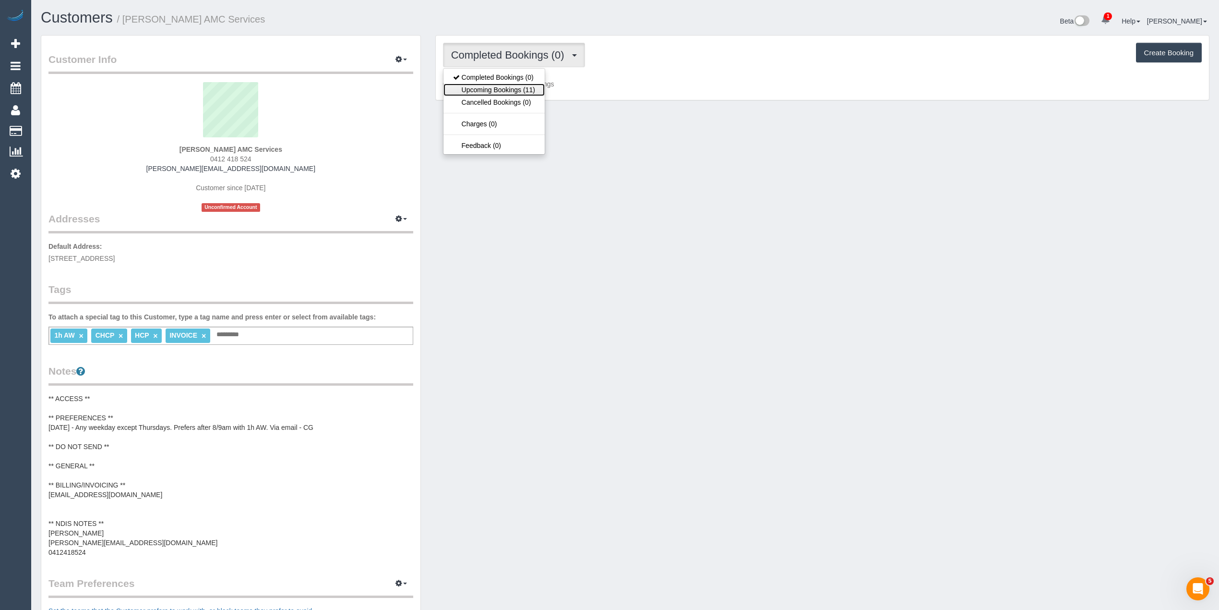
click at [514, 89] on link "Upcoming Bookings (11)" at bounding box center [493, 90] width 101 height 12
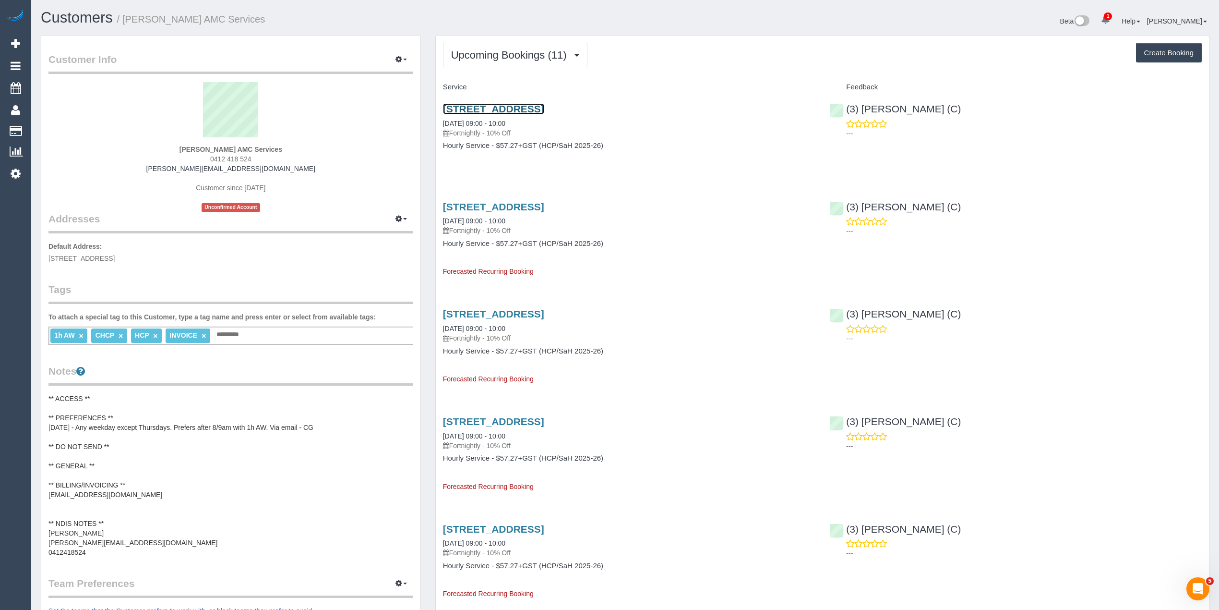
click at [494, 108] on link "69 Rowes Road, Werribee, VIC 3030" at bounding box center [493, 108] width 101 height 11
click at [539, 110] on link "69 Rowes Road, Werribee, VIC 3030" at bounding box center [493, 108] width 101 height 11
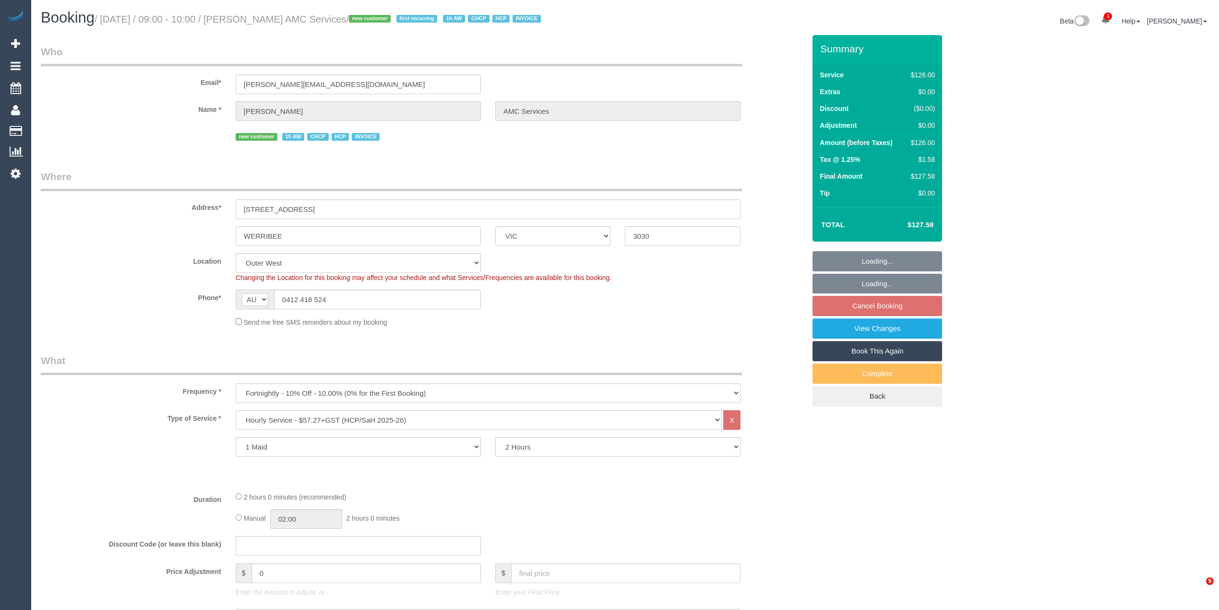
select select "VIC"
select select "120"
select select "object:1171"
select select "number:28"
select select "number:14"
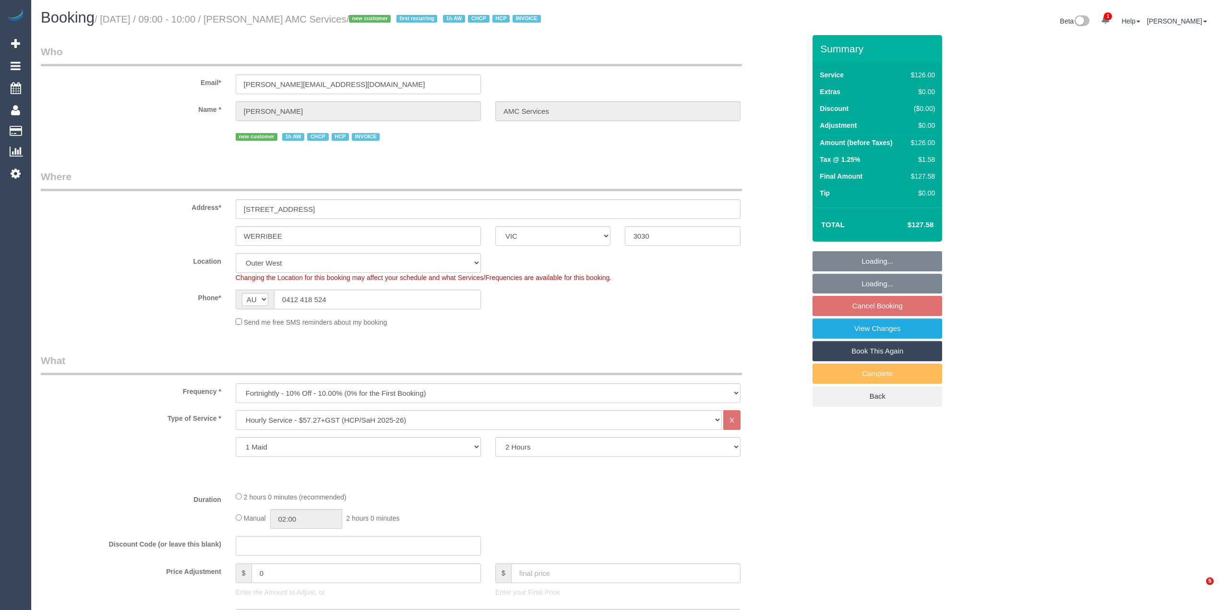
select select "number:19"
select select "number:36"
select select "number:35"
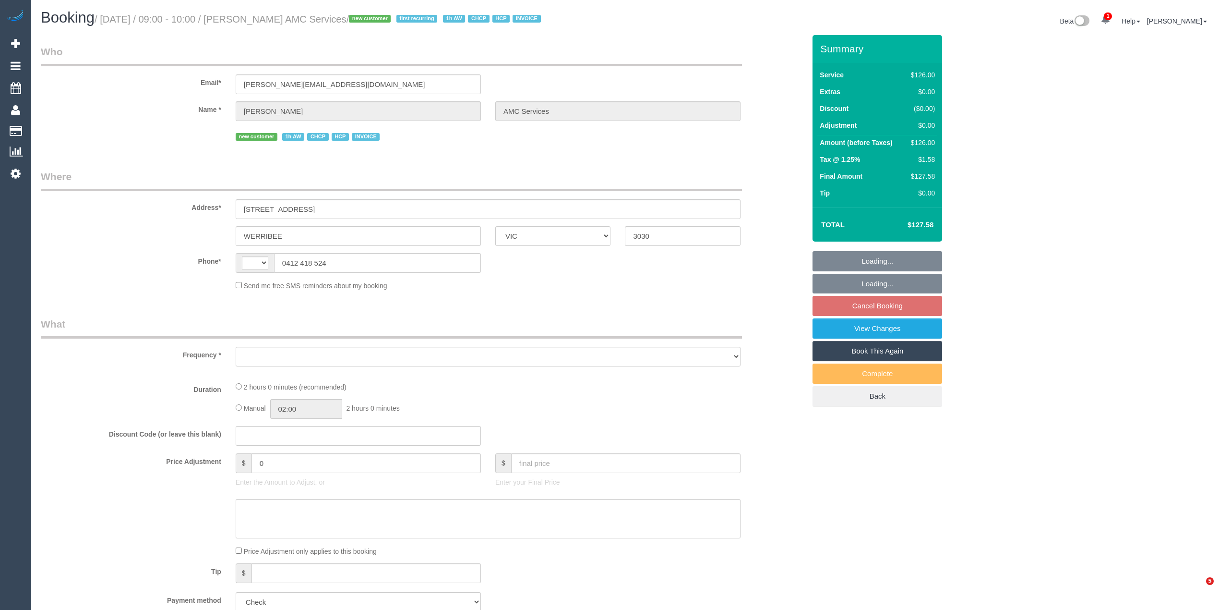
select select "VIC"
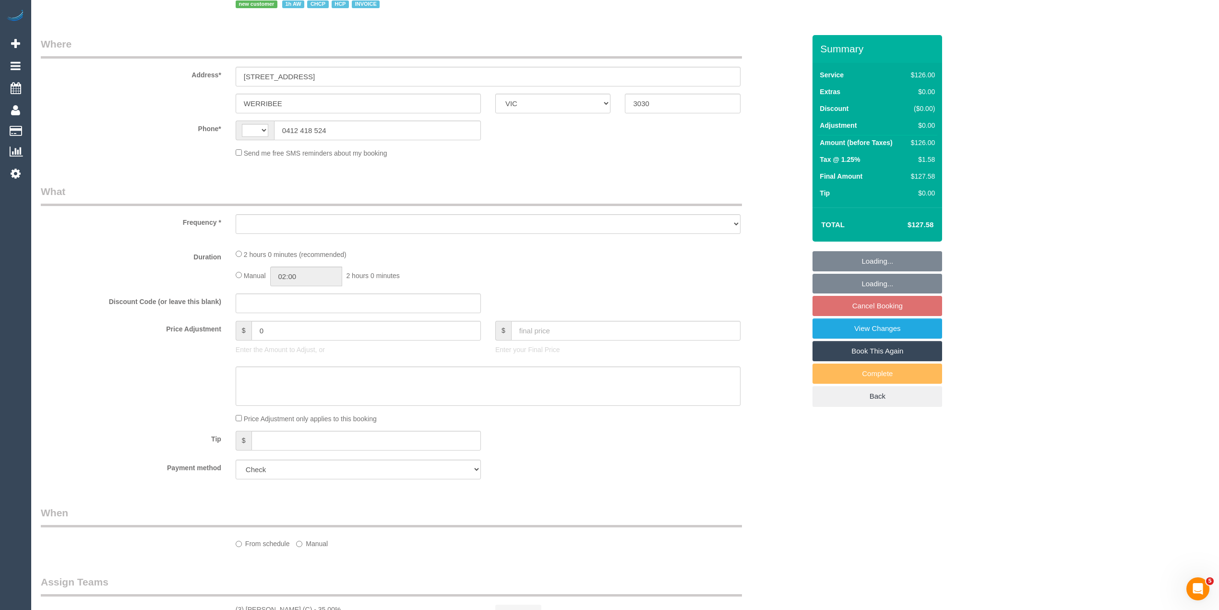
select select "string:AU"
select select "object:301"
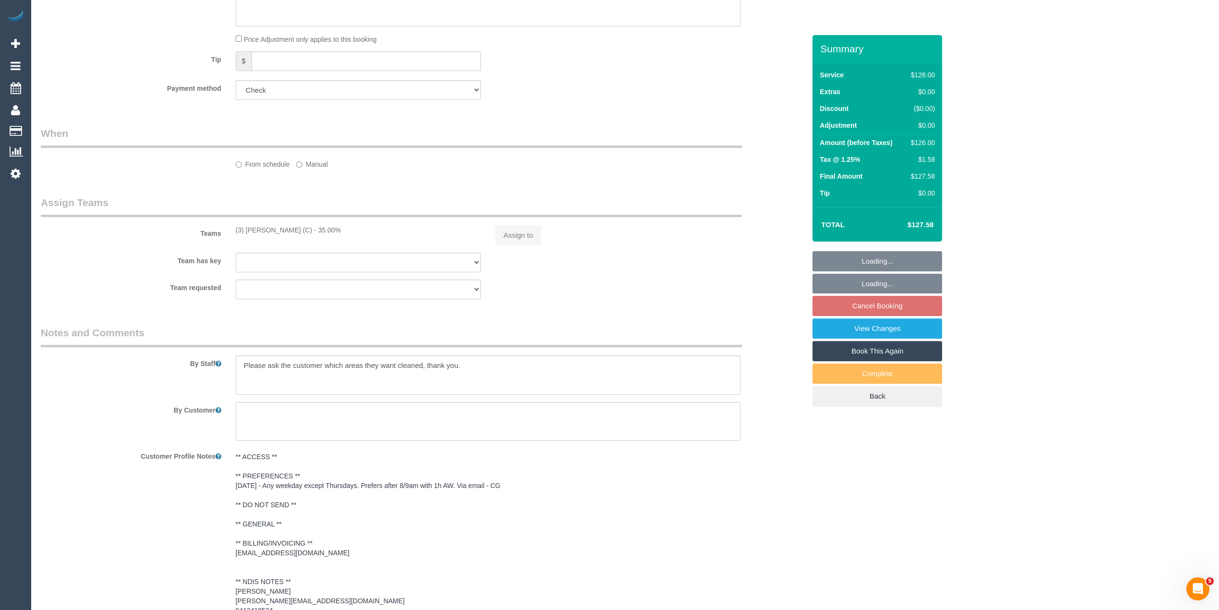
select select "120"
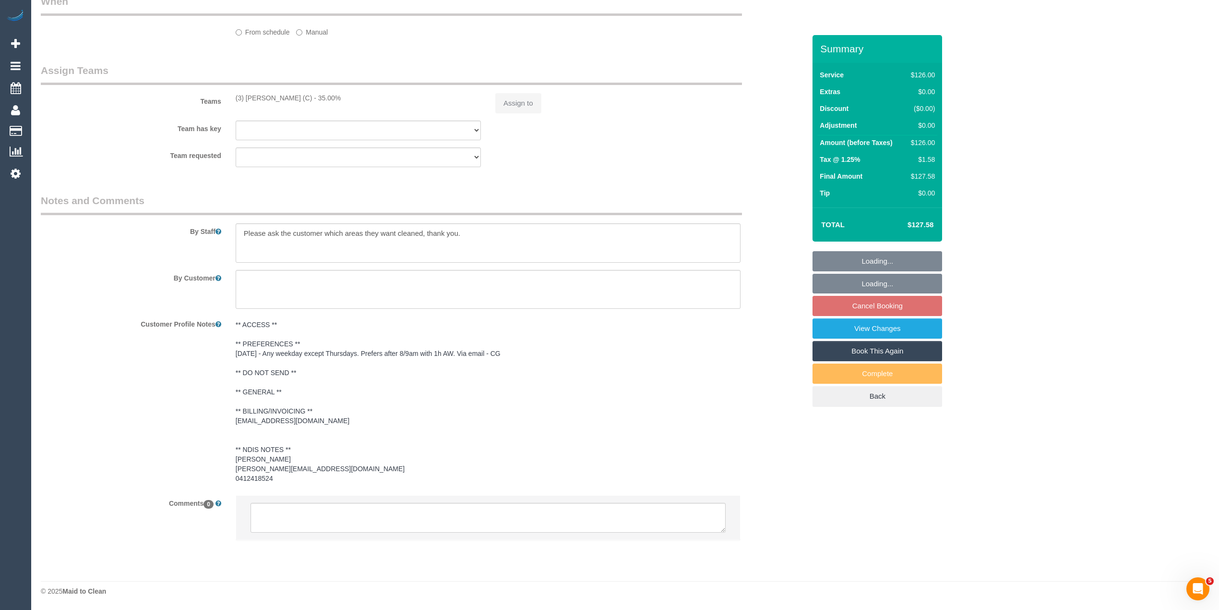
select select "object:764"
select select "number:28"
select select "number:14"
select select "number:19"
select select "number:36"
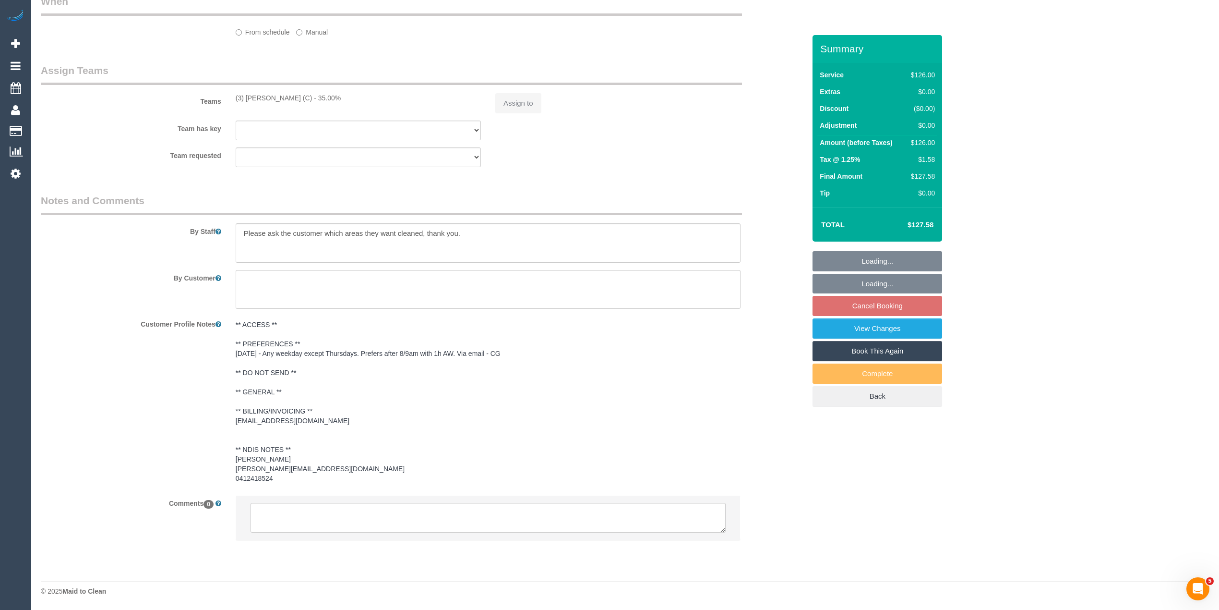
select select "number:35"
click at [397, 515] on textarea at bounding box center [488, 518] width 475 height 30
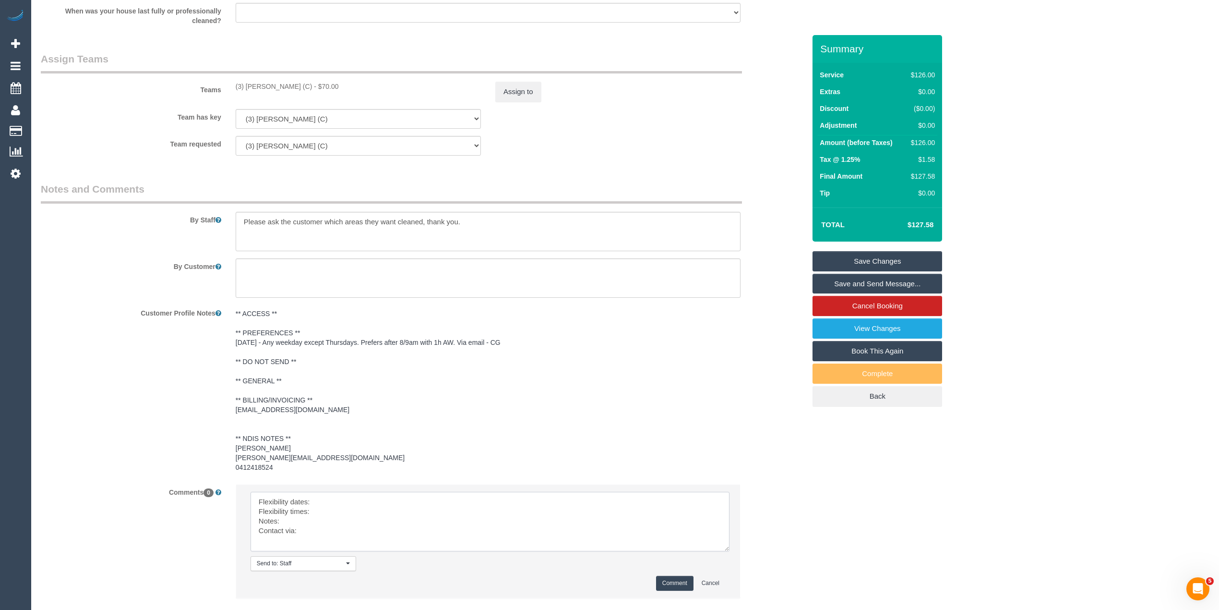
drag, startPoint x: 718, startPoint y: 525, endPoint x: 642, endPoint y: 565, distance: 86.5
click at [730, 551] on textarea at bounding box center [490, 521] width 479 height 60
click at [347, 512] on textarea at bounding box center [496, 527] width 490 height 73
click at [323, 517] on textarea at bounding box center [496, 527] width 490 height 73
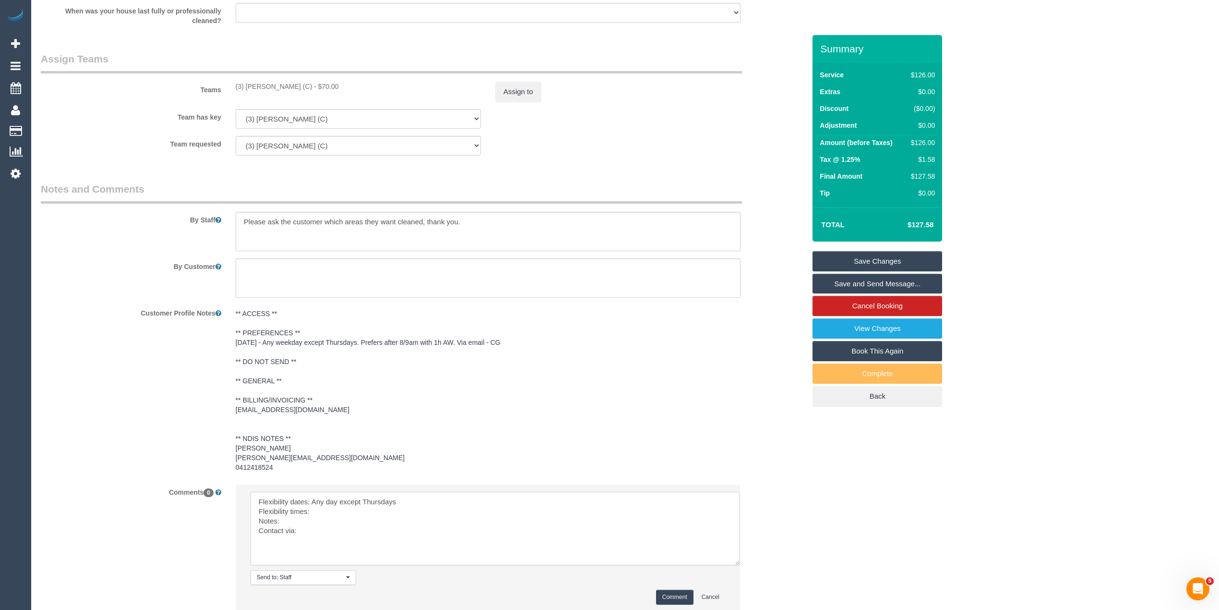
click at [329, 521] on textarea at bounding box center [496, 527] width 490 height 73
click at [301, 528] on textarea at bounding box center [496, 527] width 490 height 73
click at [313, 542] on textarea at bounding box center [496, 527] width 490 height 73
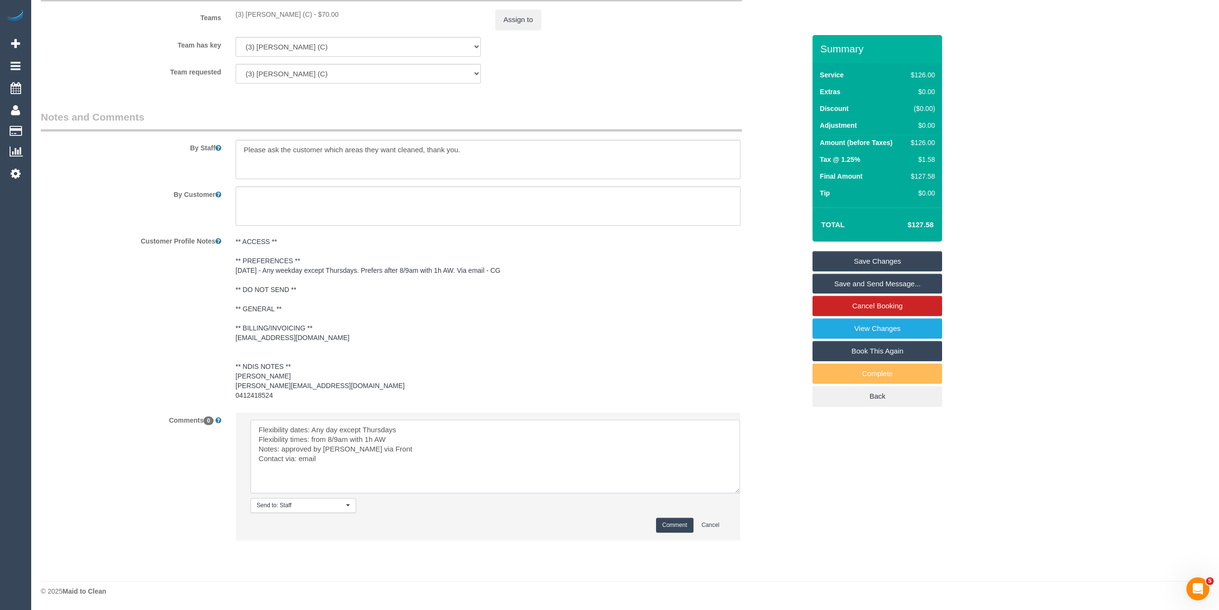
scroll to position [1214, 0]
type textarea "Flexibility dates: Any day except Thursdays Flexibility times: from 8/9am with …"
click at [666, 528] on button "Comment" at bounding box center [674, 524] width 37 height 15
